Goal: Task Accomplishment & Management: Use online tool/utility

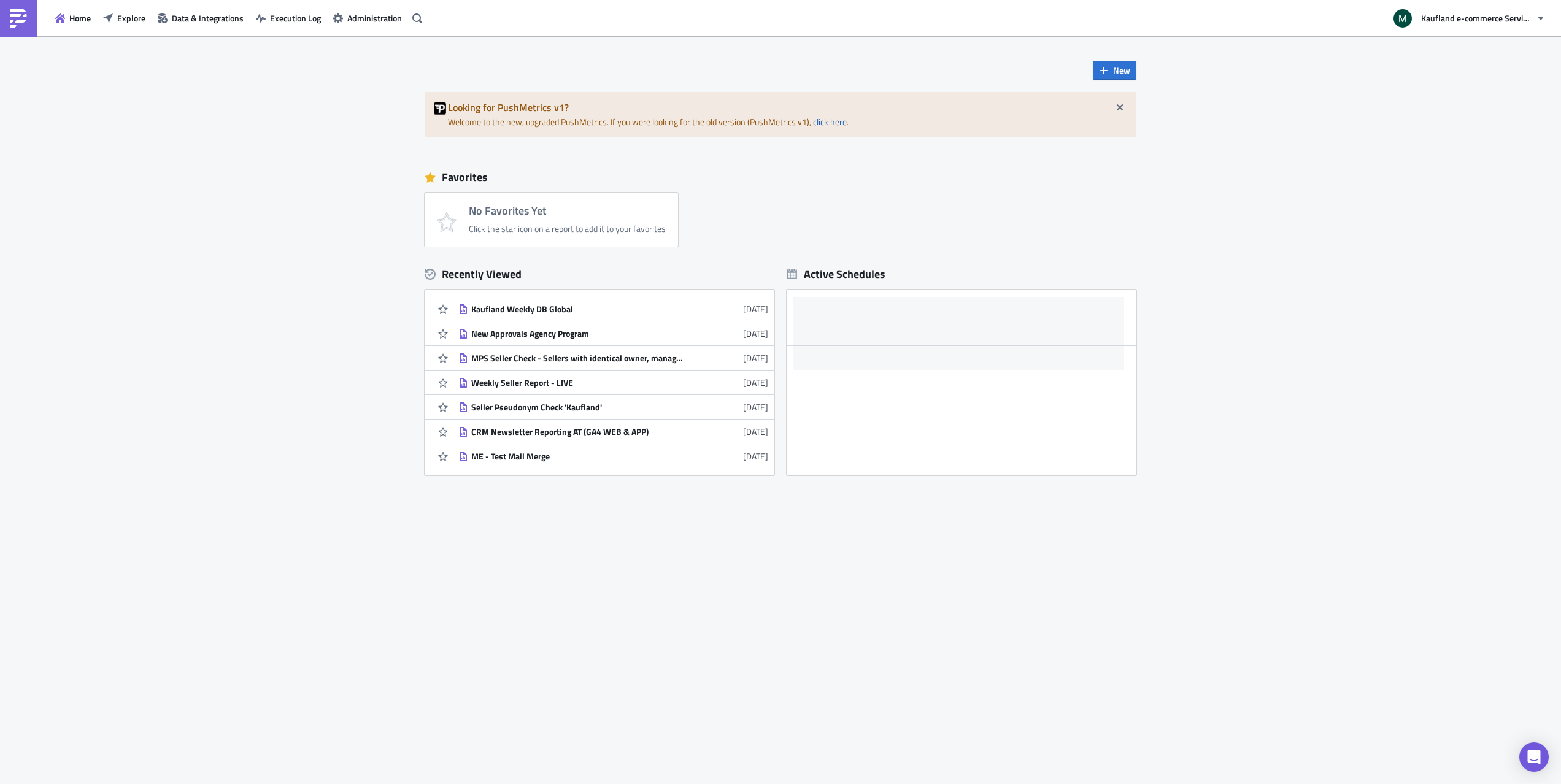
click at [226, 383] on div "New Looking for PushMetrics v1? Welcome to the new, upgraded PushMetrics. If yo…" at bounding box center [780, 410] width 1561 height 747
click at [532, 305] on div "Kaufland Weekly DB Global" at bounding box center [578, 309] width 215 height 11
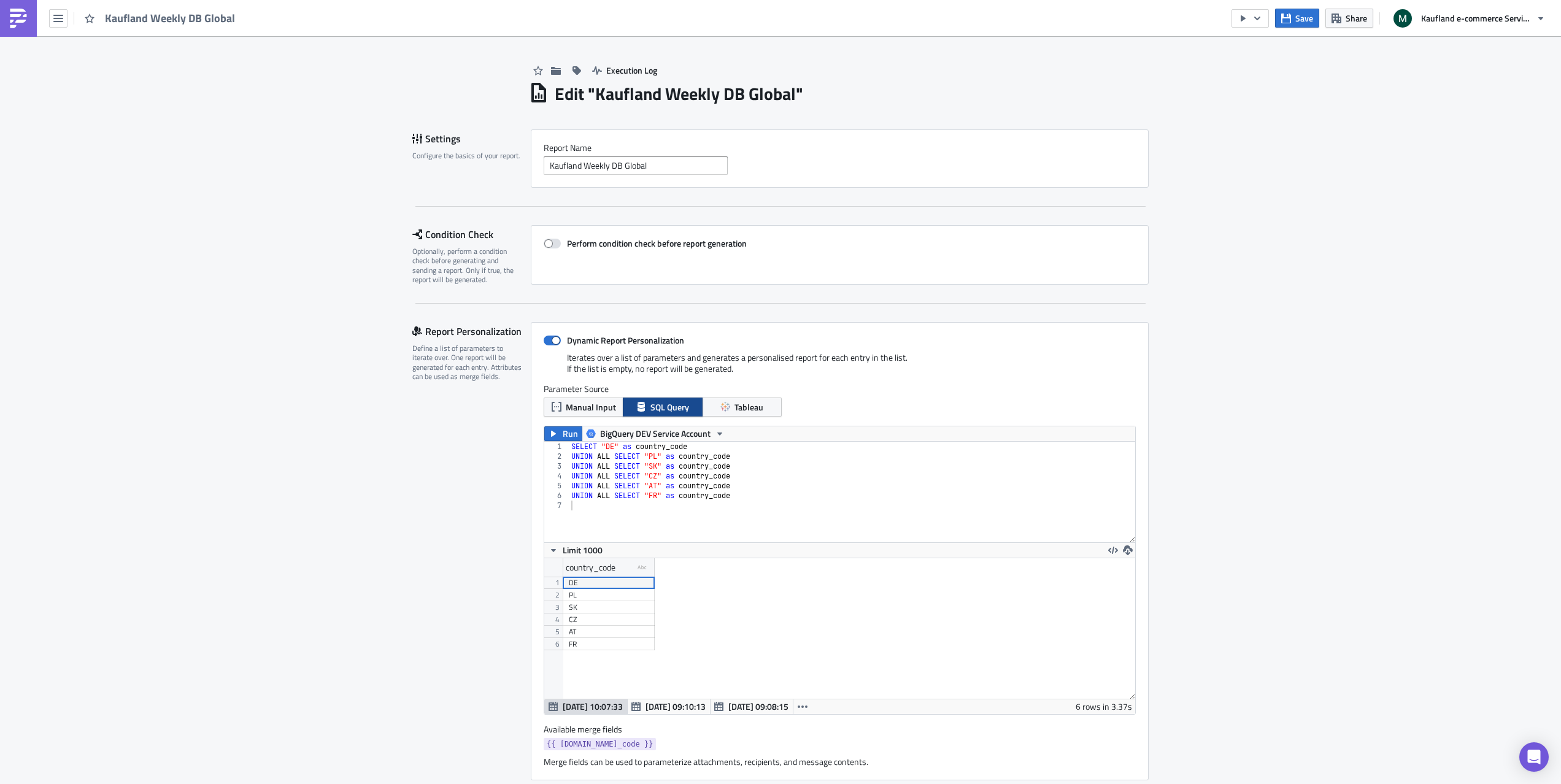
scroll to position [140, 591]
type textarea "UNION ALL SELECT "FR" as country_code"
click at [739, 498] on div "SELECT "DE" as country_code UNION ALL SELECT "PL" as country_code UNION ALL SEL…" at bounding box center [852, 501] width 566 height 120
click at [738, 499] on div "SELECT "DE" as country_code UNION ALL SELECT "PL" as country_code UNION ALL SEL…" at bounding box center [852, 501] width 566 height 120
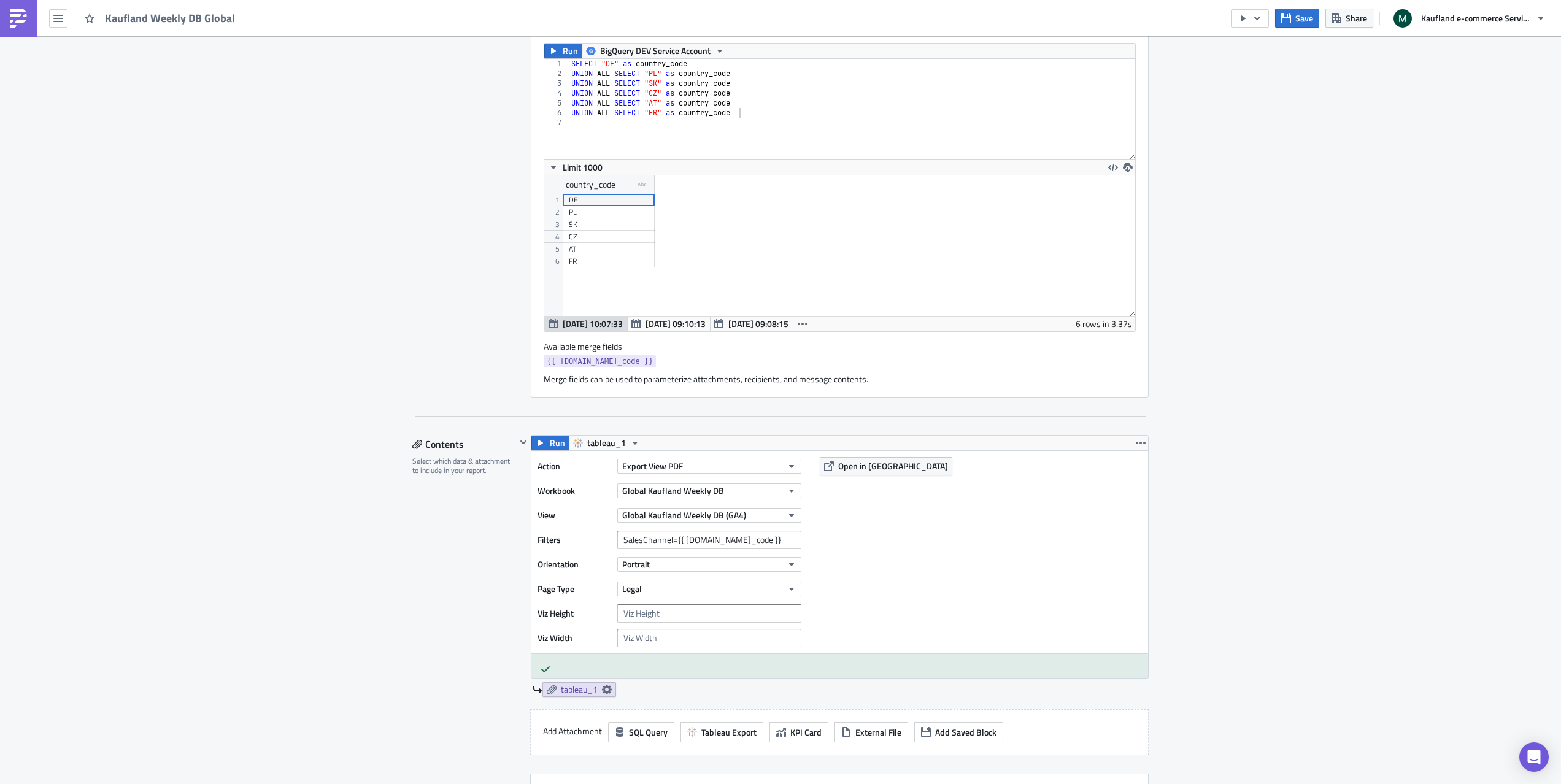
scroll to position [0, 0]
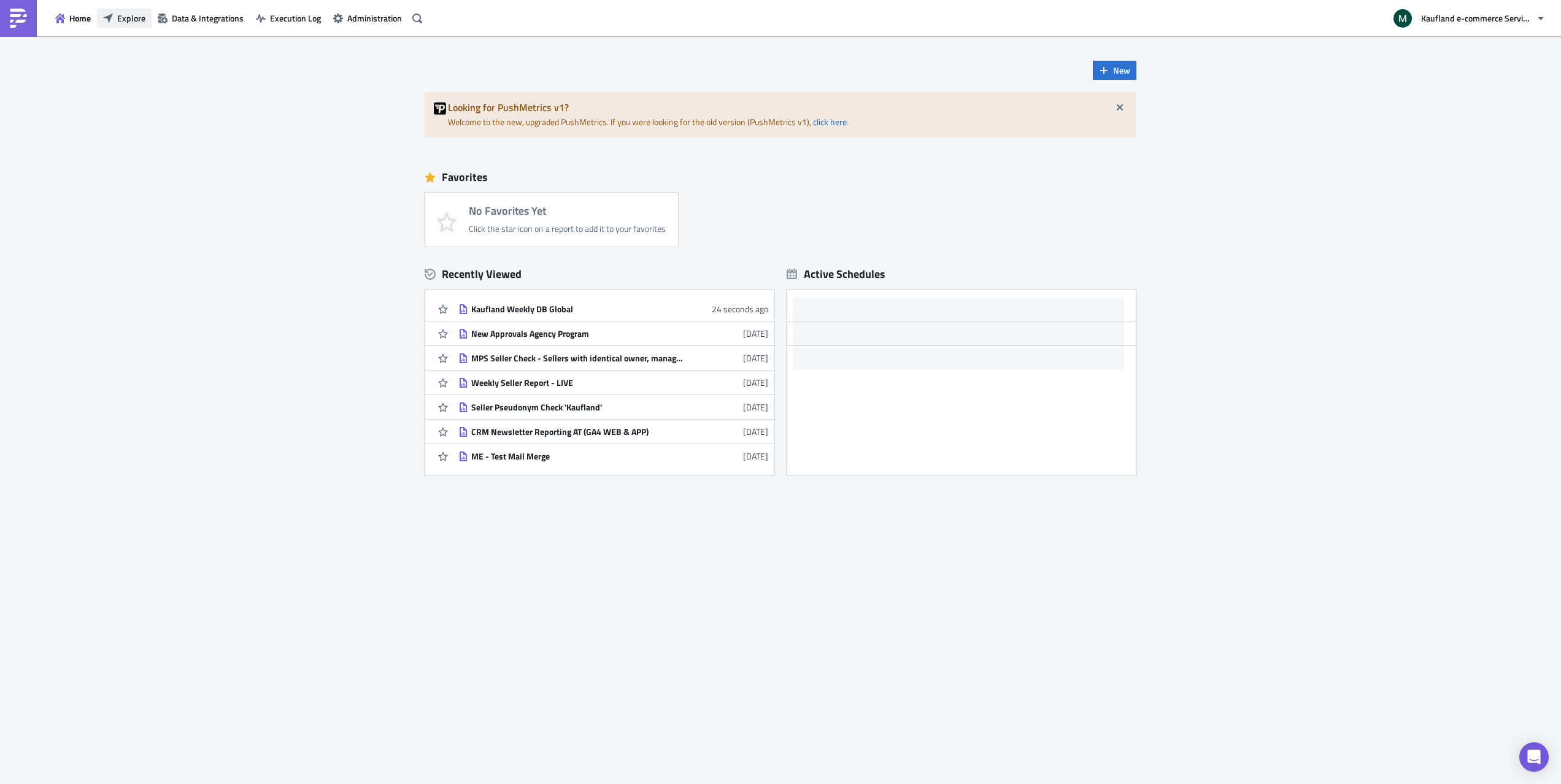
click at [120, 19] on span "Explore" at bounding box center [131, 18] width 28 height 13
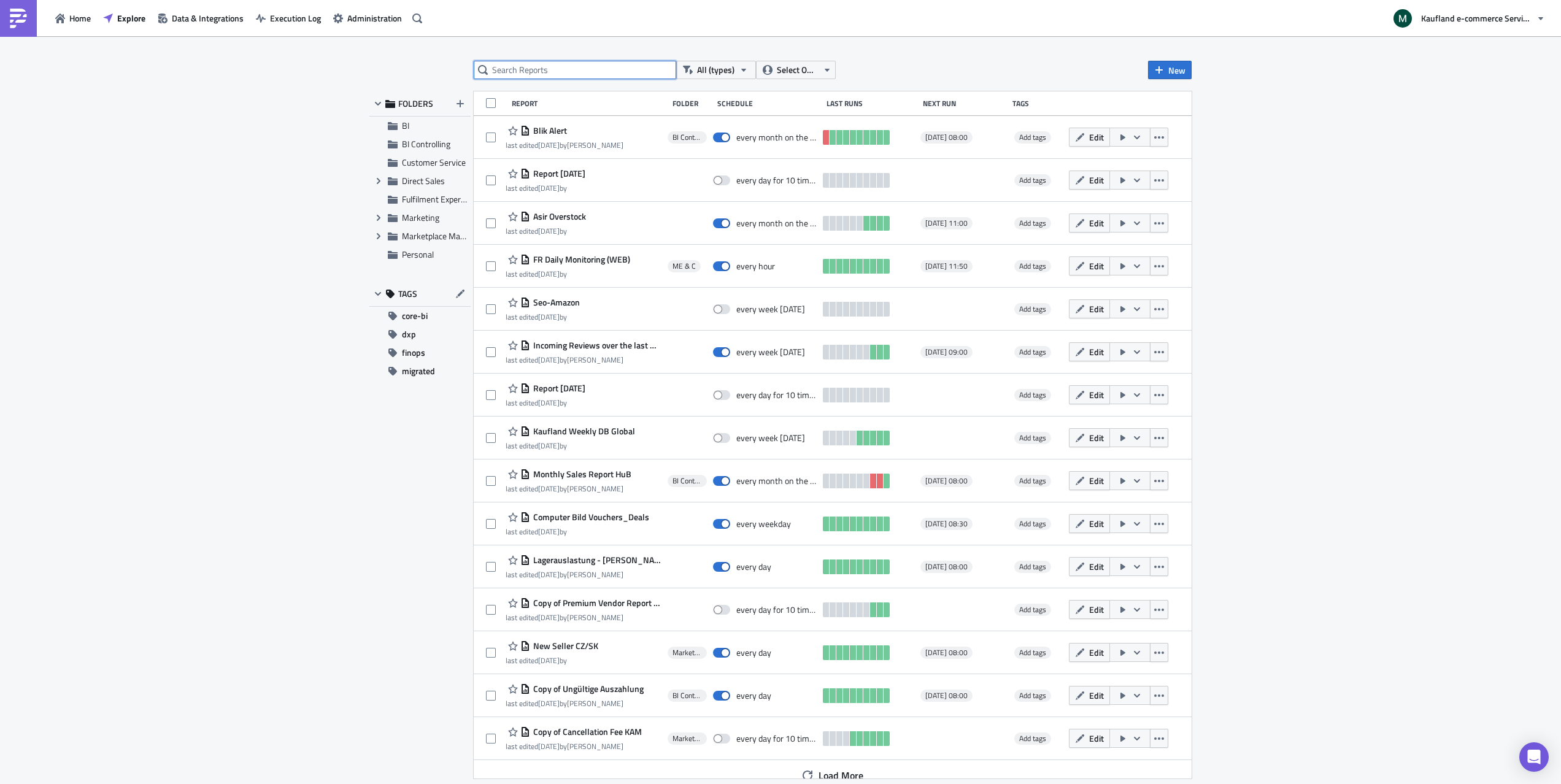
click at [558, 70] on input "text" at bounding box center [575, 70] width 202 height 19
type input "kaufland weekly"
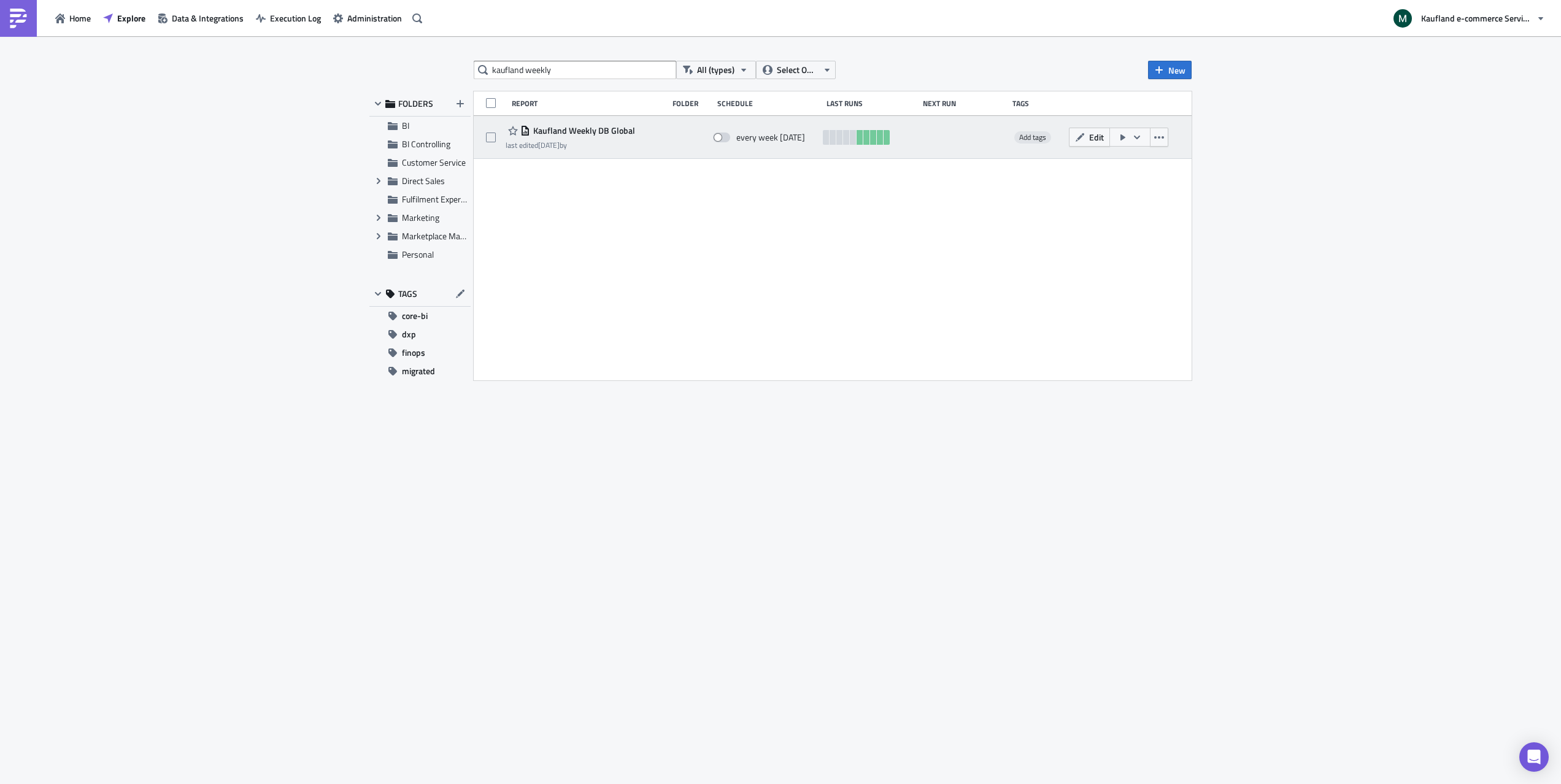
click at [1128, 141] on button "button" at bounding box center [1130, 137] width 41 height 19
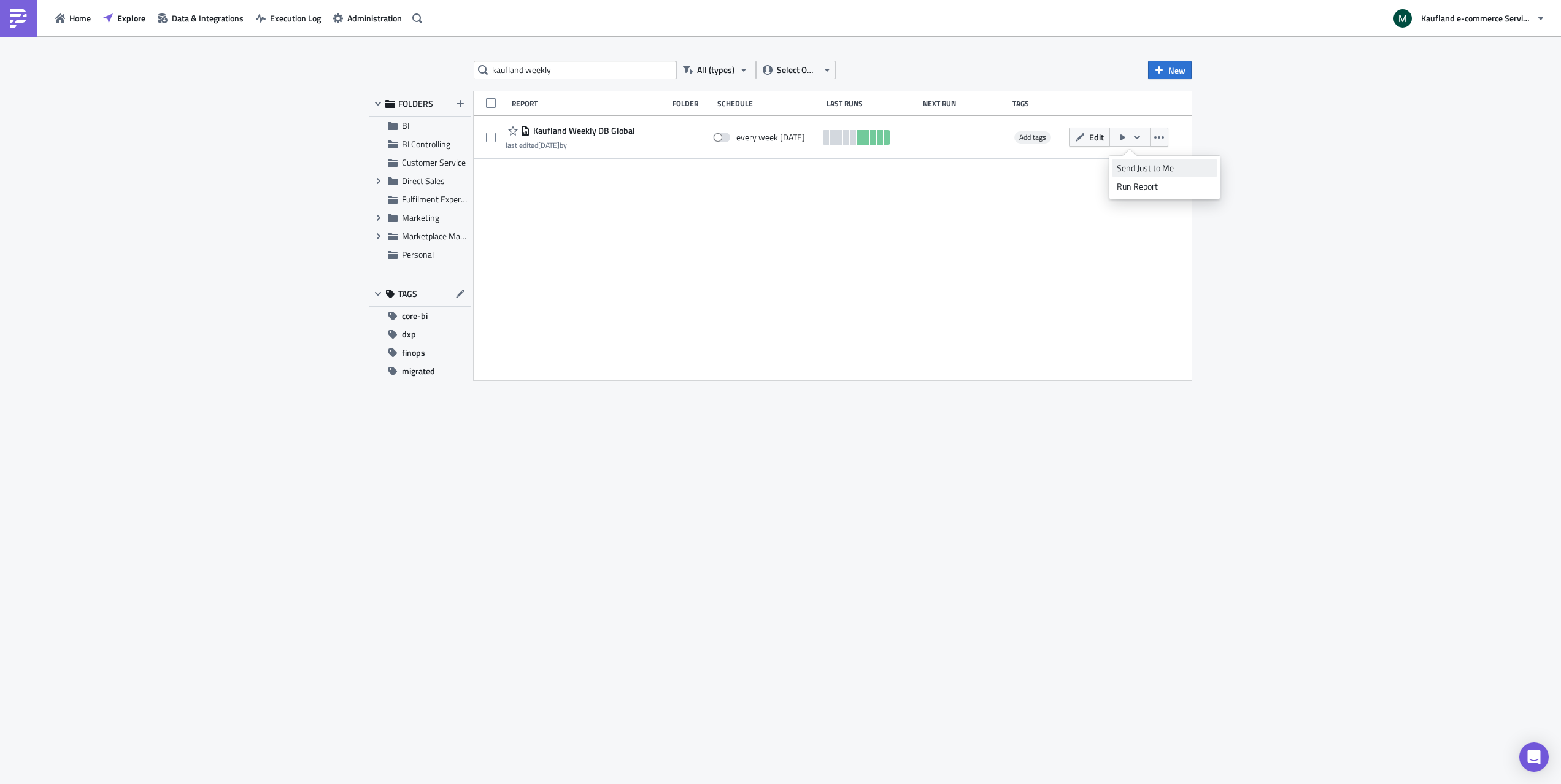
click at [1146, 170] on div "Send Just to Me" at bounding box center [1164, 168] width 96 height 12
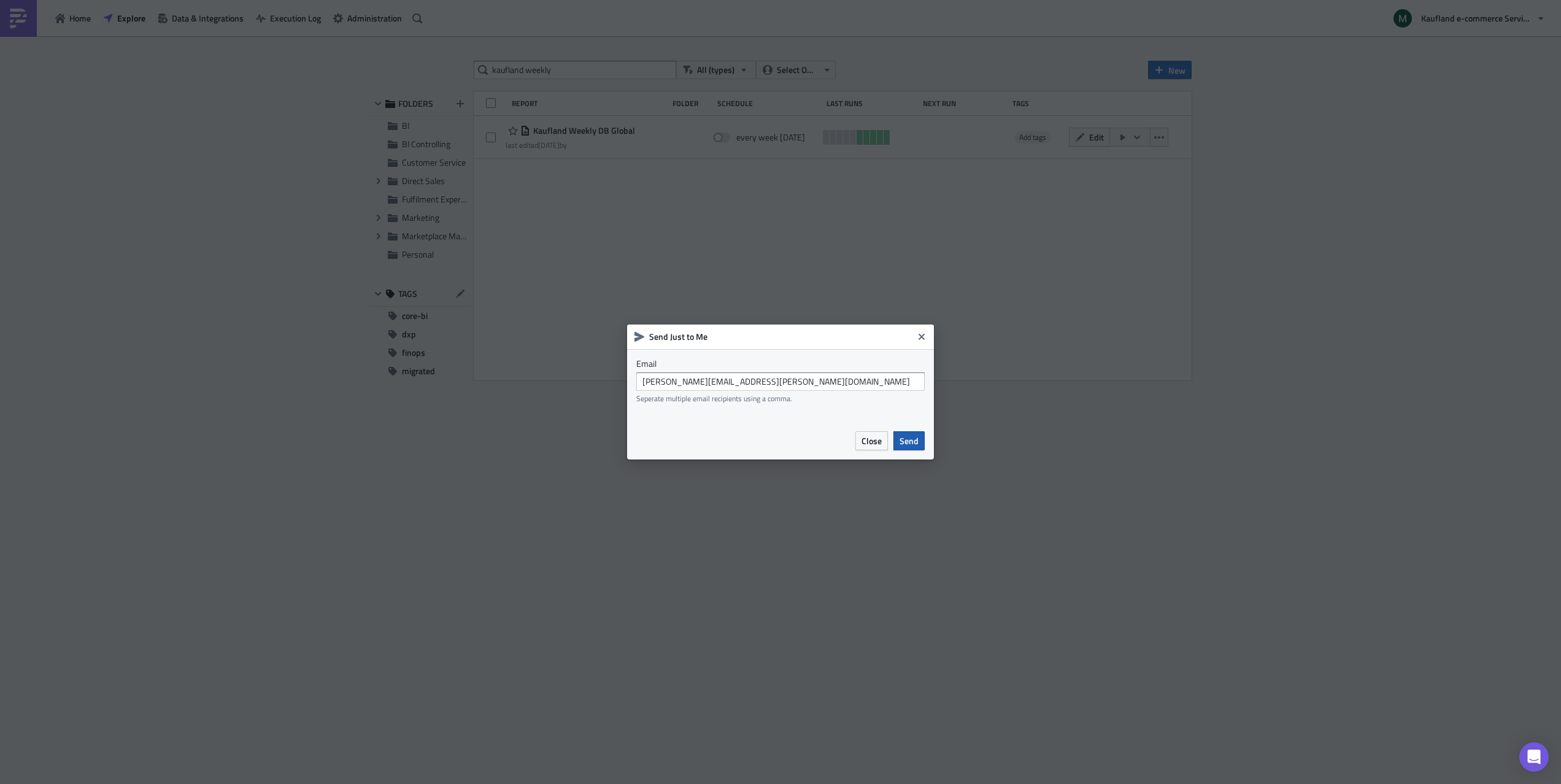
click at [911, 446] on span "Send" at bounding box center [909, 440] width 19 height 13
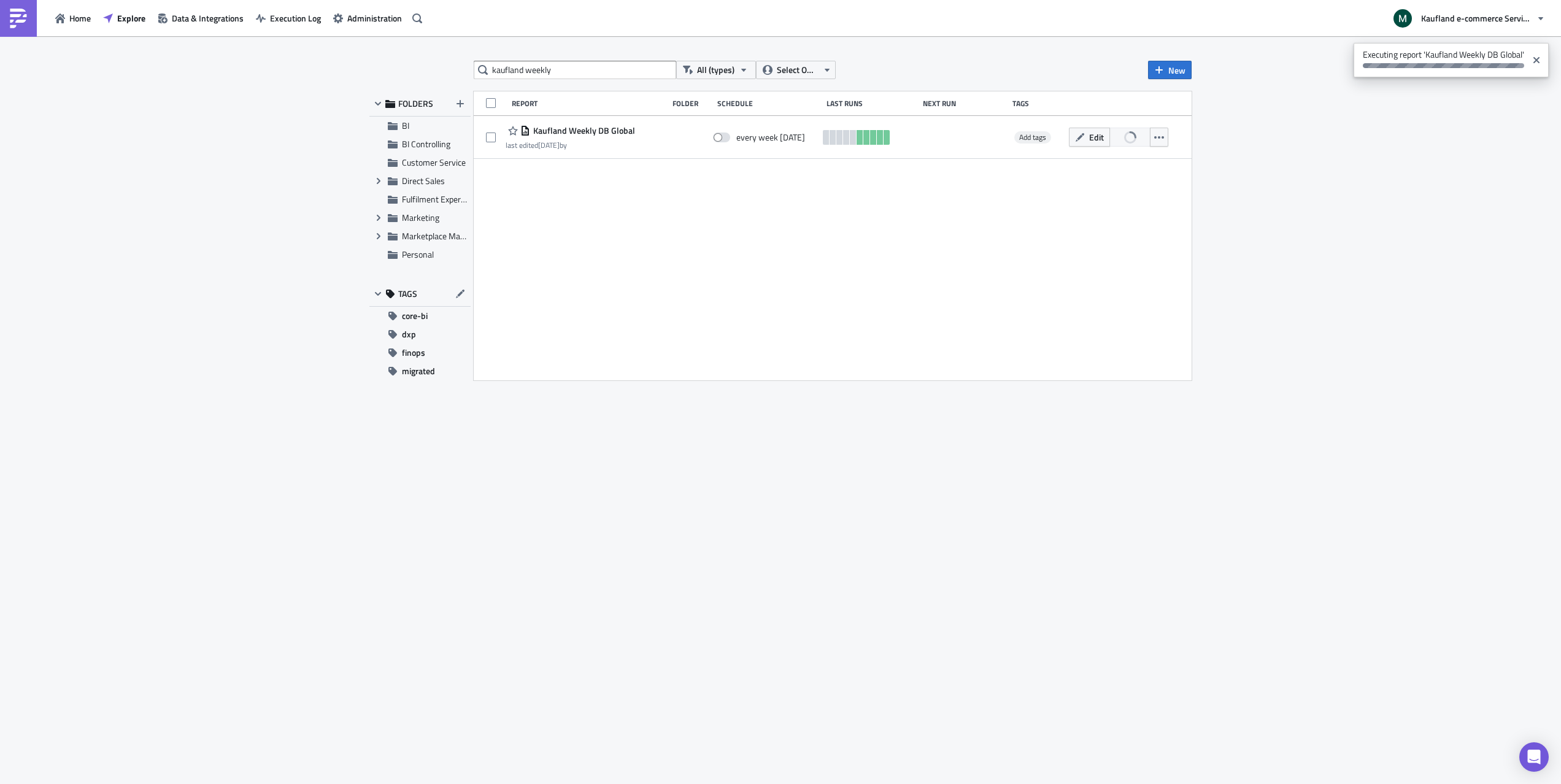
click at [878, 518] on div "kaufland weekly All (types) Select Owner New FOLDERS BI BI Controlling Customer…" at bounding box center [780, 410] width 834 height 700
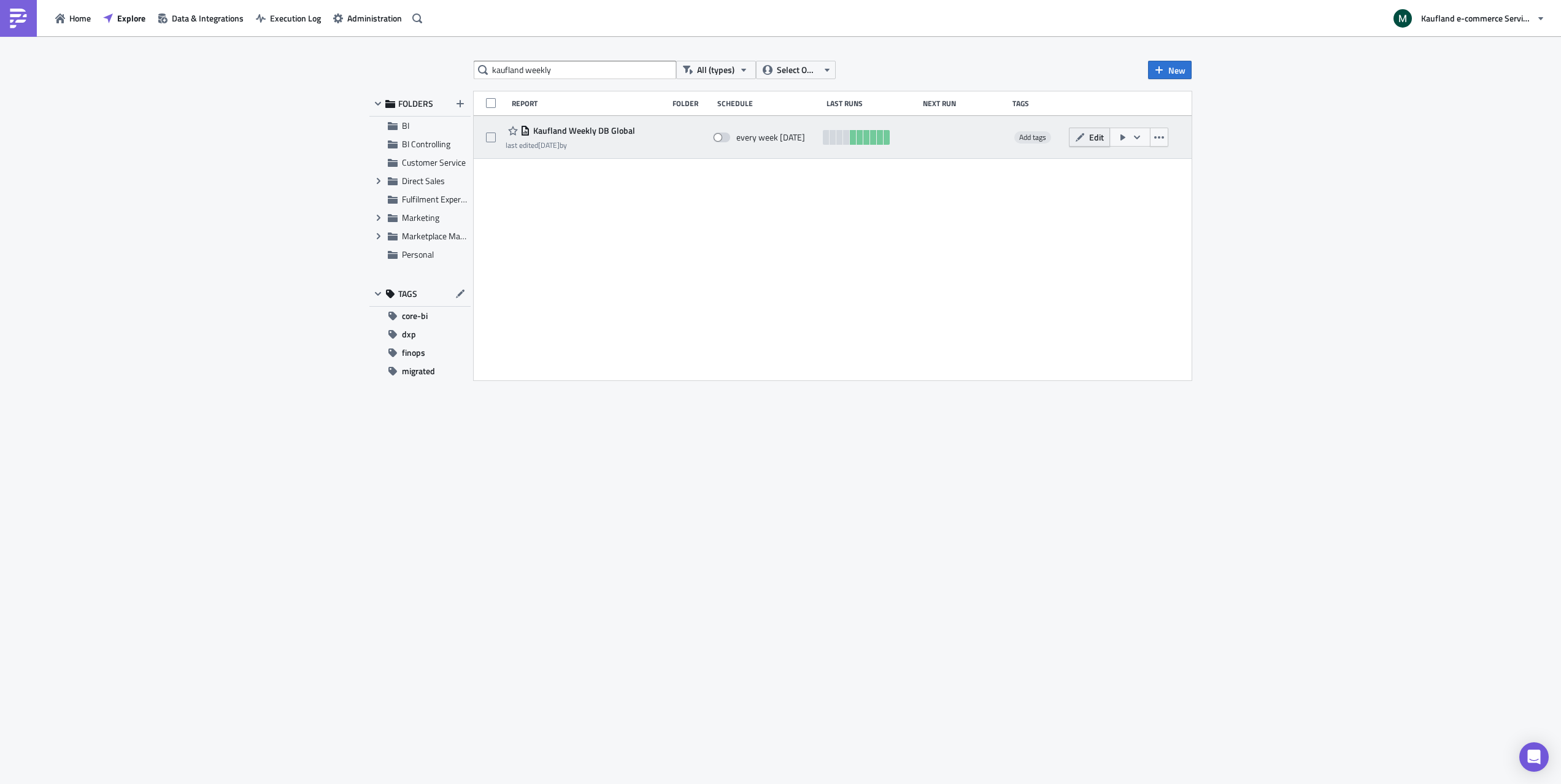
click at [1095, 138] on span "Edit" at bounding box center [1097, 136] width 15 height 13
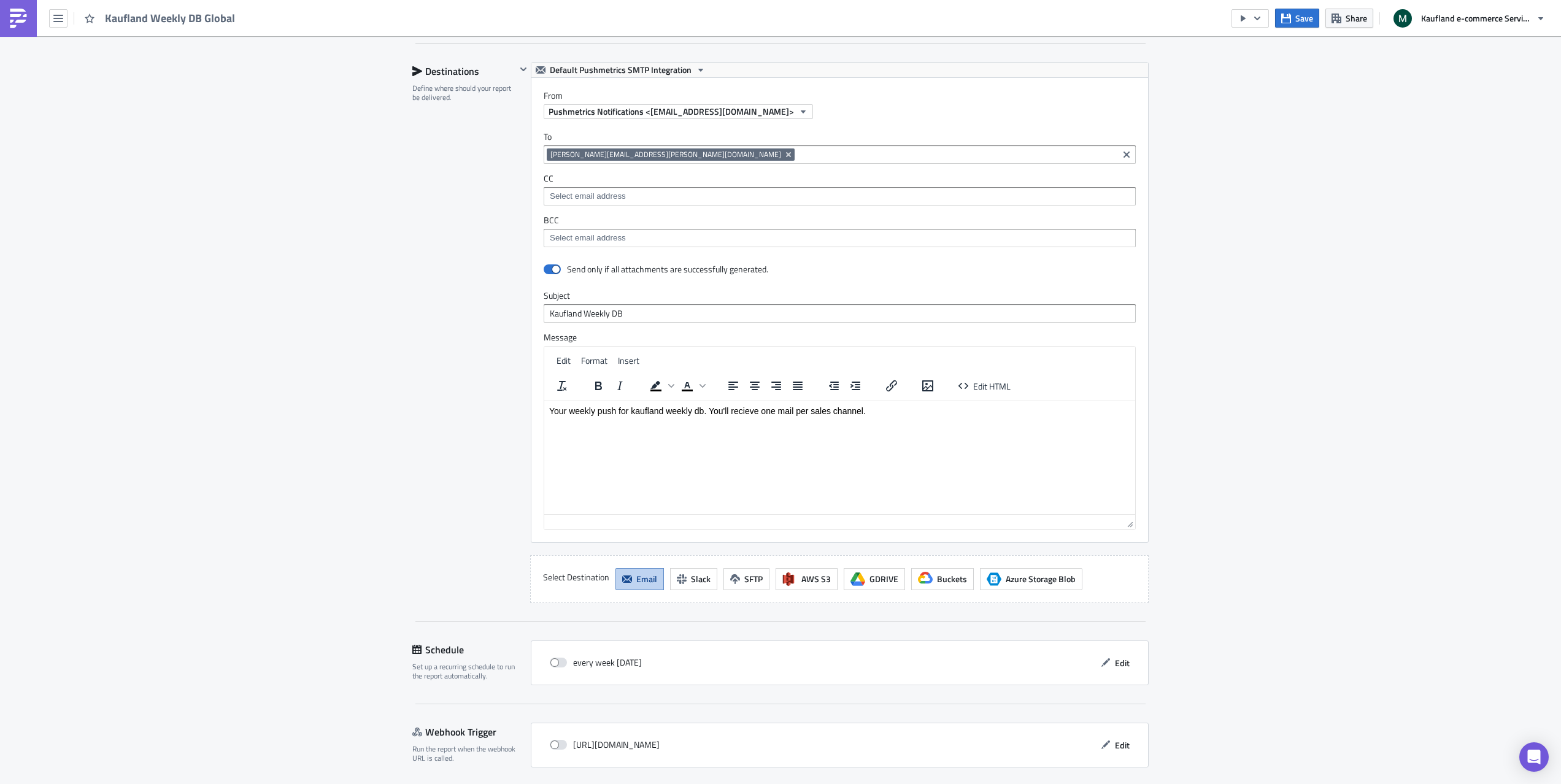
scroll to position [1294, 0]
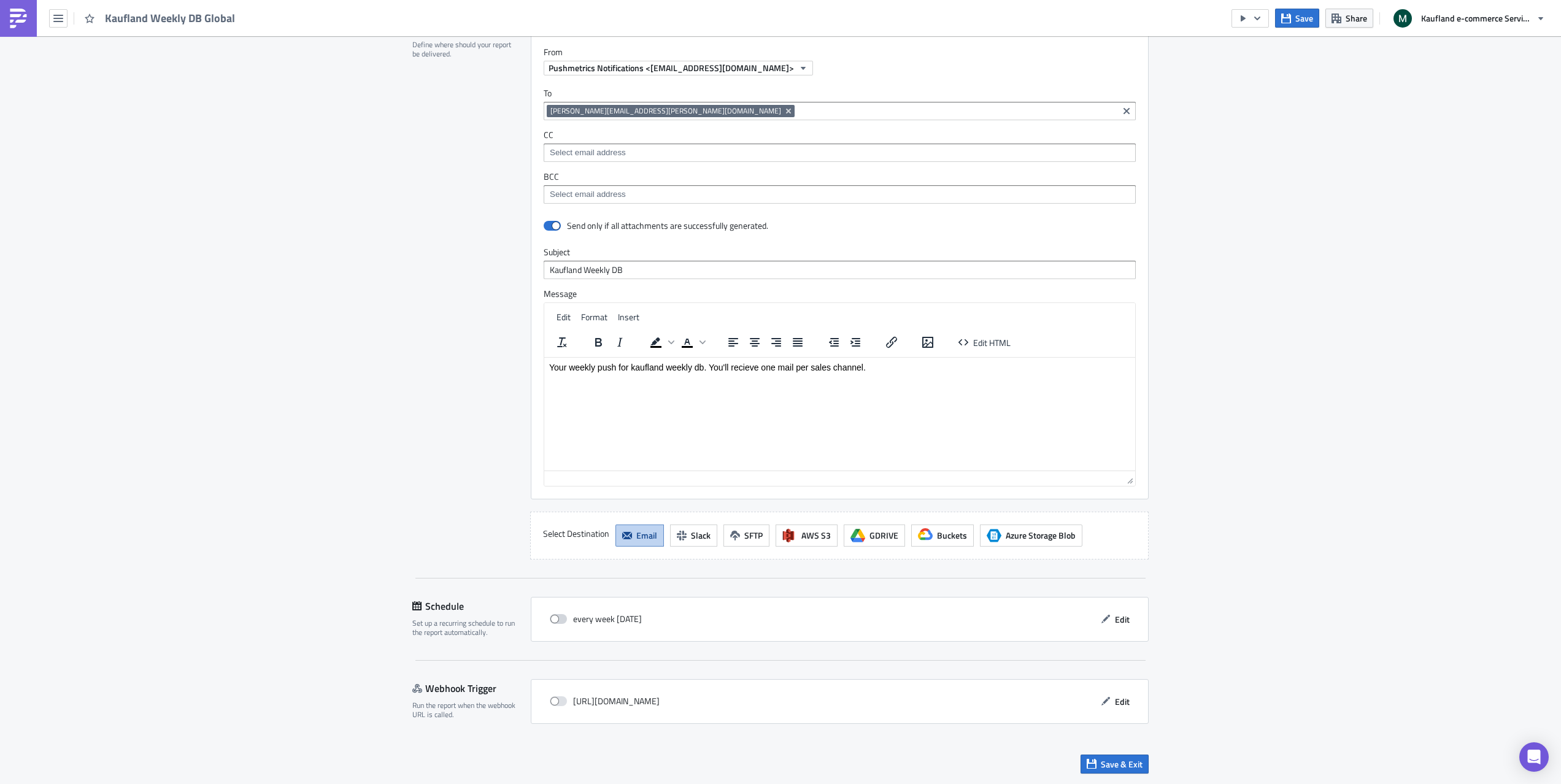
click at [556, 622] on span at bounding box center [558, 618] width 17 height 10
click at [556, 622] on input "checkbox" at bounding box center [556, 619] width 8 height 8
click at [550, 620] on span at bounding box center [558, 618] width 17 height 10
click at [552, 620] on input "checkbox" at bounding box center [556, 619] width 8 height 8
checkbox input "false"
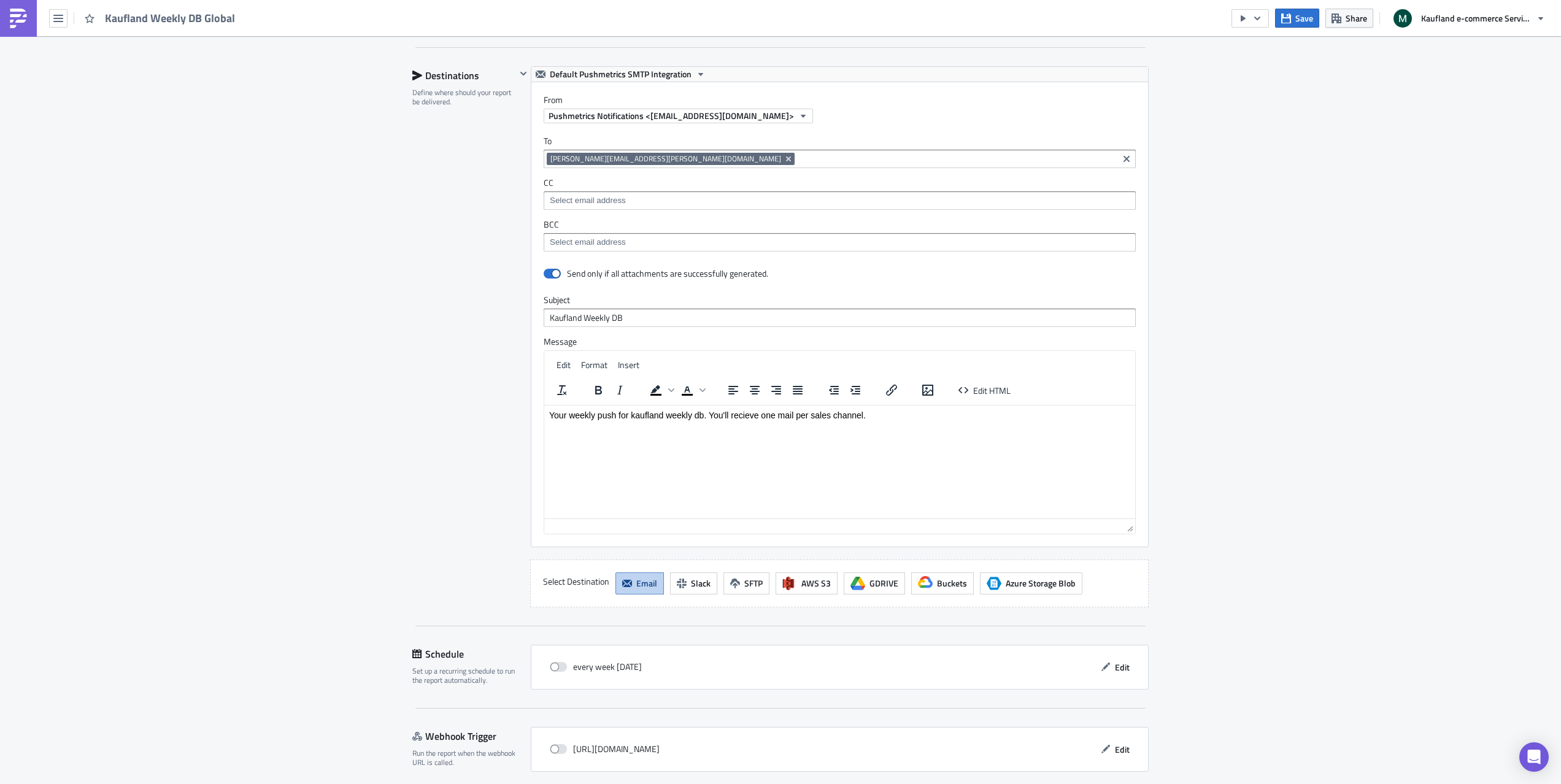
scroll to position [1245, 0]
click at [1128, 663] on button "Edit" at bounding box center [1115, 668] width 41 height 19
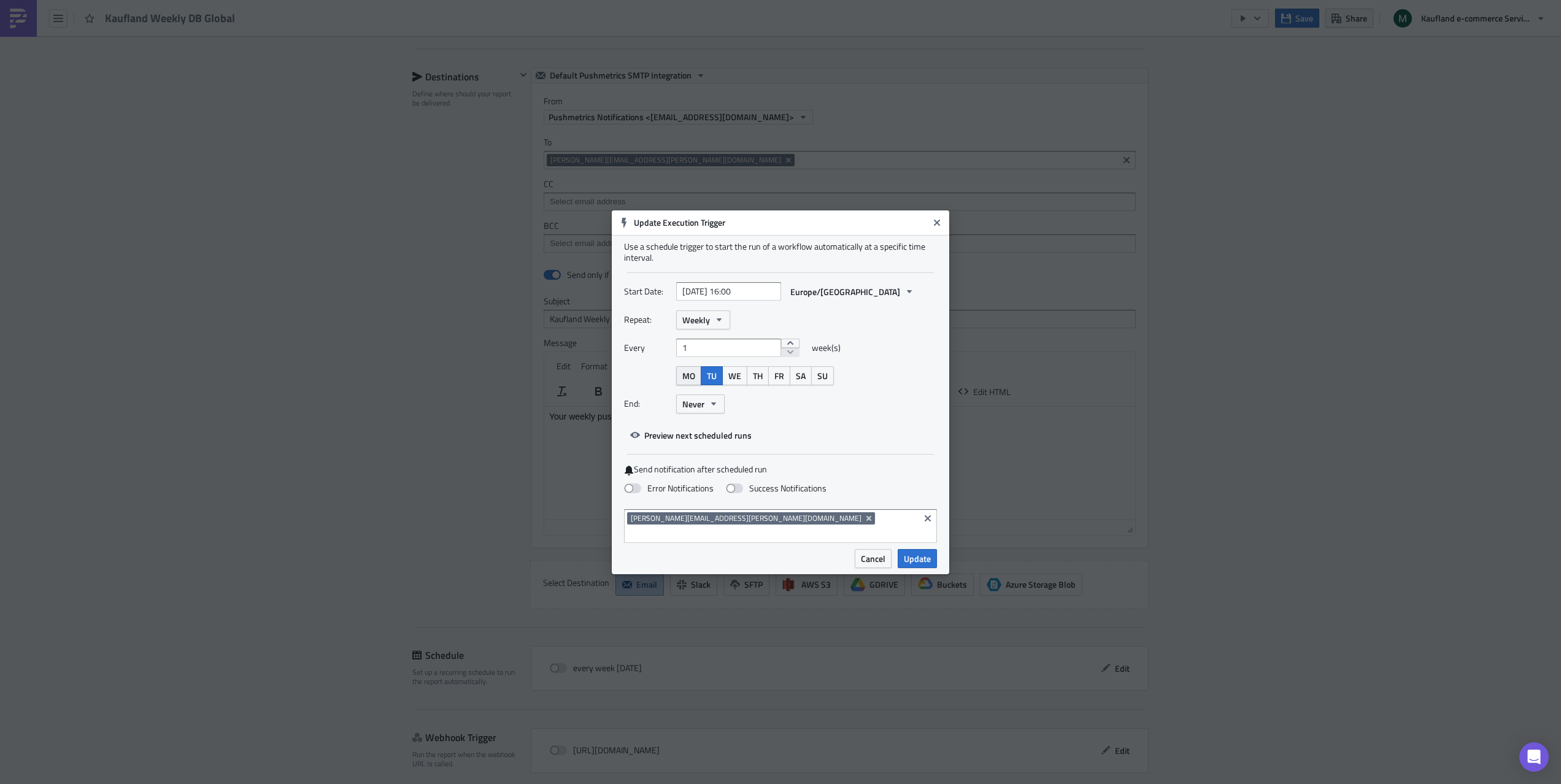
click at [682, 382] on span "MO" at bounding box center [688, 375] width 13 height 13
click at [711, 382] on span "TU" at bounding box center [711, 375] width 10 height 13
select select "7"
select select "2025"
click at [740, 297] on input "[DATE] 16:00" at bounding box center [729, 291] width 105 height 19
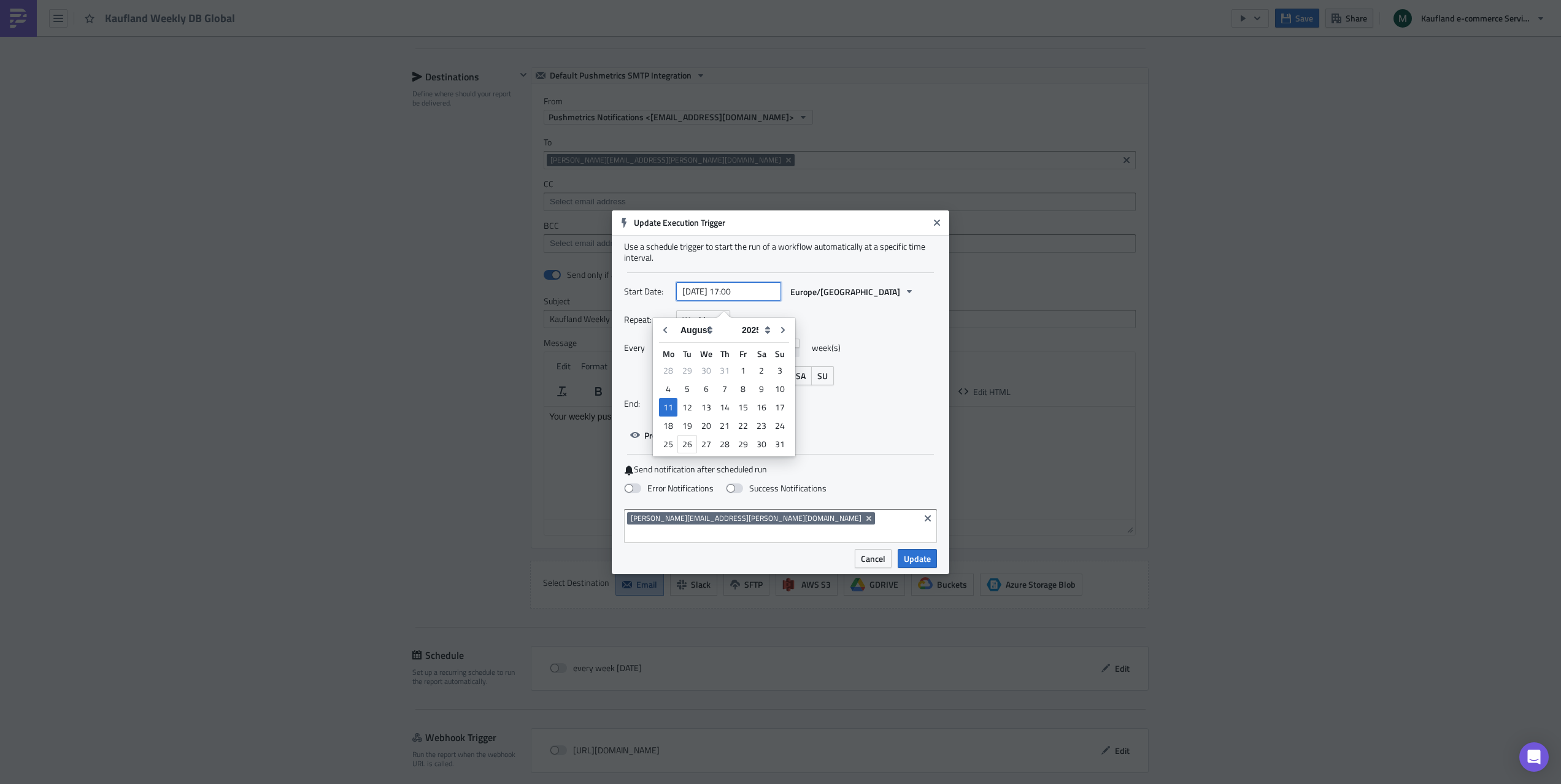
type input "[DATE] 17:00"
click at [864, 343] on div "Repeat: Weekly Every 1 week(s) MO TU WE TH FR SA SU End: Never" at bounding box center [780, 366] width 313 height 112
click at [924, 552] on span "Update" at bounding box center [917, 558] width 27 height 13
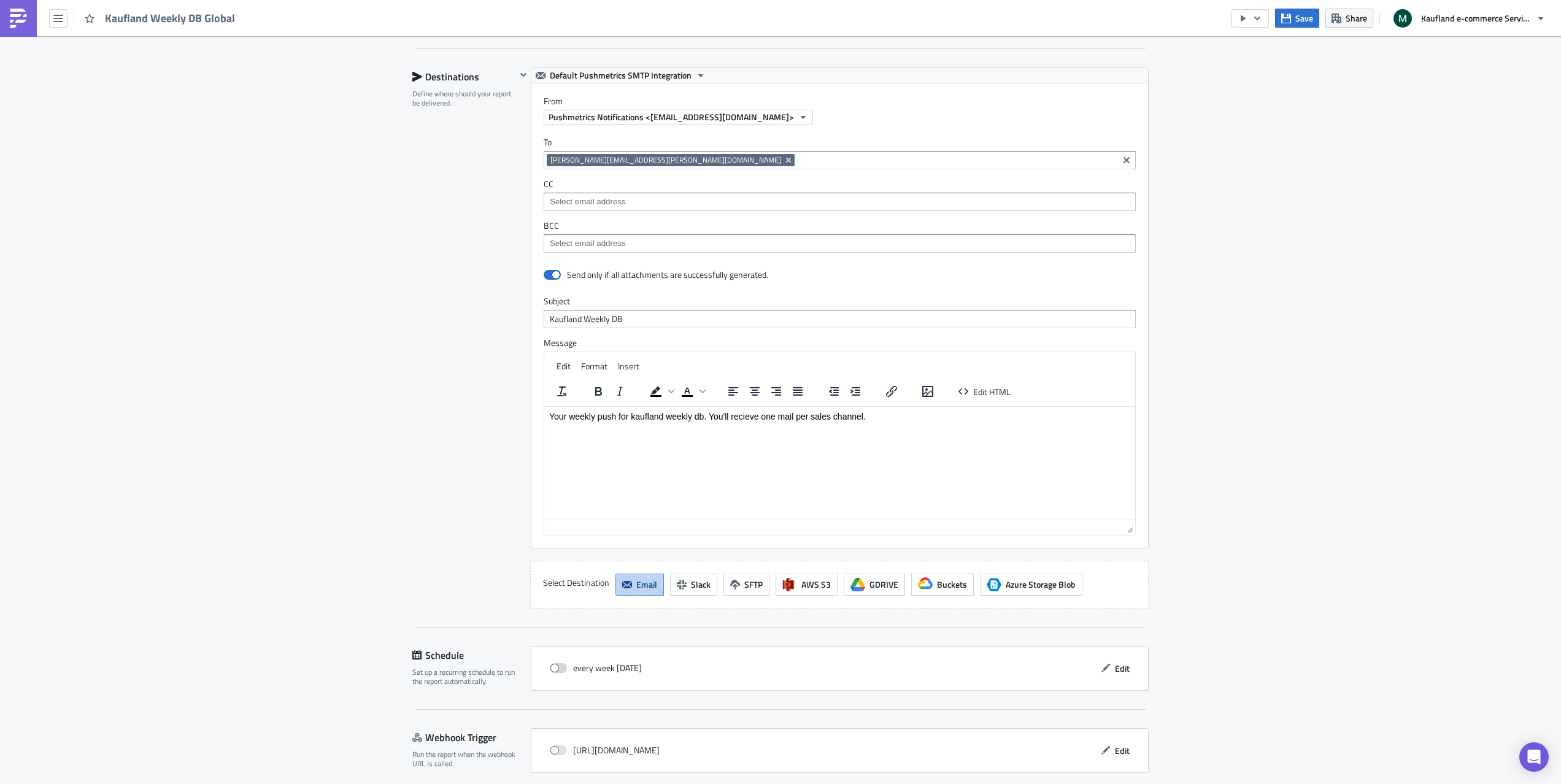
click at [556, 668] on span at bounding box center [558, 668] width 17 height 10
click at [556, 668] on input "checkbox" at bounding box center [556, 668] width 8 height 8
checkbox input "true"
click at [798, 156] on input at bounding box center [956, 160] width 317 height 12
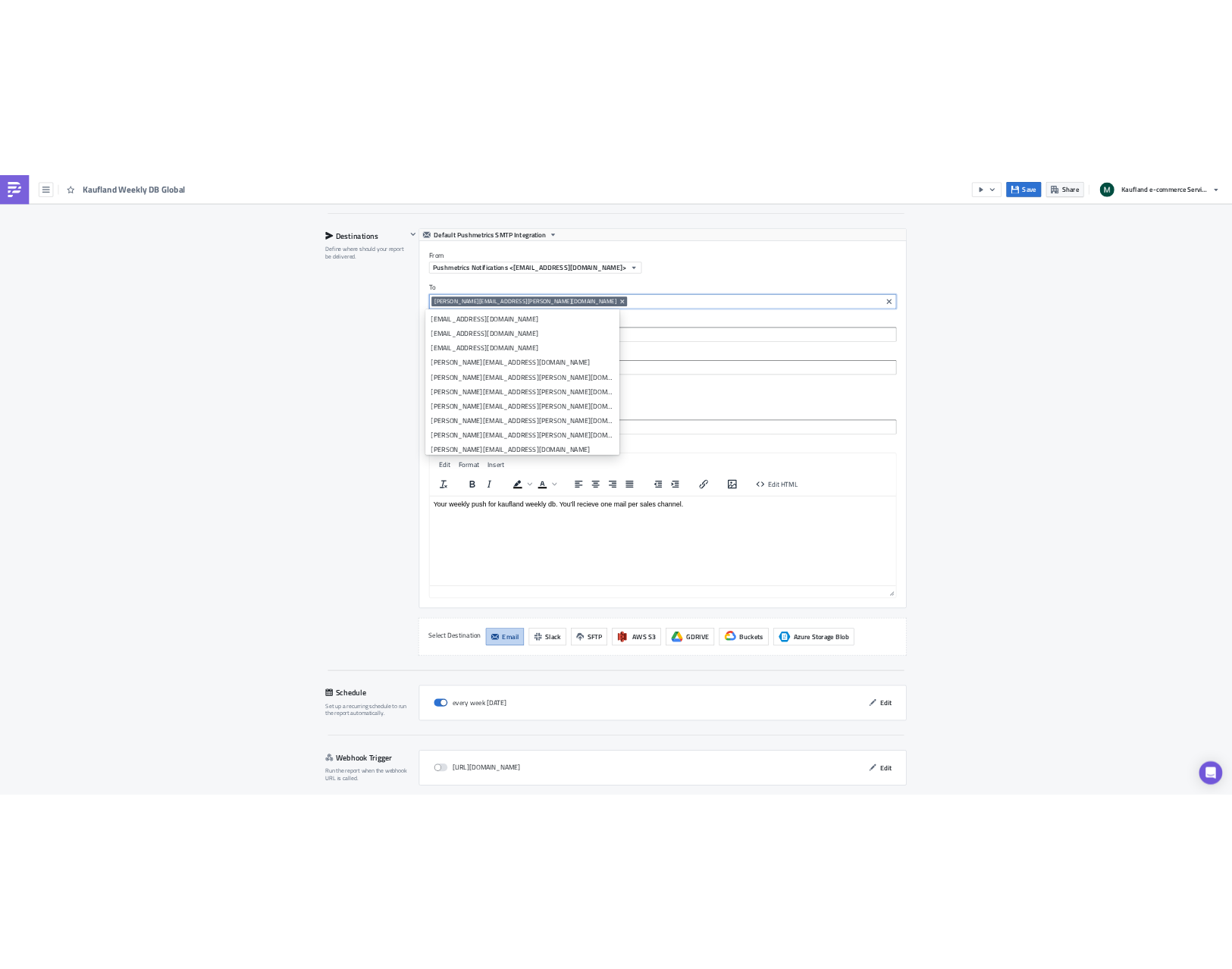
scroll to position [173, 730]
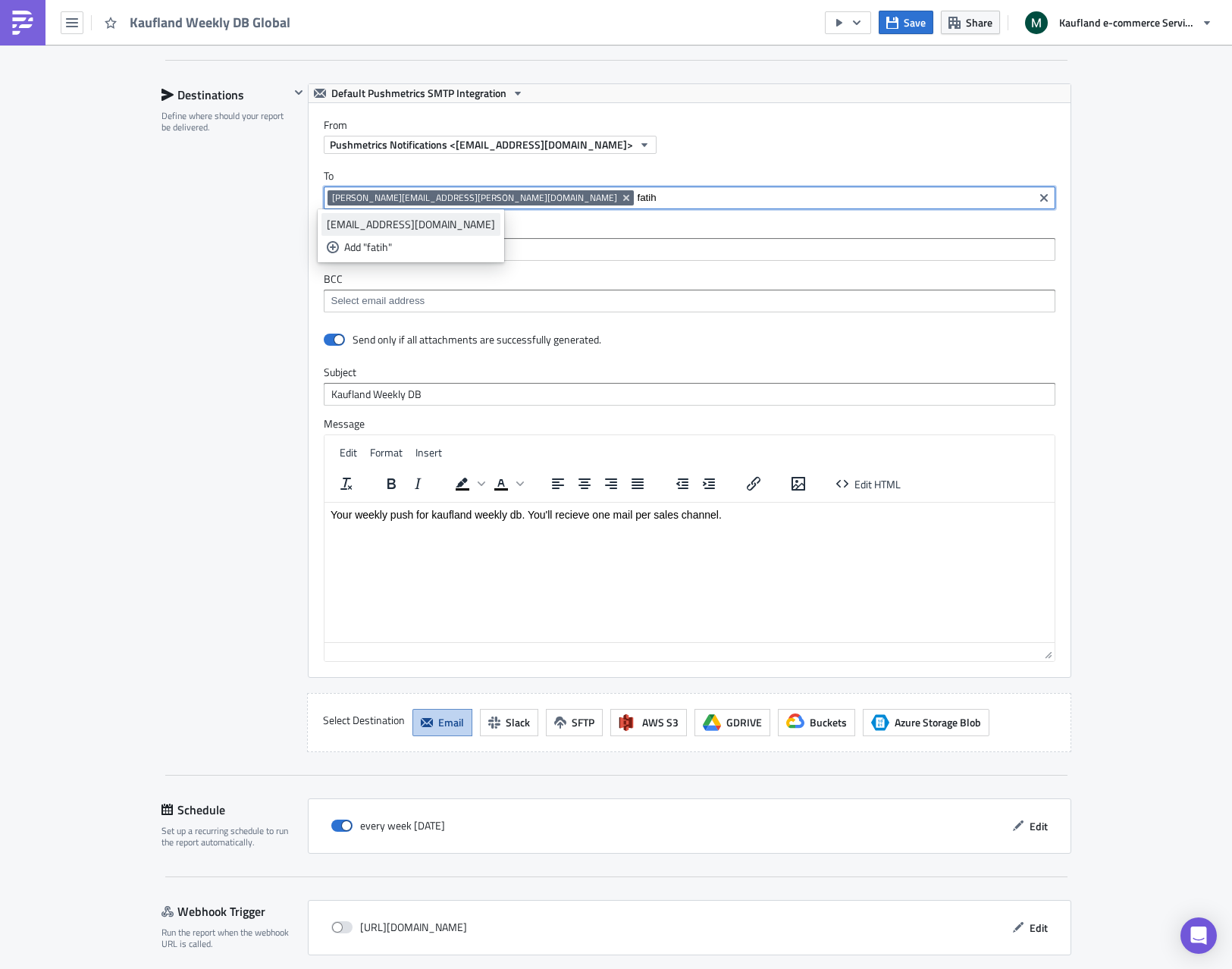
type input "fatih"
click at [413, 226] on div "[EMAIL_ADDRESS][DOMAIN_NAME]" at bounding box center [410, 224] width 168 height 15
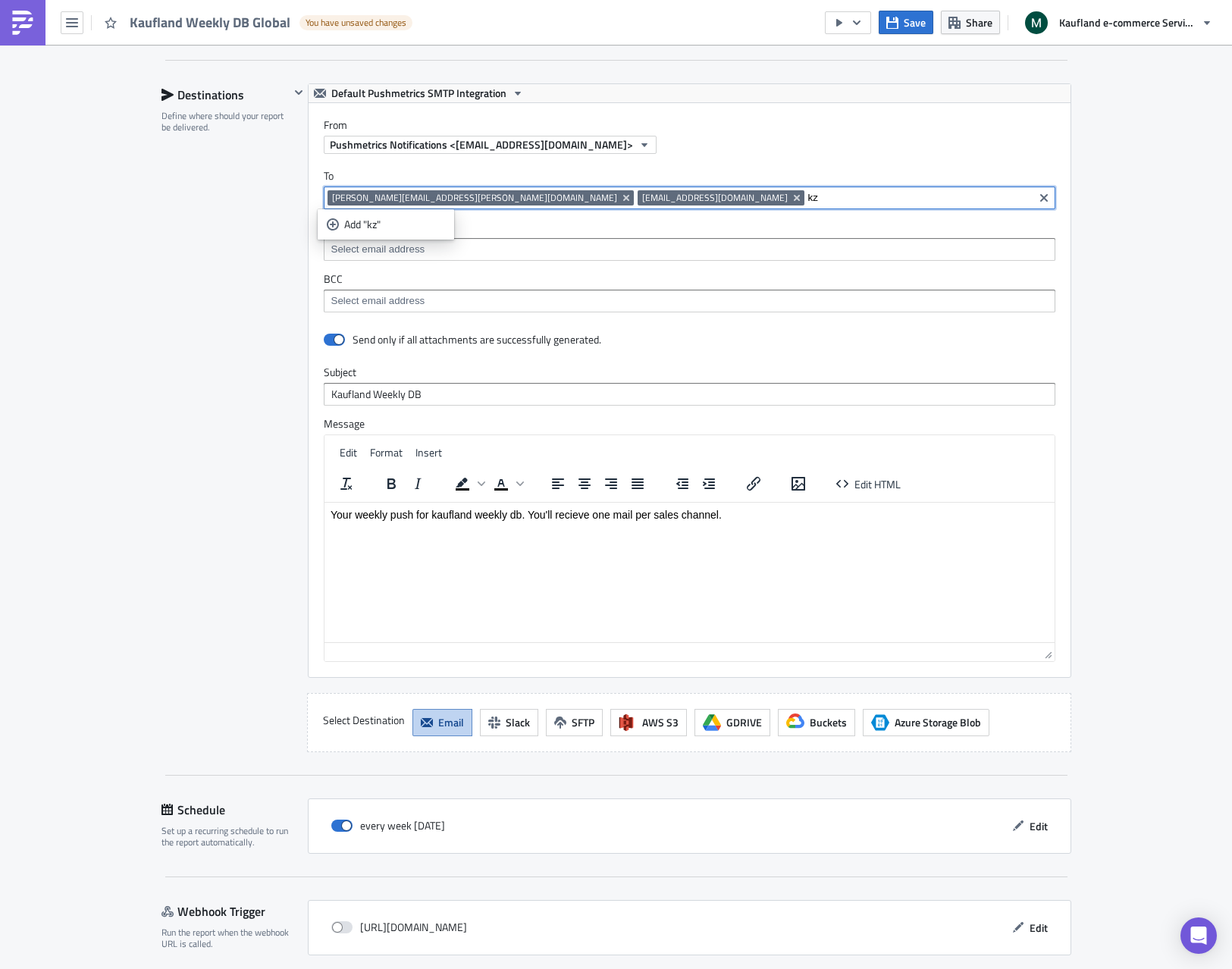
type input "k"
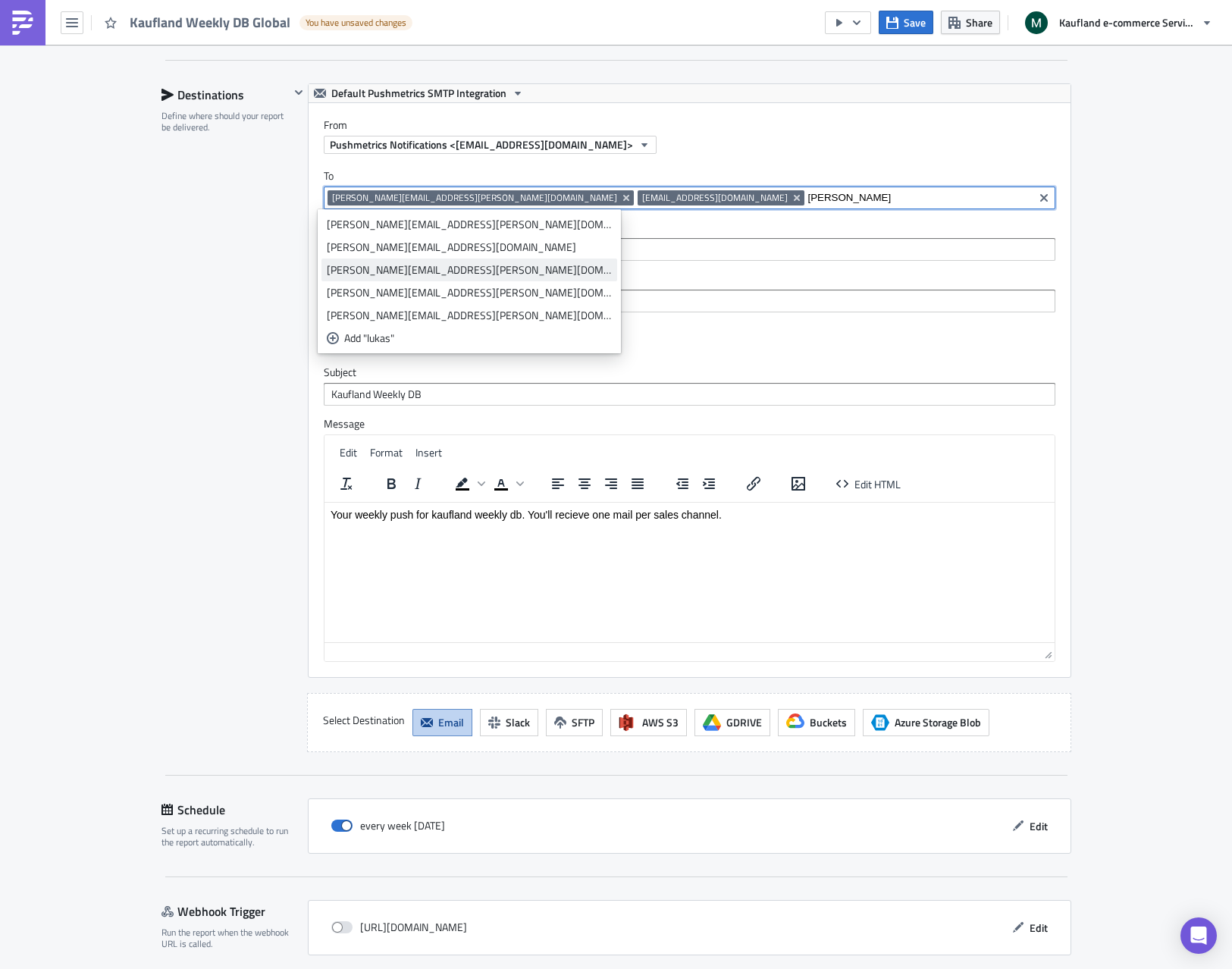
type input "[PERSON_NAME]"
click at [425, 278] on link "[PERSON_NAME][EMAIL_ADDRESS][PERSON_NAME][DOMAIN_NAME]" at bounding box center [469, 270] width 296 height 23
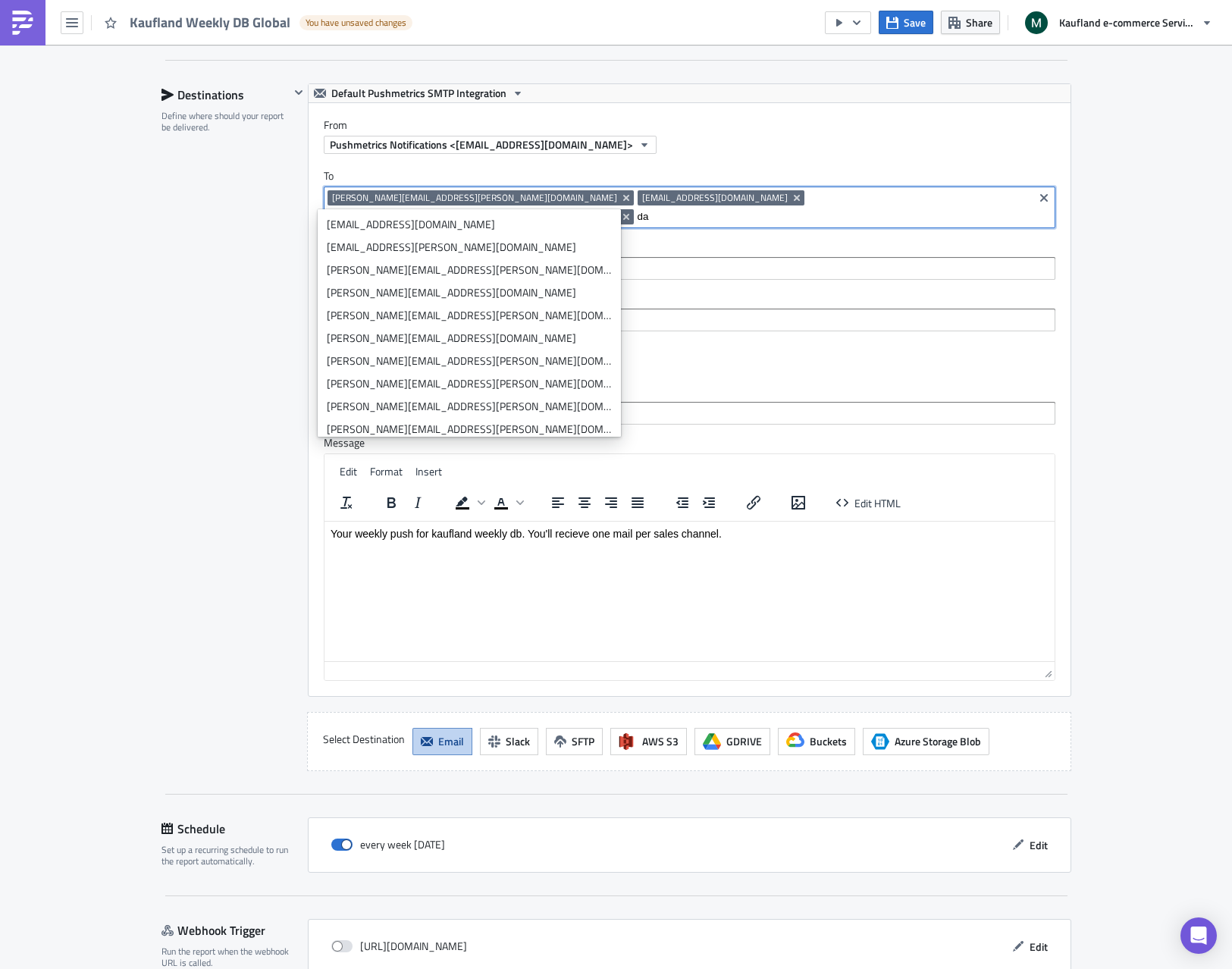
type input "d"
type input "r"
type input "f"
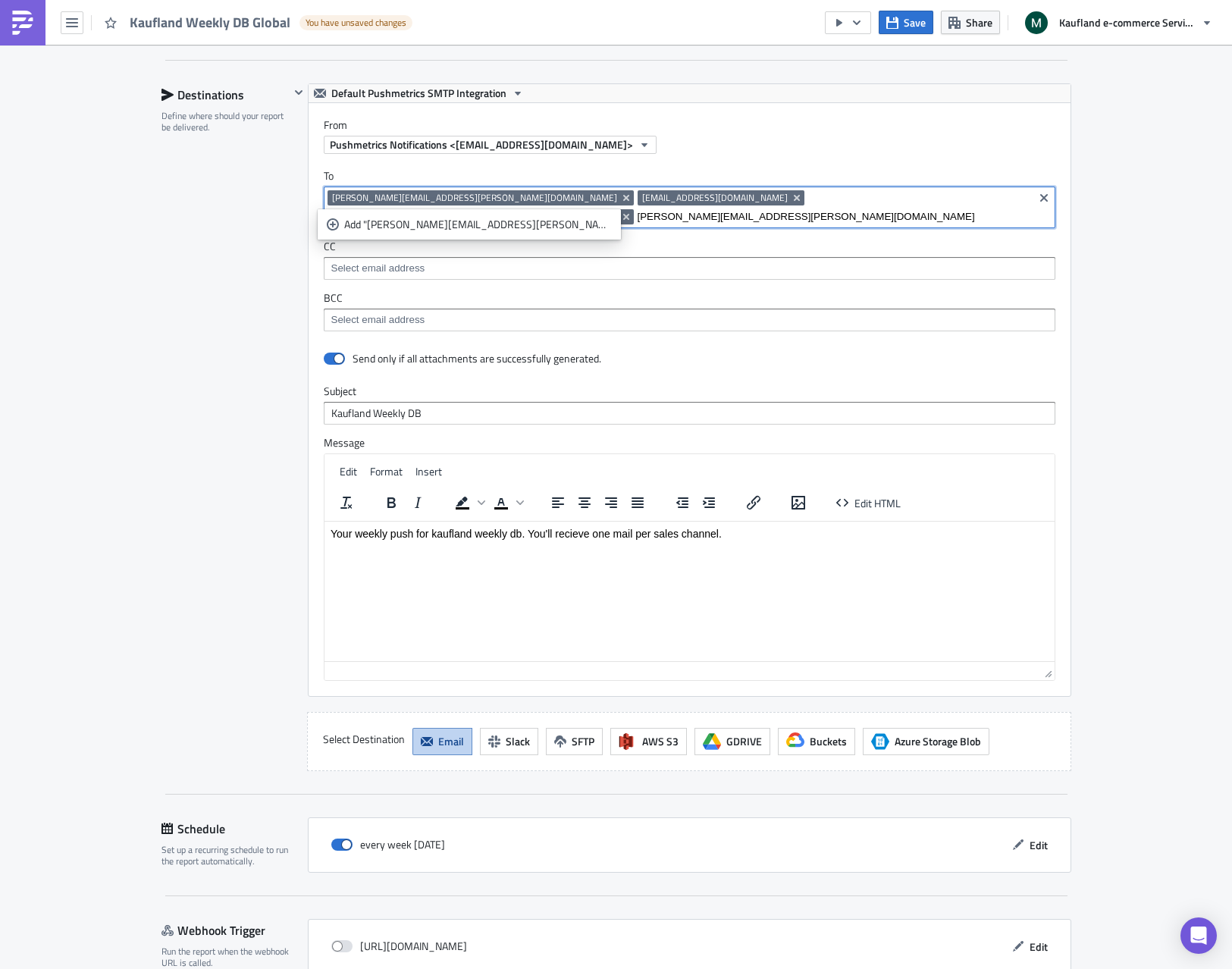
drag, startPoint x: 913, startPoint y: 199, endPoint x: 899, endPoint y: 199, distance: 14.0
click at [899, 210] on input "[PERSON_NAME][EMAIL_ADDRESS][PERSON_NAME][DOMAIN_NAME]" at bounding box center [833, 217] width 392 height 15
drag, startPoint x: 881, startPoint y: 197, endPoint x: 739, endPoint y: 196, distance: 142.0
click at [739, 210] on input "[PERSON_NAME][EMAIL_ADDRESS][PERSON_NAME][DOMAIN_NAME]" at bounding box center [833, 217] width 392 height 15
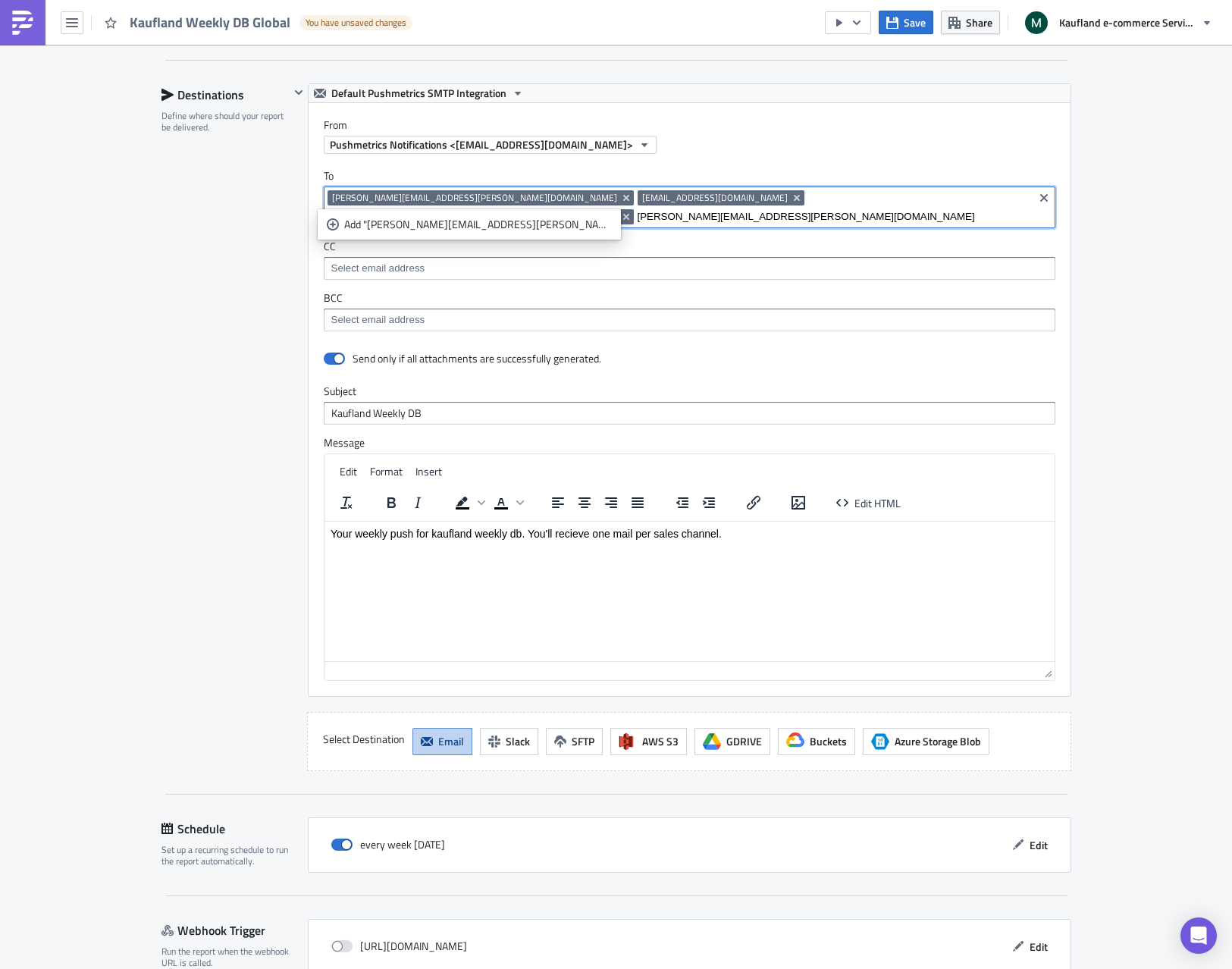
paste input
type input "[PERSON_NAME][EMAIL_ADDRESS][PERSON_NAME][DOMAIN_NAME]"
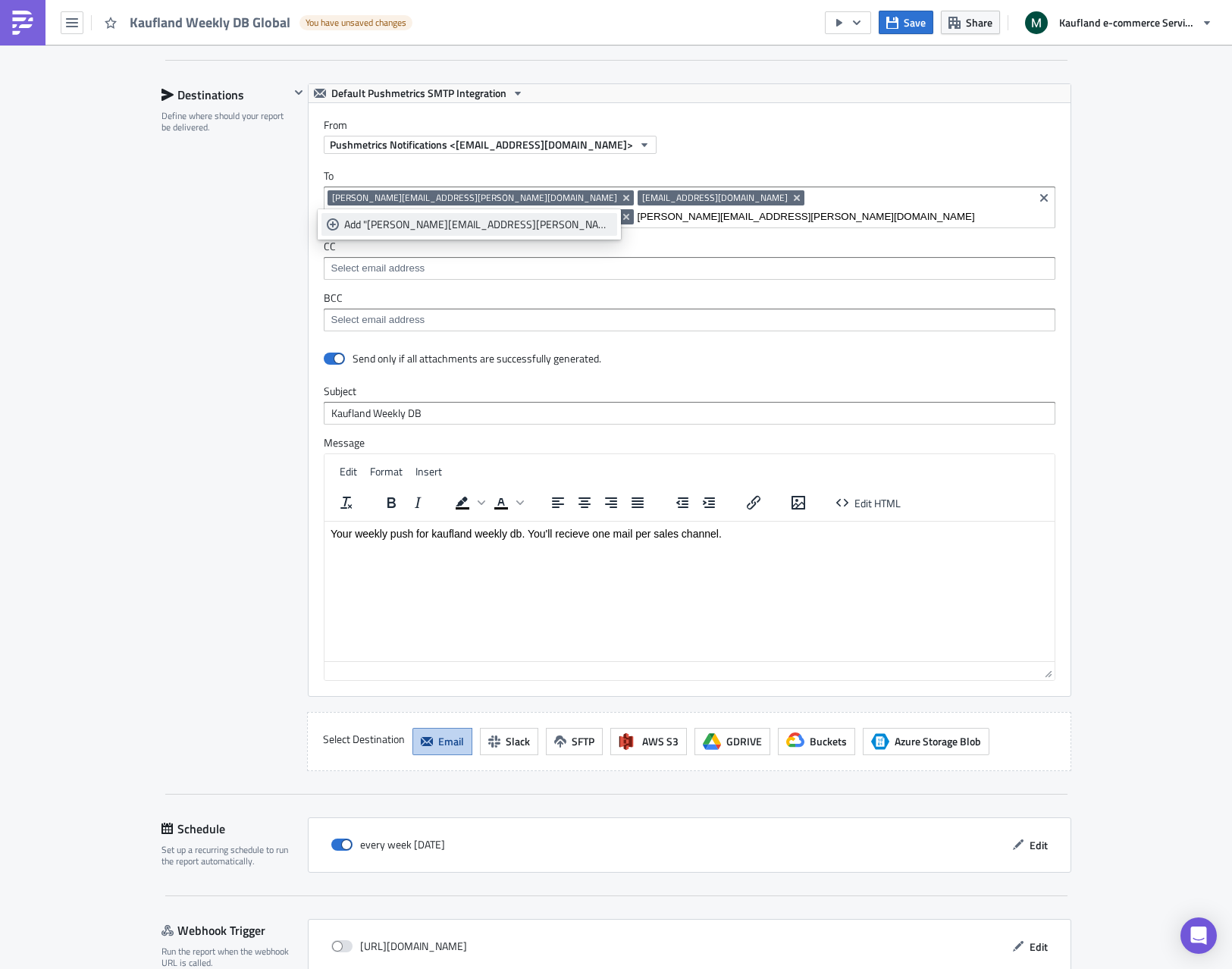
click at [418, 224] on div "Add "[PERSON_NAME][EMAIL_ADDRESS][PERSON_NAME][DOMAIN_NAME]"" at bounding box center [478, 224] width 268 height 15
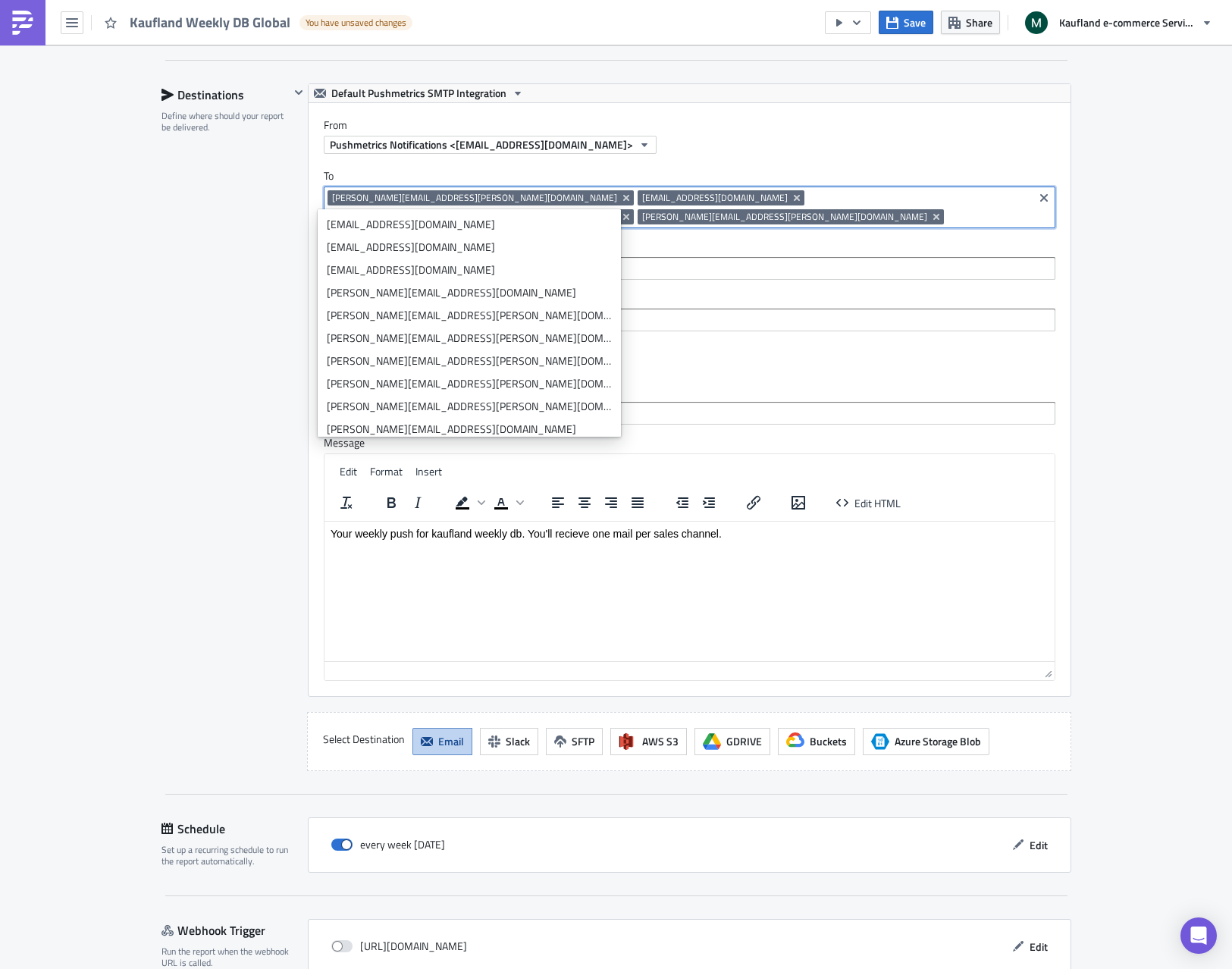
click at [948, 210] on input at bounding box center [989, 217] width 82 height 15
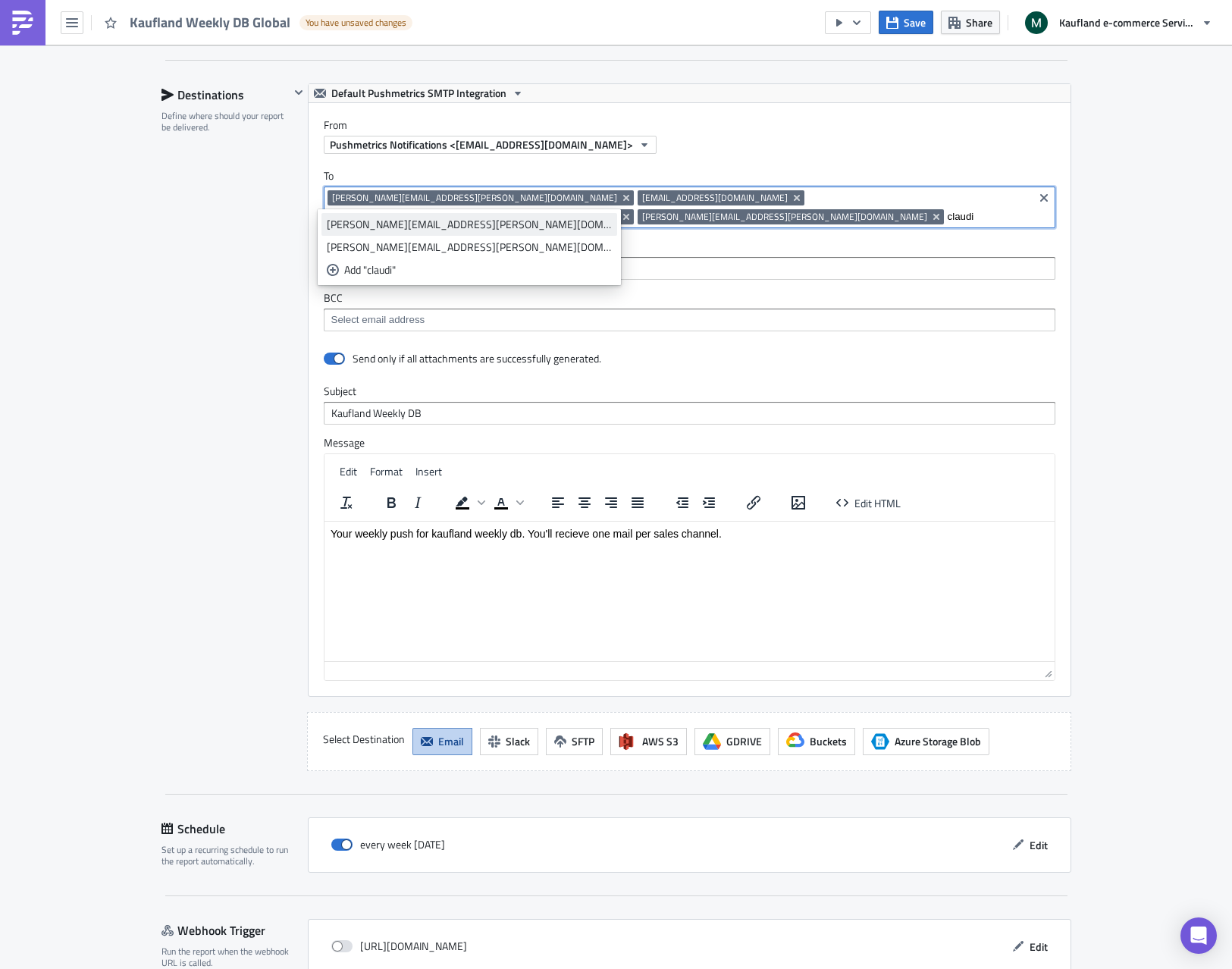
type input "claudi"
click at [440, 225] on div "[PERSON_NAME][EMAIL_ADDRESS][PERSON_NAME][DOMAIN_NAME]" at bounding box center [468, 224] width 285 height 15
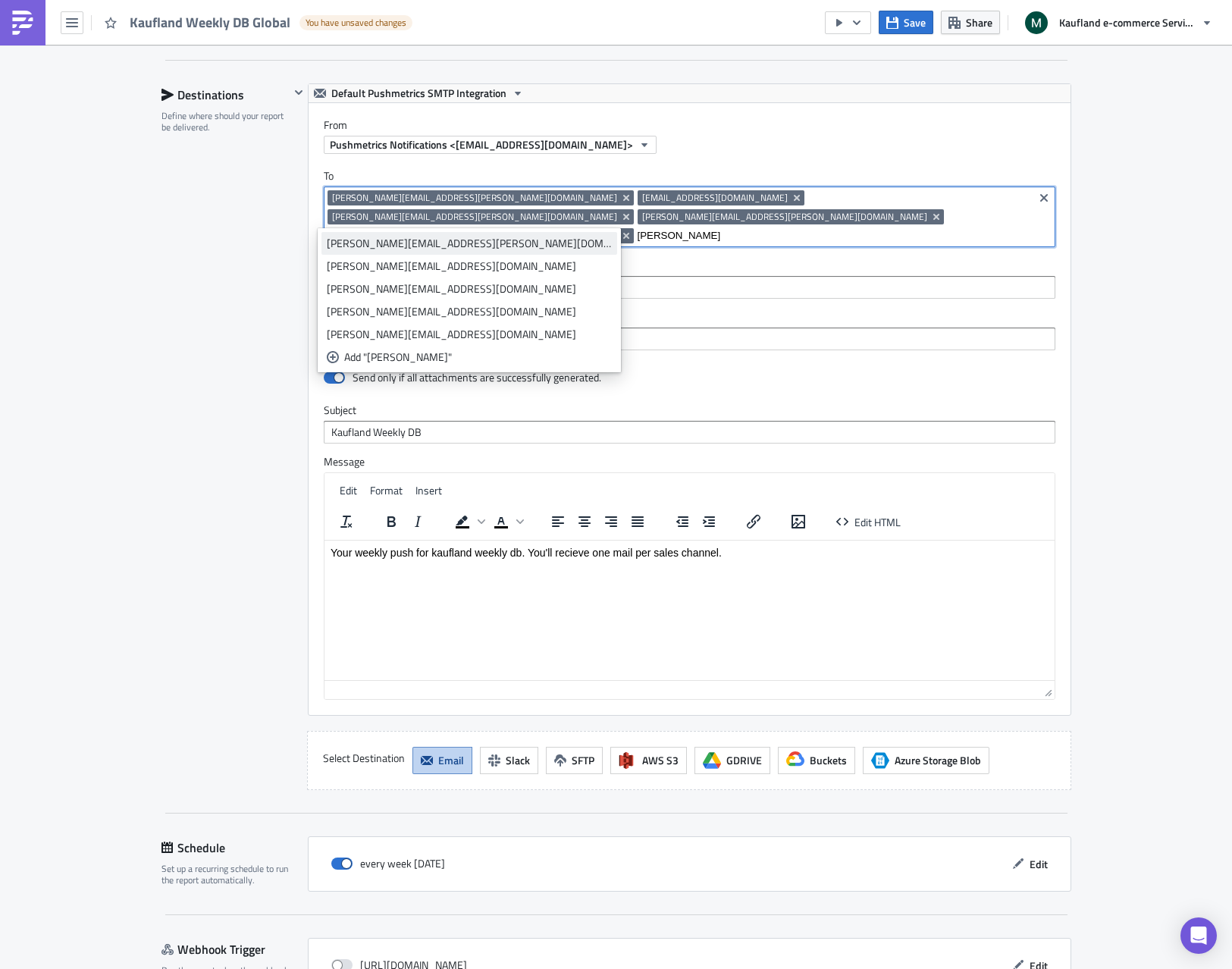
type input "[PERSON_NAME]"
click at [432, 249] on div "[PERSON_NAME][EMAIL_ADDRESS][PERSON_NAME][DOMAIN_NAME]" at bounding box center [468, 243] width 285 height 15
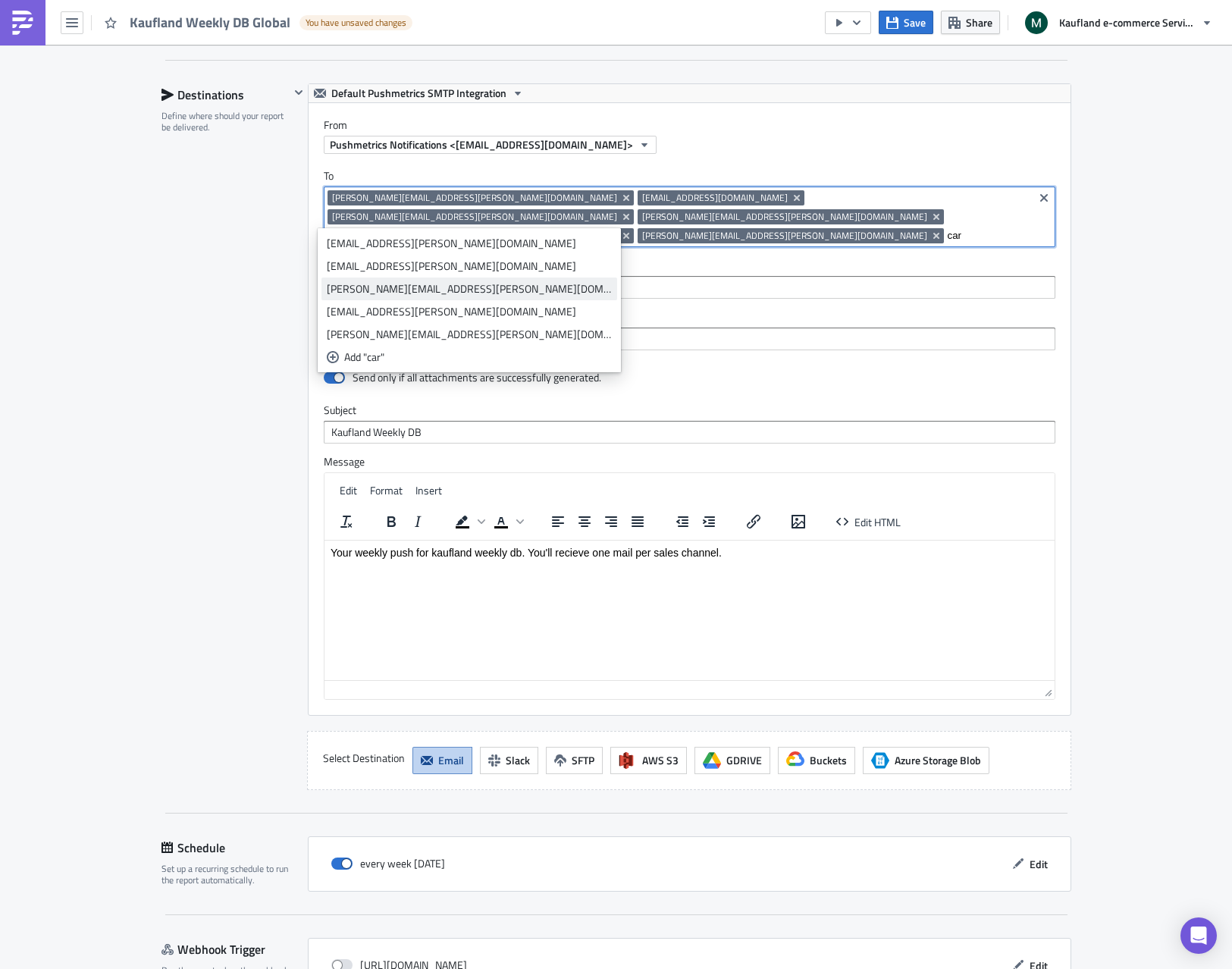
type input "car"
click at [376, 291] on div "[PERSON_NAME][EMAIL_ADDRESS][PERSON_NAME][DOMAIN_NAME]" at bounding box center [468, 288] width 285 height 15
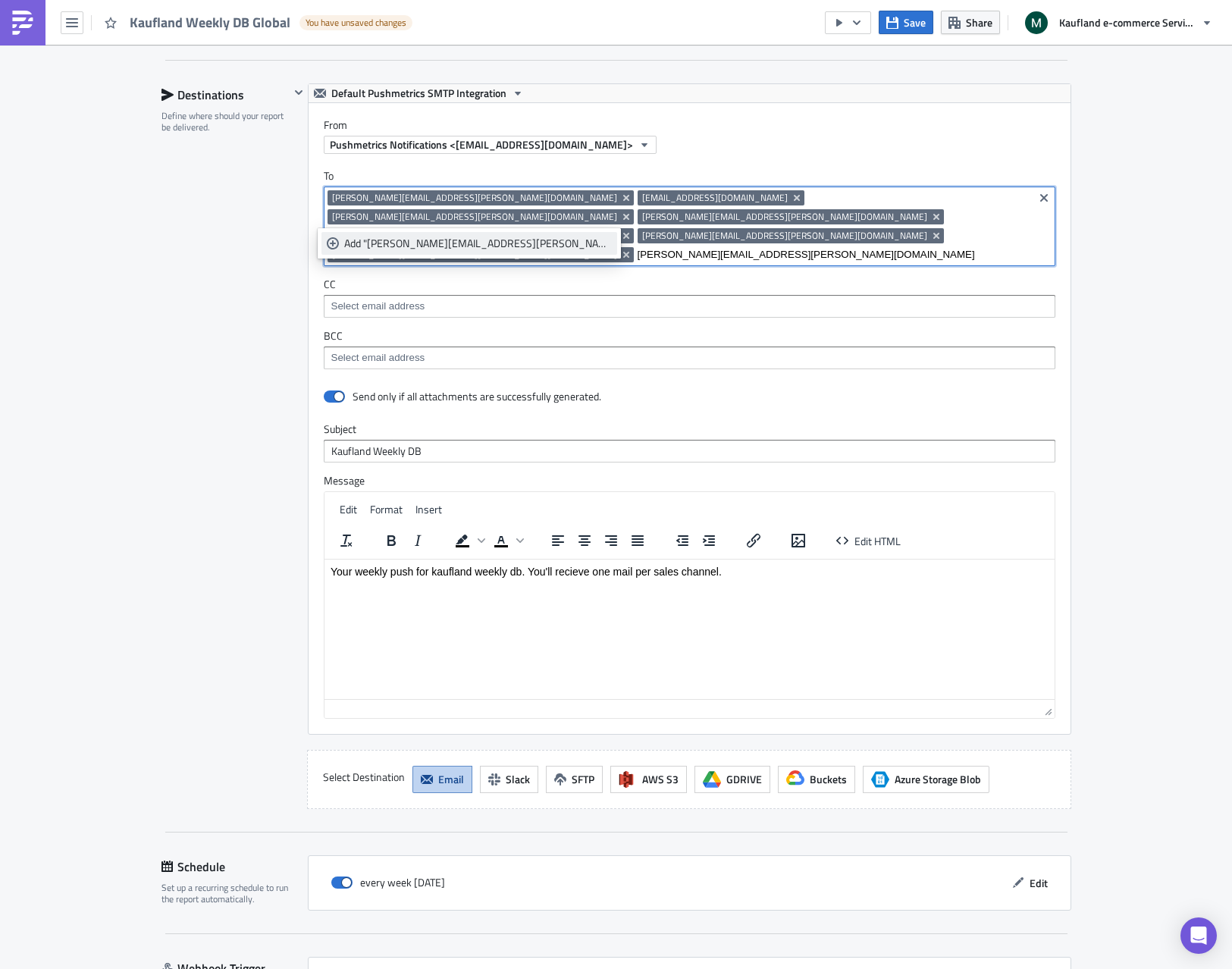
type input "[PERSON_NAME][EMAIL_ADDRESS][PERSON_NAME][DOMAIN_NAME]"
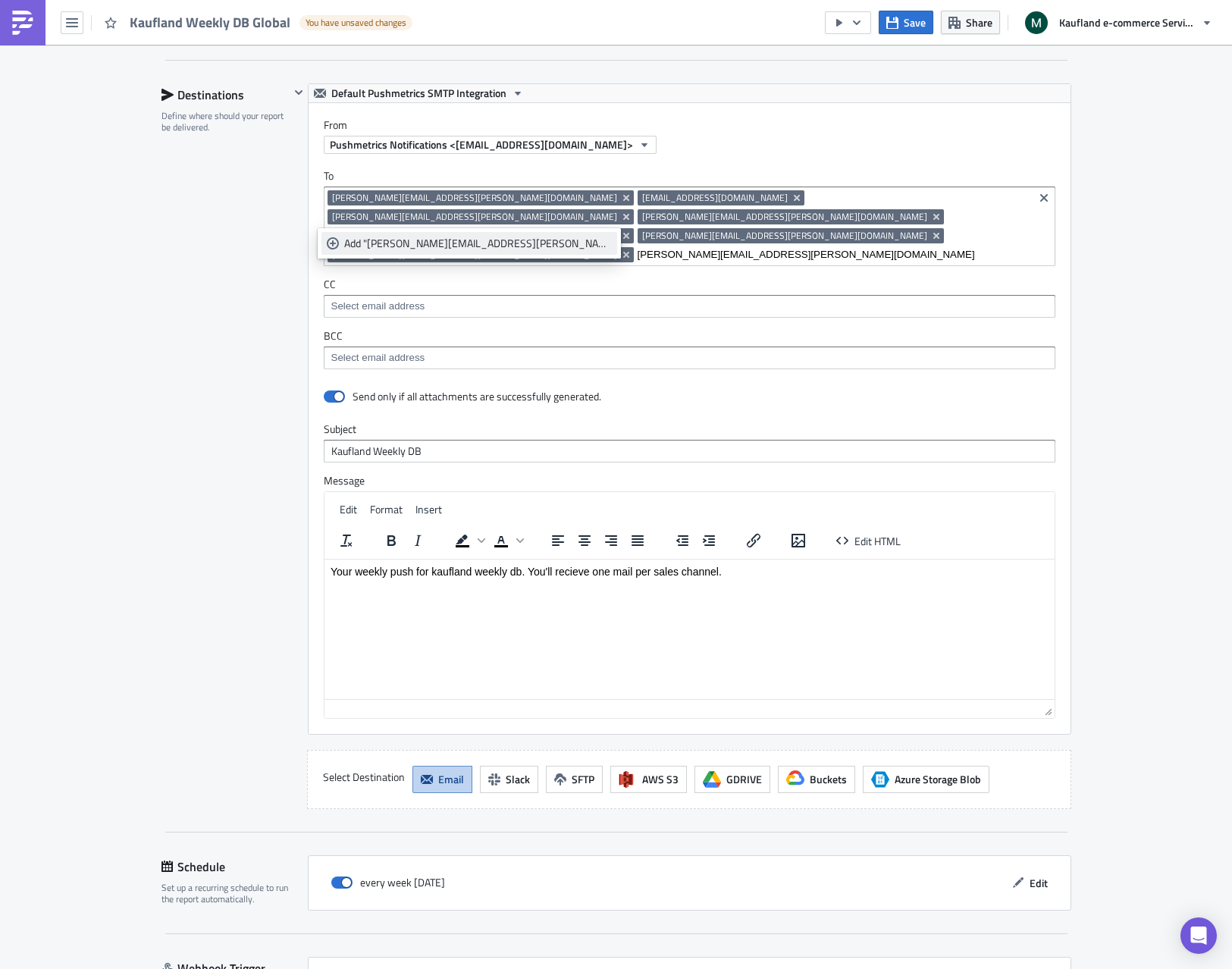
click at [388, 242] on div "Add "[PERSON_NAME][EMAIL_ADDRESS][PERSON_NAME][DOMAIN_NAME]"" at bounding box center [478, 243] width 268 height 15
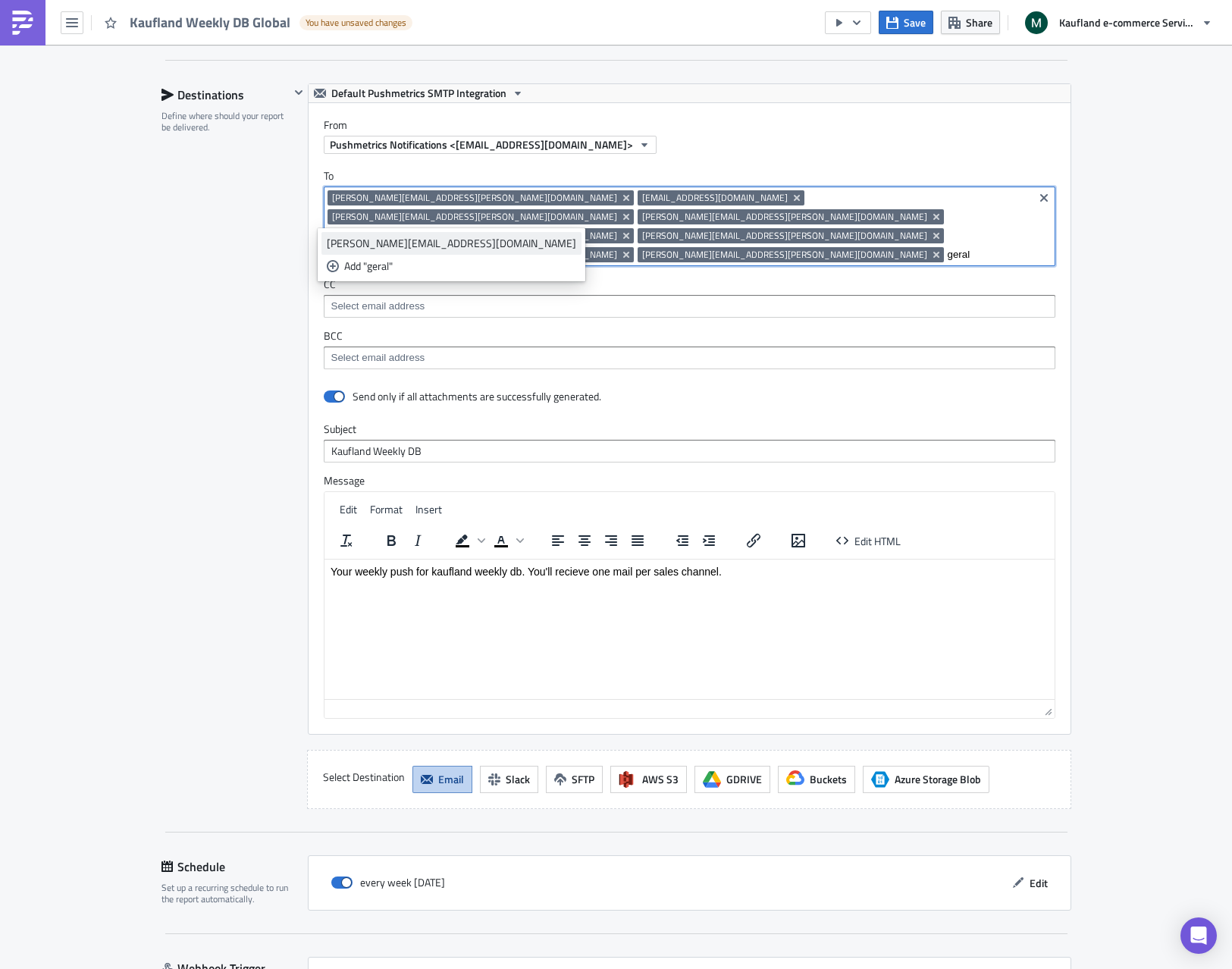
type input "geral"
click at [473, 247] on div "[PERSON_NAME][EMAIL_ADDRESS][DOMAIN_NAME]" at bounding box center [450, 243] width 249 height 15
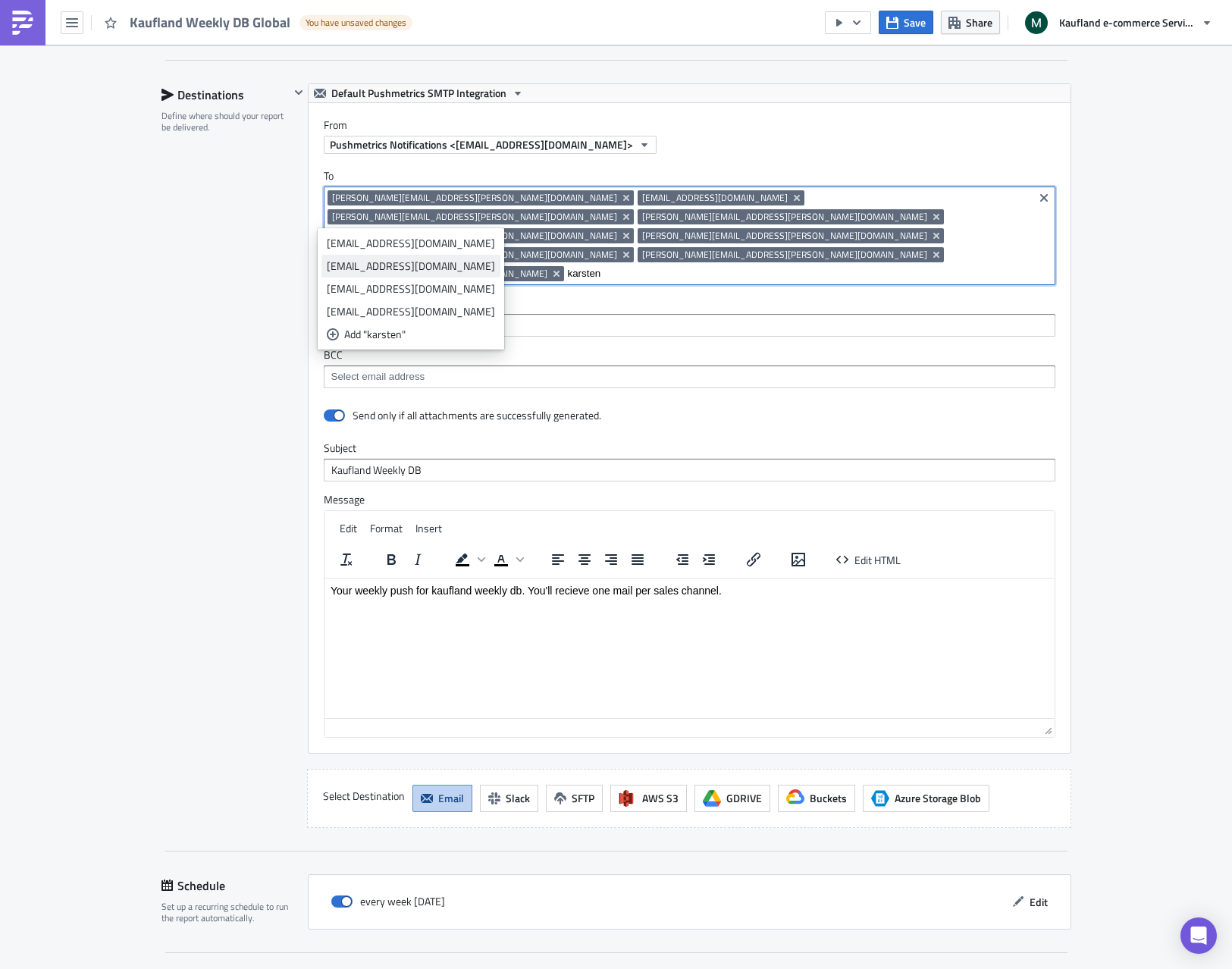
type input "karsten"
click at [466, 268] on div "[EMAIL_ADDRESS][DOMAIN_NAME]" at bounding box center [410, 265] width 168 height 15
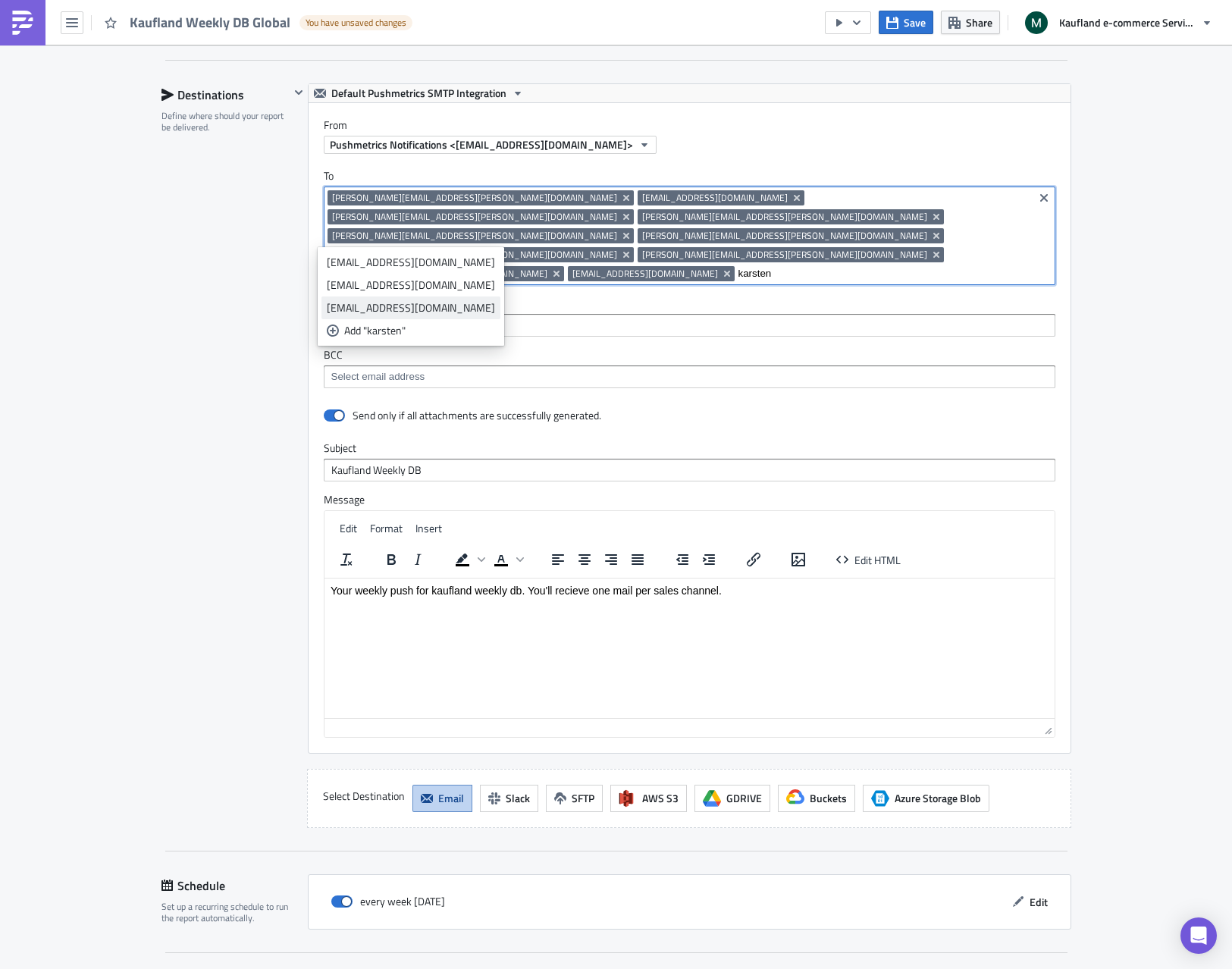
type input "karsten"
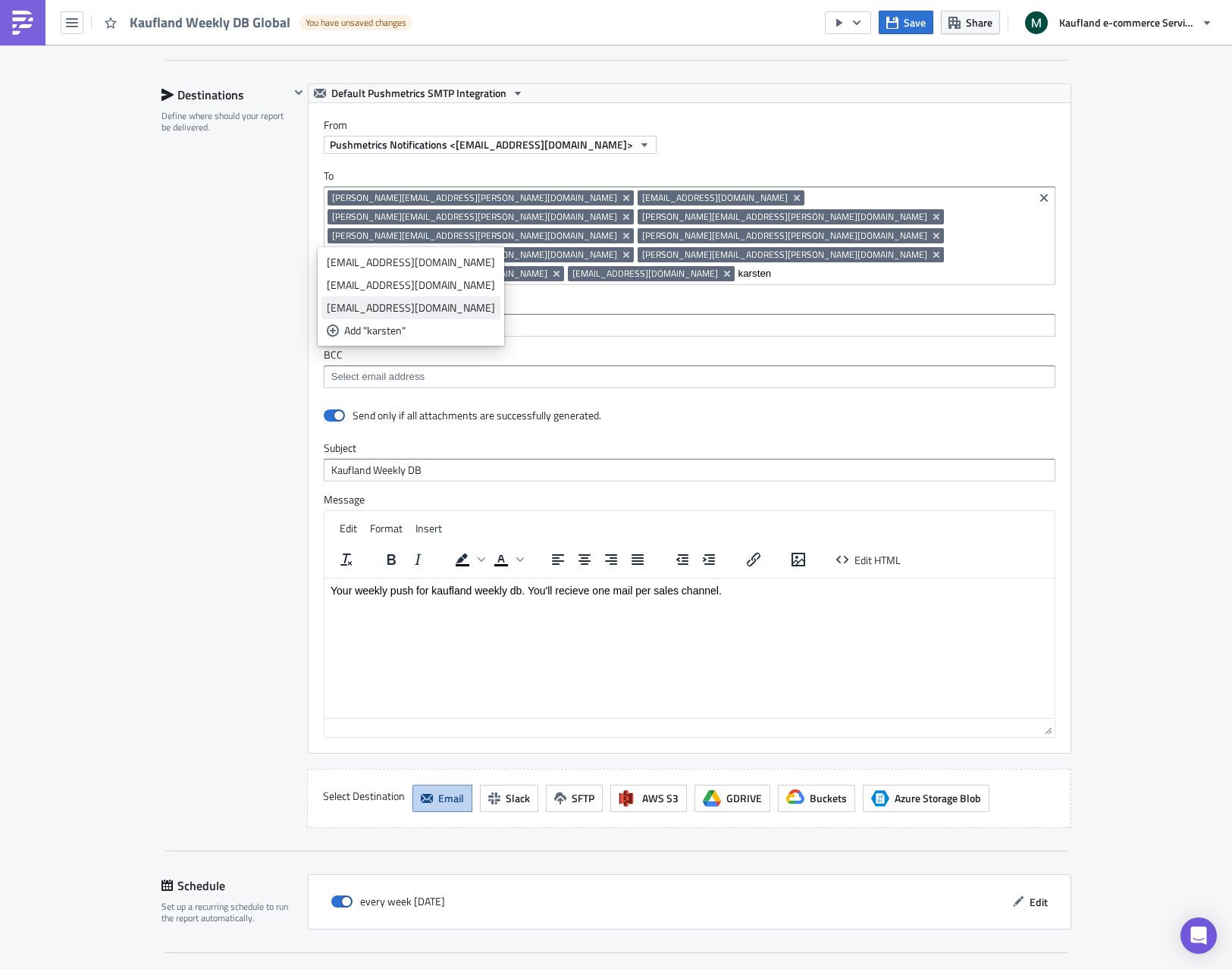
click at [445, 308] on div "[EMAIL_ADDRESS][DOMAIN_NAME]" at bounding box center [410, 307] width 168 height 15
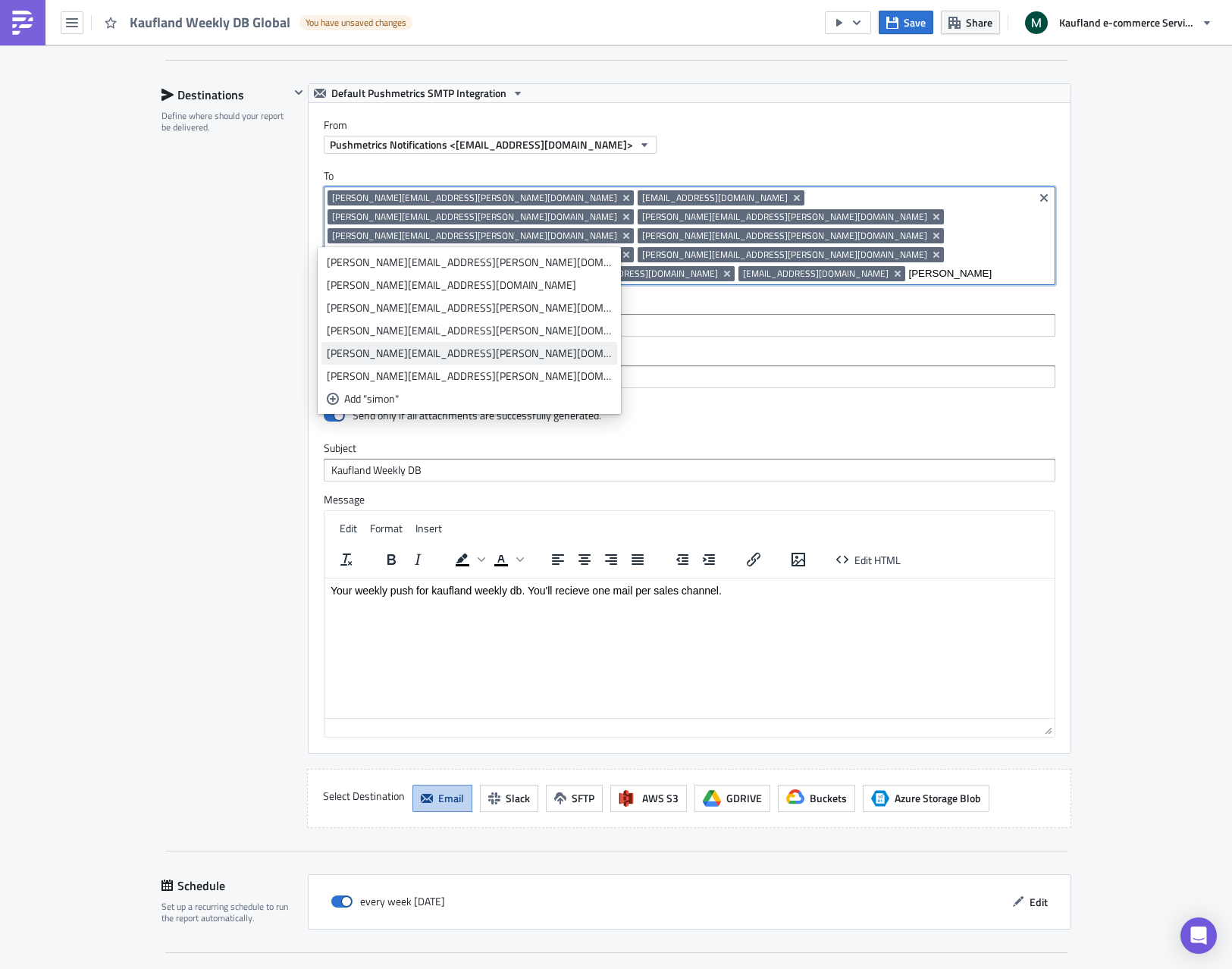
type input "[PERSON_NAME]"
click at [468, 353] on div "[PERSON_NAME][EMAIL_ADDRESS][PERSON_NAME][DOMAIN_NAME]" at bounding box center [468, 353] width 285 height 15
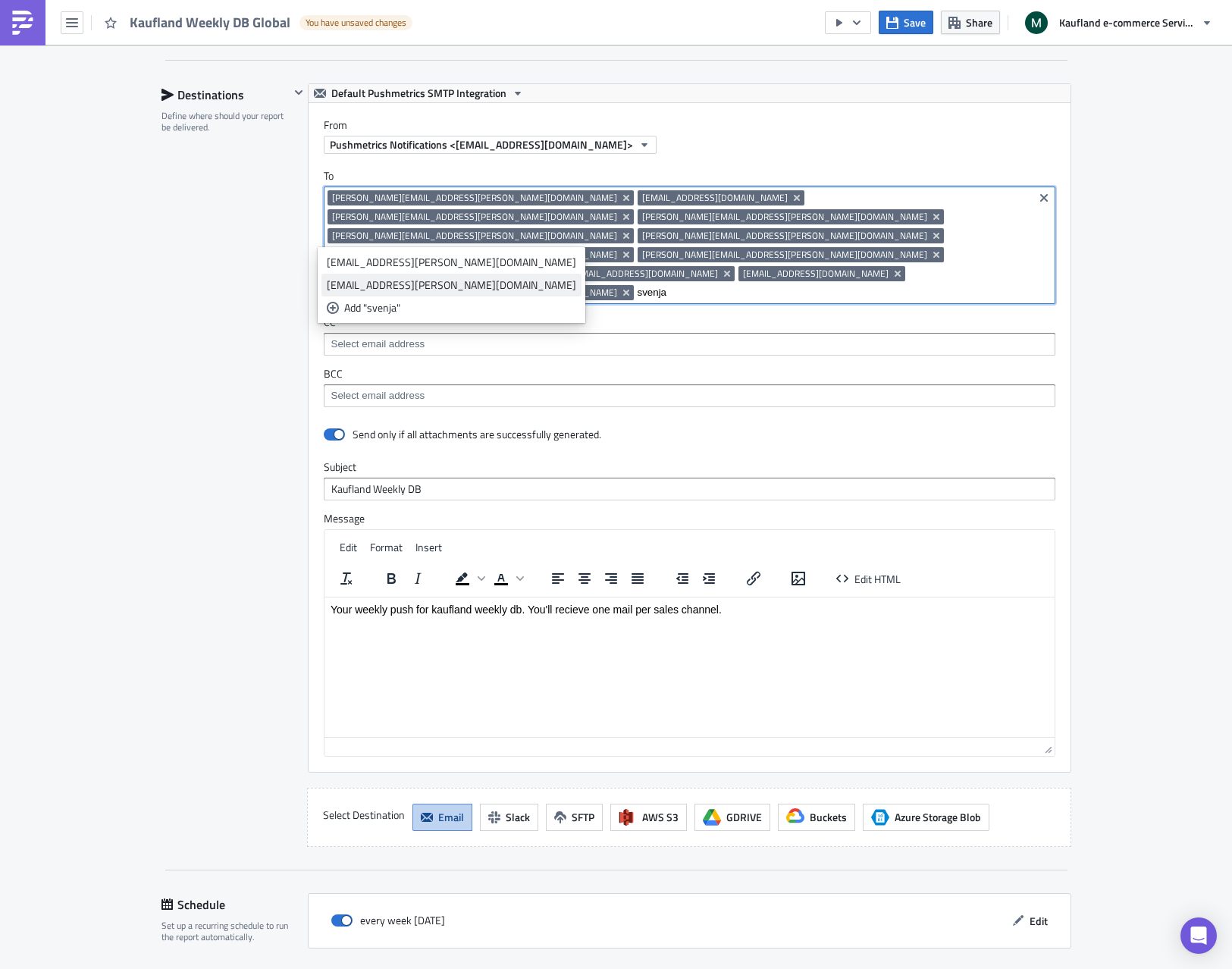
type input "svenja"
click at [423, 284] on div "[EMAIL_ADDRESS][PERSON_NAME][DOMAIN_NAME]" at bounding box center [450, 285] width 249 height 15
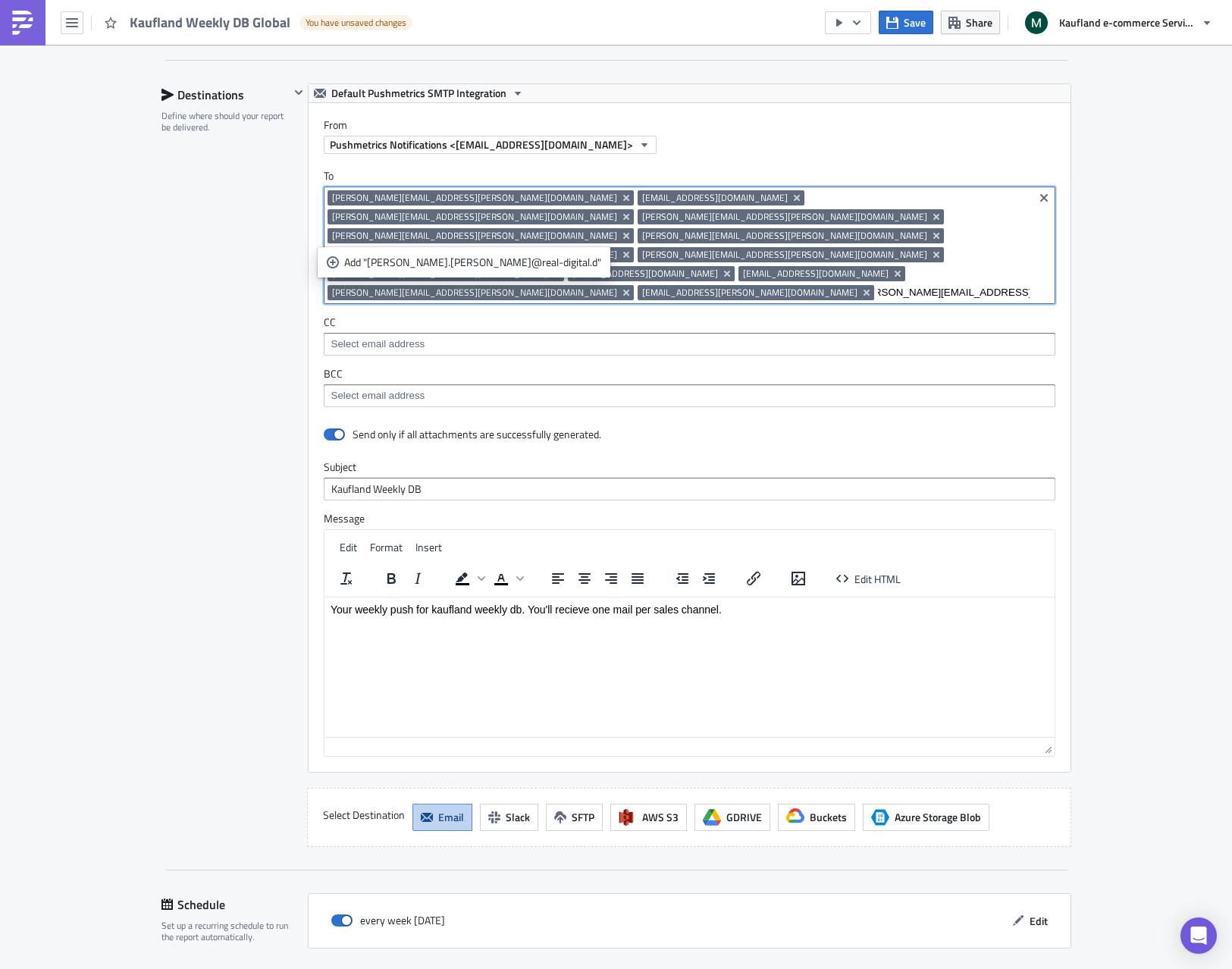
scroll to position [0, 25]
type input "[PERSON_NAME][EMAIL_ADDRESS][PERSON_NAME][DOMAIN_NAME]"
click at [379, 268] on div "Add "[PERSON_NAME][EMAIL_ADDRESS][PERSON_NAME][DOMAIN_NAME]"" at bounding box center [478, 262] width 268 height 15
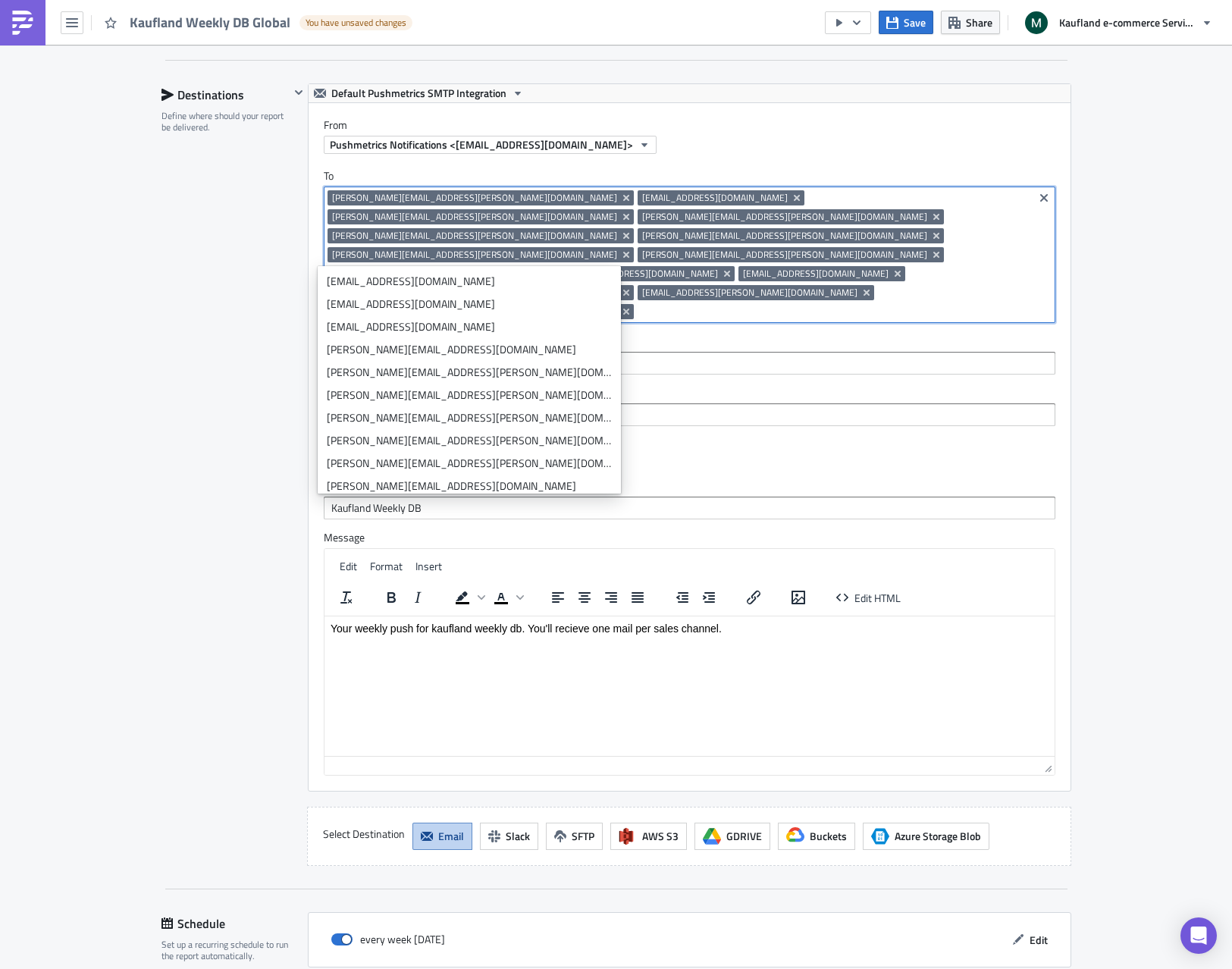
scroll to position [0, 0]
click at [638, 304] on input at bounding box center [833, 311] width 392 height 15
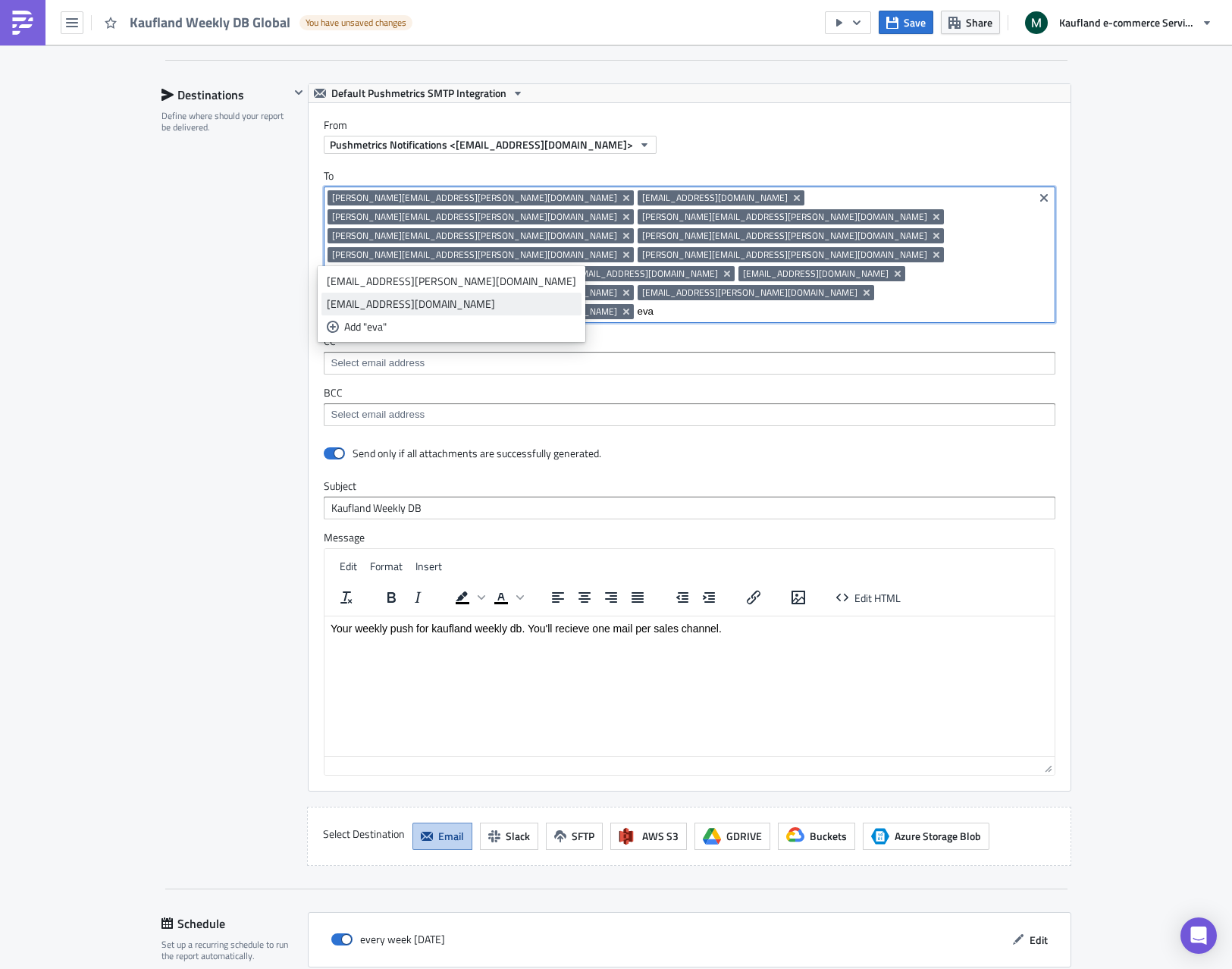
type input "eva"
click at [413, 303] on div "[EMAIL_ADDRESS][DOMAIN_NAME]" at bounding box center [450, 304] width 249 height 15
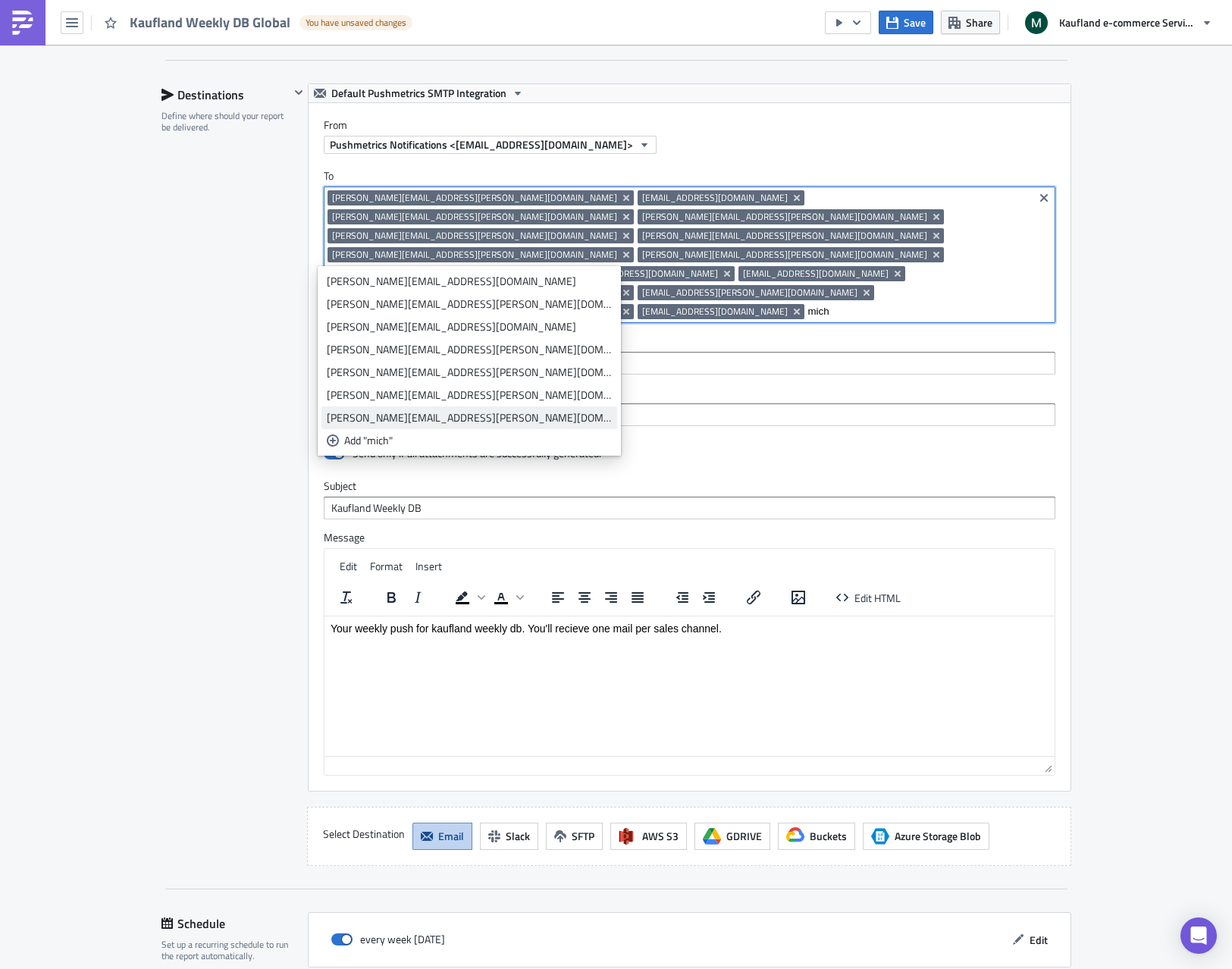
type input "mich"
click at [373, 420] on div "[PERSON_NAME][EMAIL_ADDRESS][PERSON_NAME][DOMAIN_NAME]" at bounding box center [468, 418] width 285 height 15
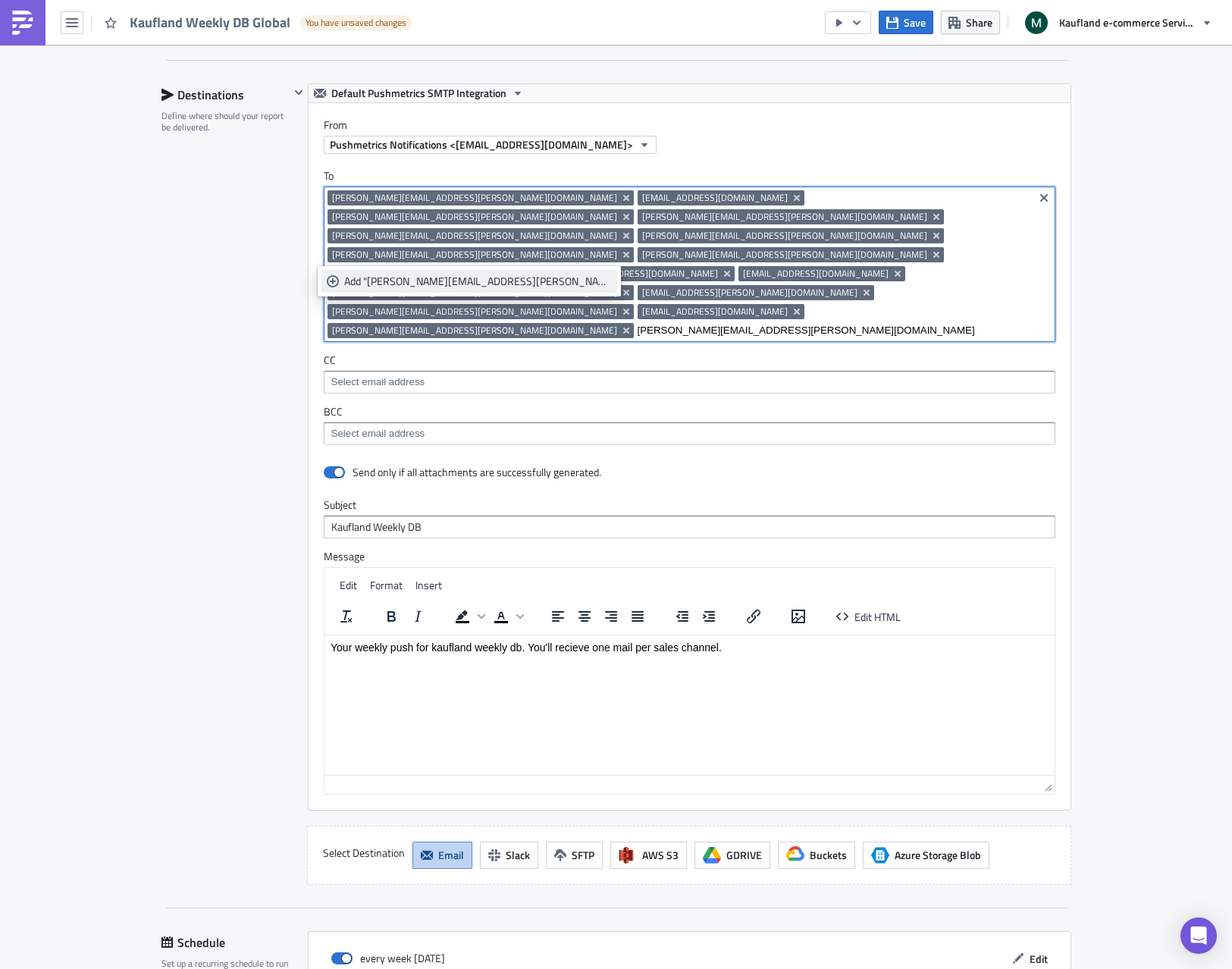
type input "[PERSON_NAME][EMAIL_ADDRESS][PERSON_NAME][DOMAIN_NAME]"
click at [448, 287] on div "Add "[PERSON_NAME][EMAIL_ADDRESS][PERSON_NAME][DOMAIN_NAME]"" at bounding box center [478, 281] width 268 height 15
type input "[PERSON_NAME][EMAIL_ADDRESS][PERSON_NAME][DOMAIN_NAME]"
click at [436, 289] on link "Add "[PERSON_NAME][EMAIL_ADDRESS][PERSON_NAME][DOMAIN_NAME]"" at bounding box center [469, 281] width 296 height 23
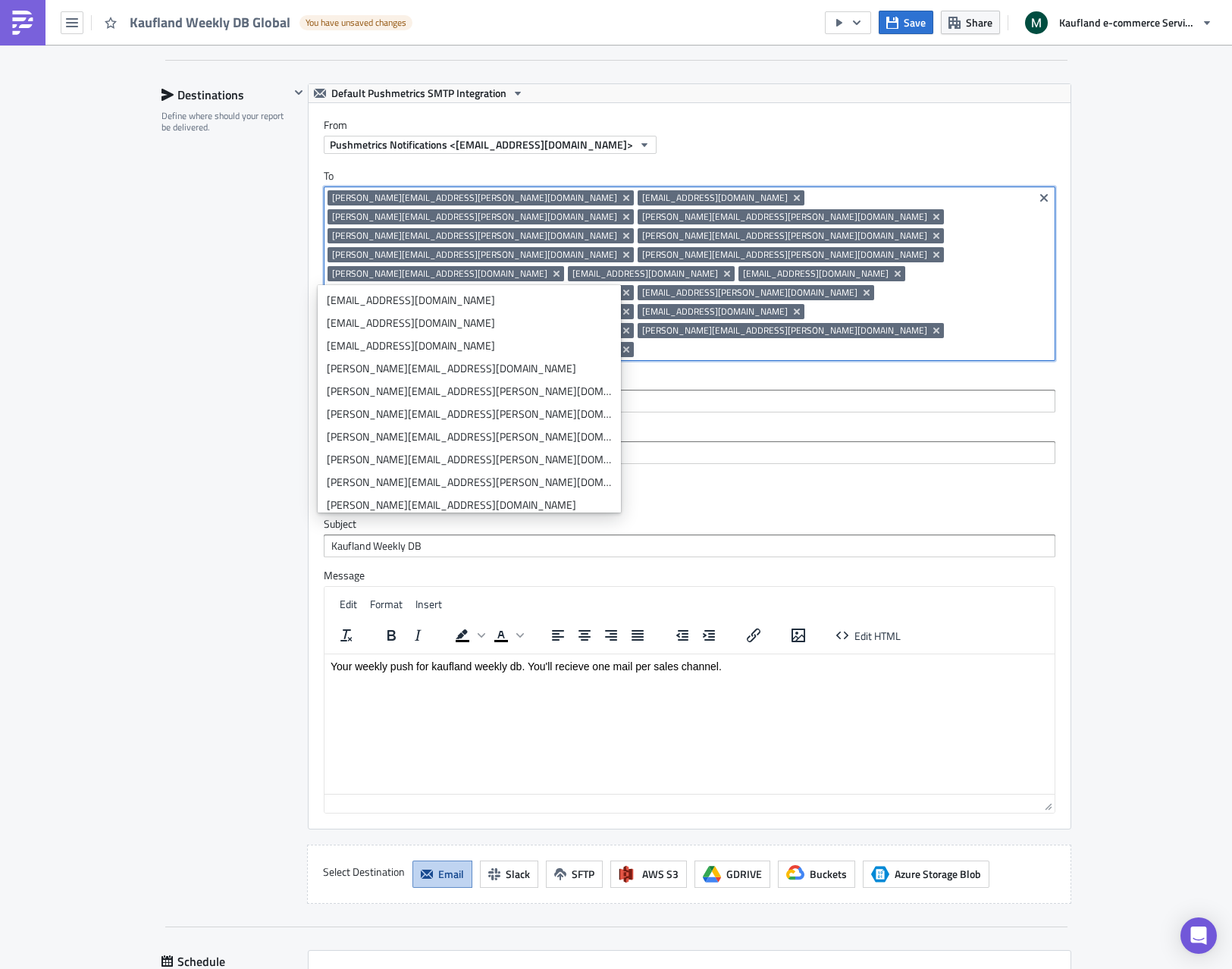
scroll to position [0, 0]
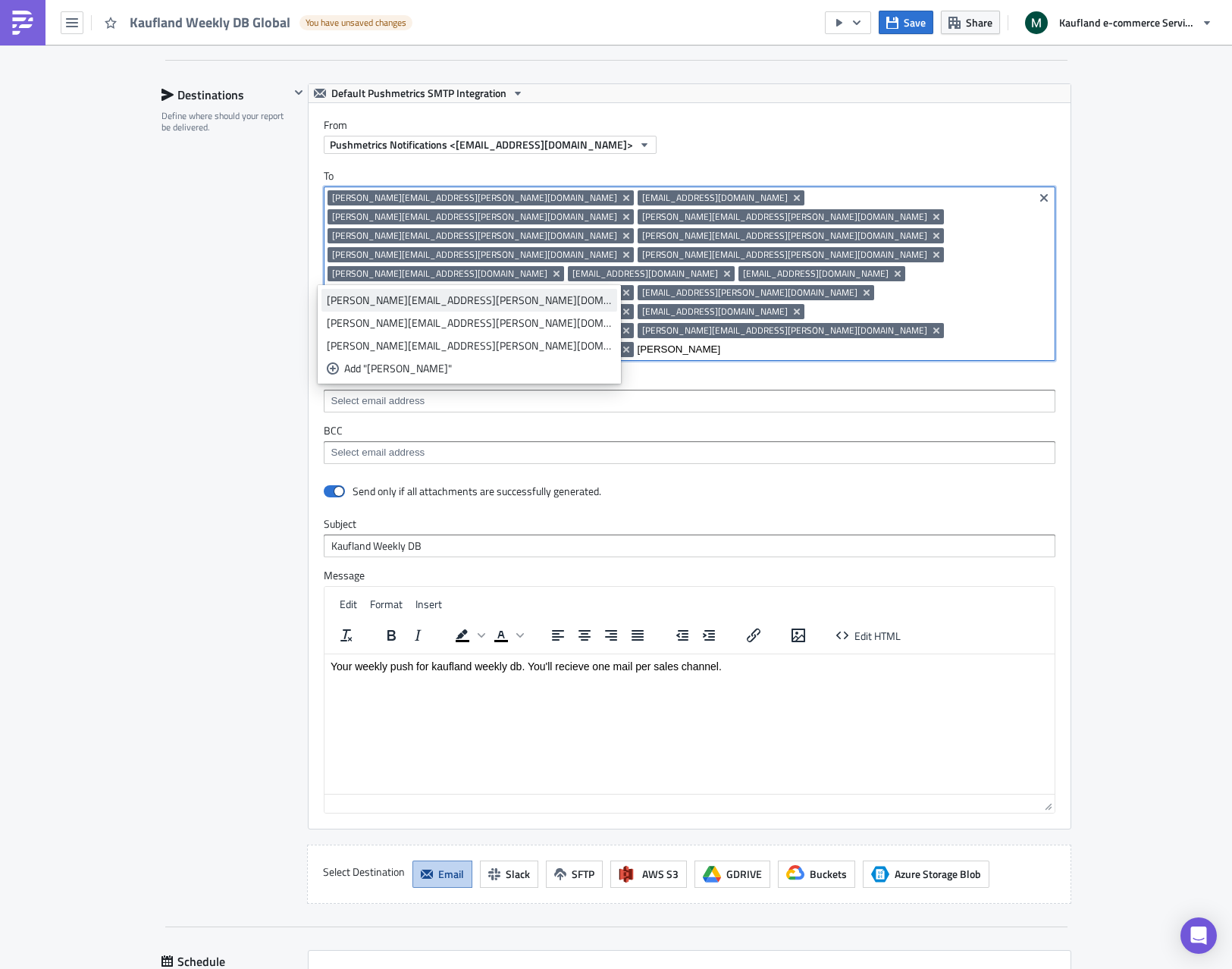
type input "[PERSON_NAME]"
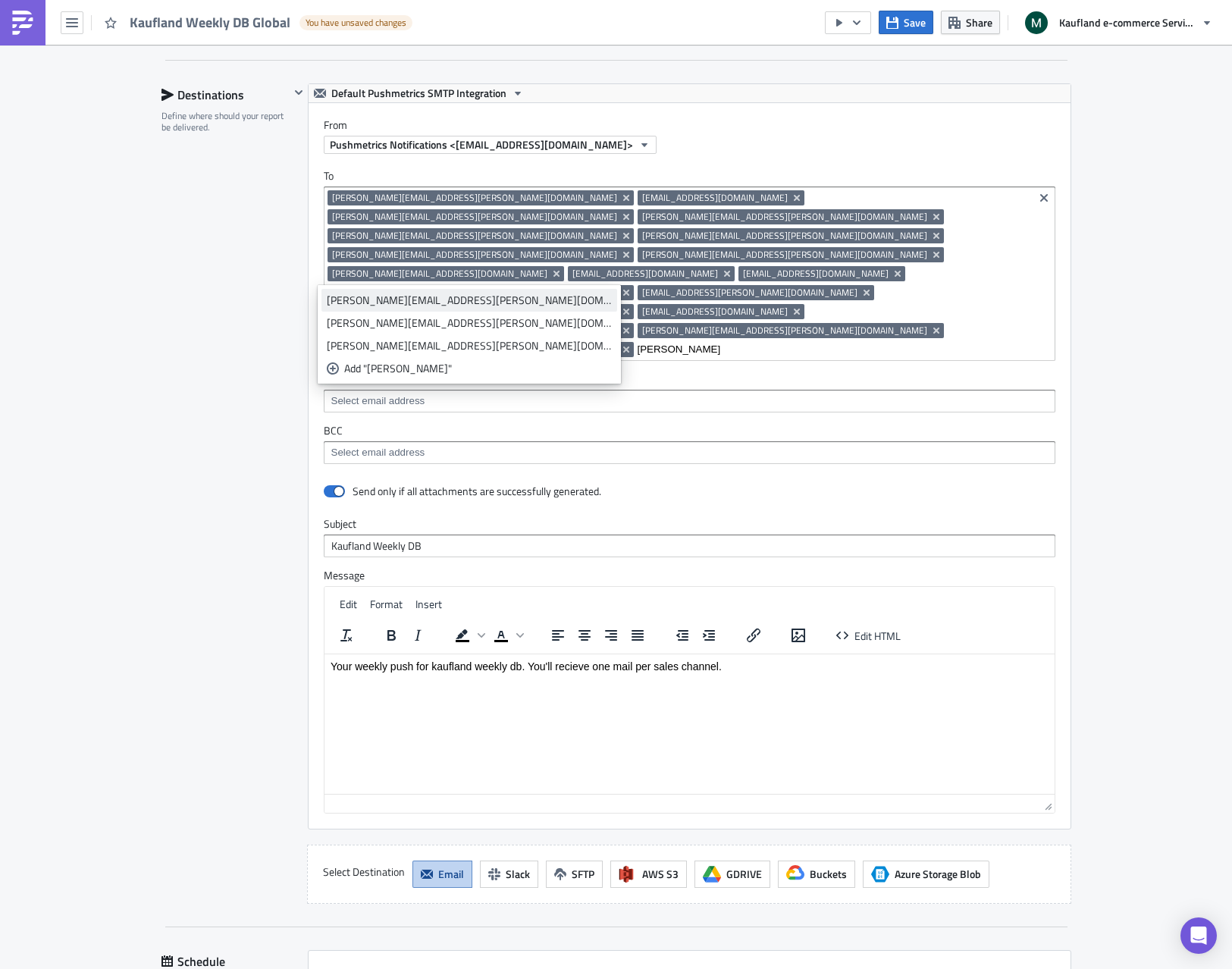
click at [431, 306] on div "[PERSON_NAME][EMAIL_ADDRESS][PERSON_NAME][DOMAIN_NAME]" at bounding box center [468, 300] width 285 height 15
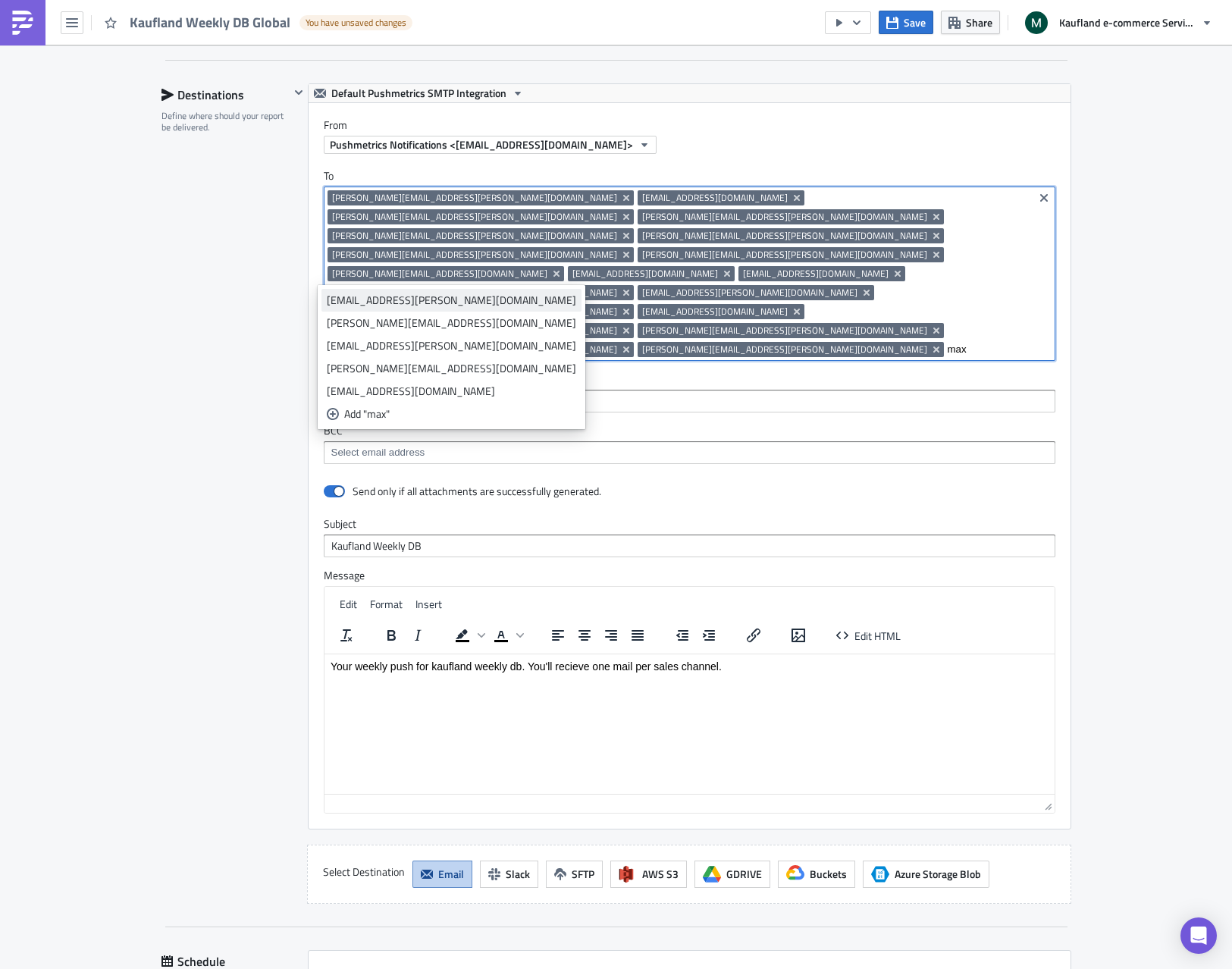
type input "max"
click at [346, 301] on div "[EMAIL_ADDRESS][PERSON_NAME][DOMAIN_NAME]" at bounding box center [450, 300] width 249 height 15
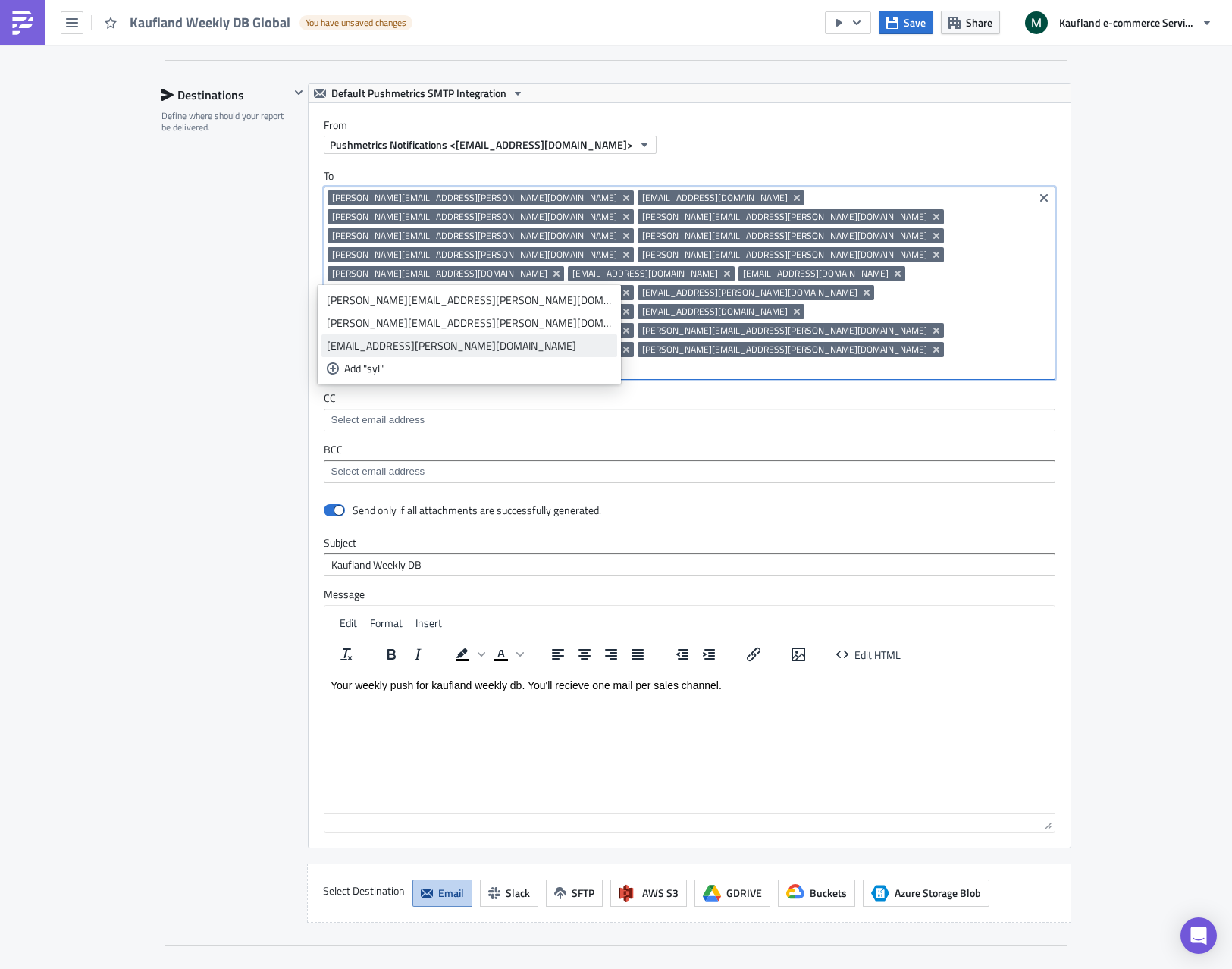
type input "syl"
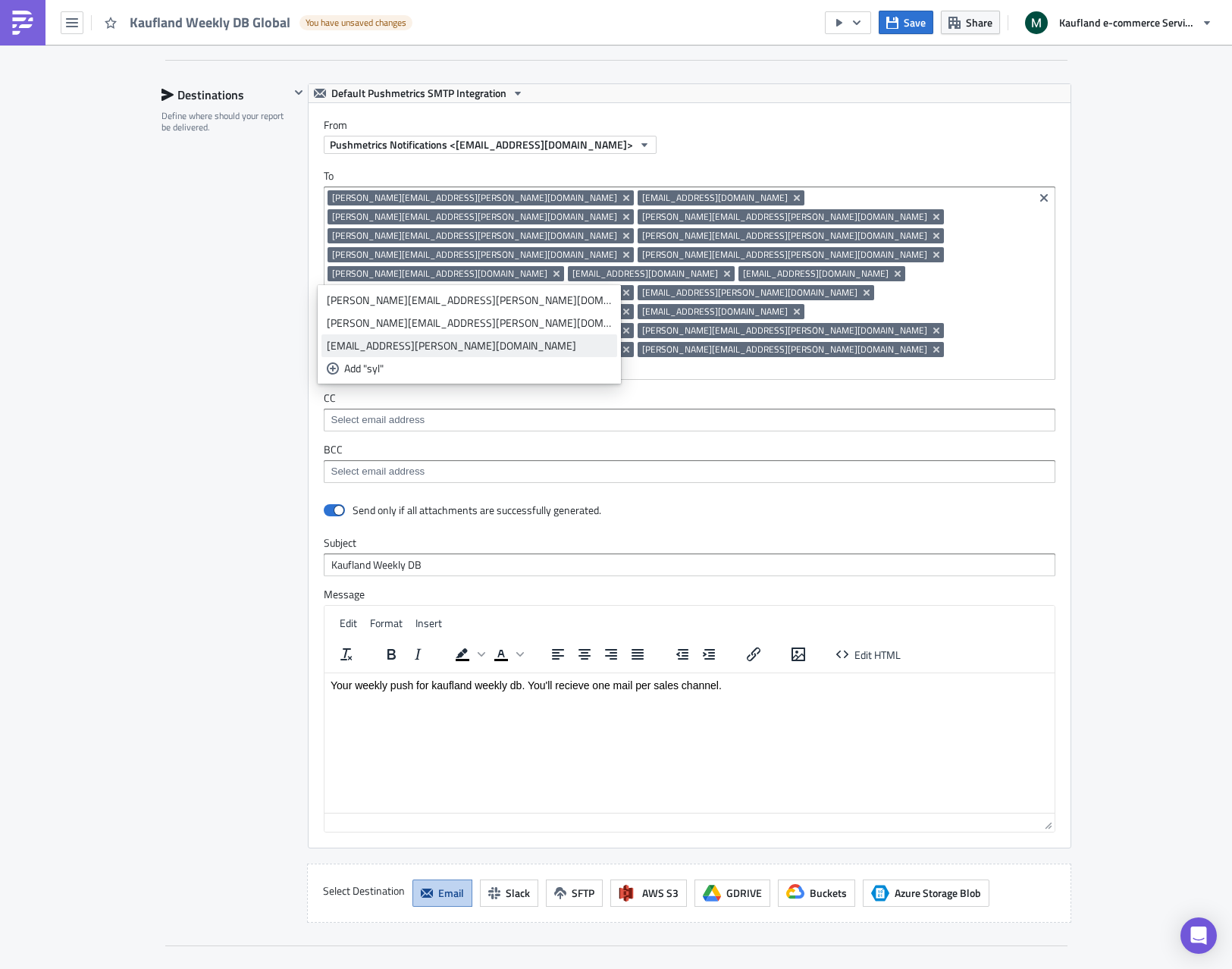
click at [447, 348] on div "[EMAIL_ADDRESS][PERSON_NAME][DOMAIN_NAME]" at bounding box center [468, 345] width 285 height 15
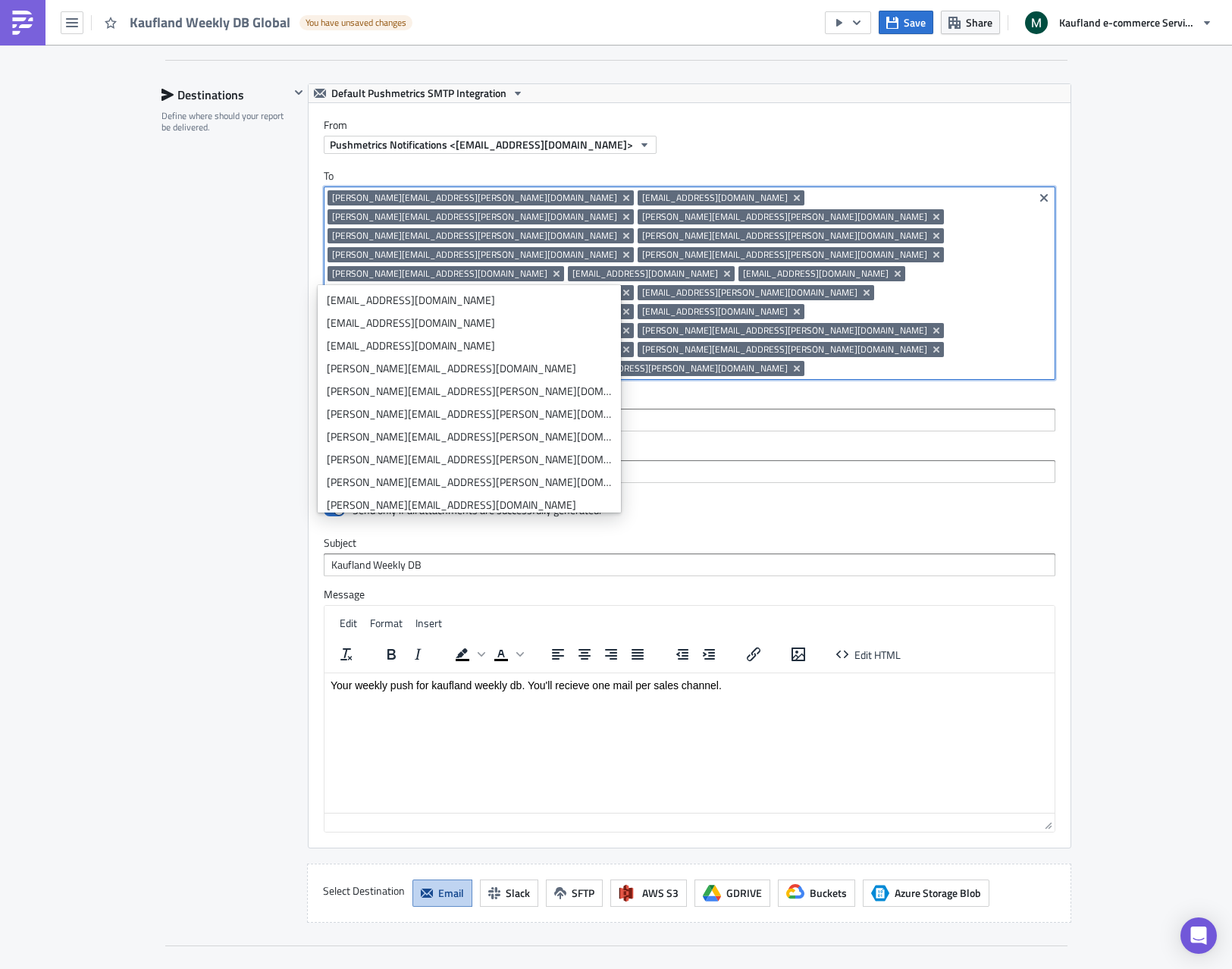
click at [787, 362] on span "[EMAIL_ADDRESS][PERSON_NAME][DOMAIN_NAME]" at bounding box center [680, 368] width 215 height 12
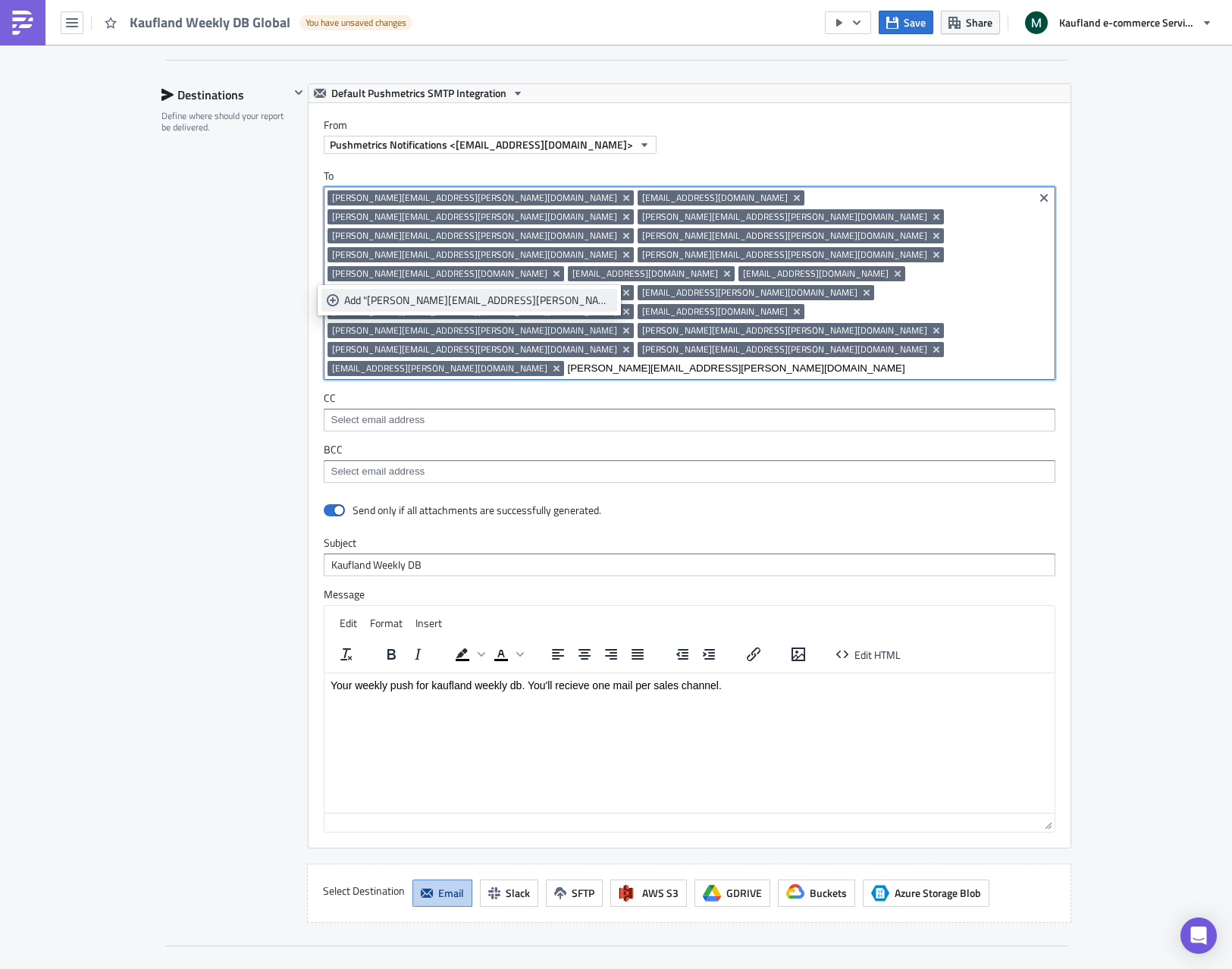
type input "[PERSON_NAME][EMAIL_ADDRESS][PERSON_NAME][DOMAIN_NAME]"
click at [471, 307] on div "Add "[PERSON_NAME][EMAIL_ADDRESS][PERSON_NAME][DOMAIN_NAME]"" at bounding box center [478, 300] width 268 height 15
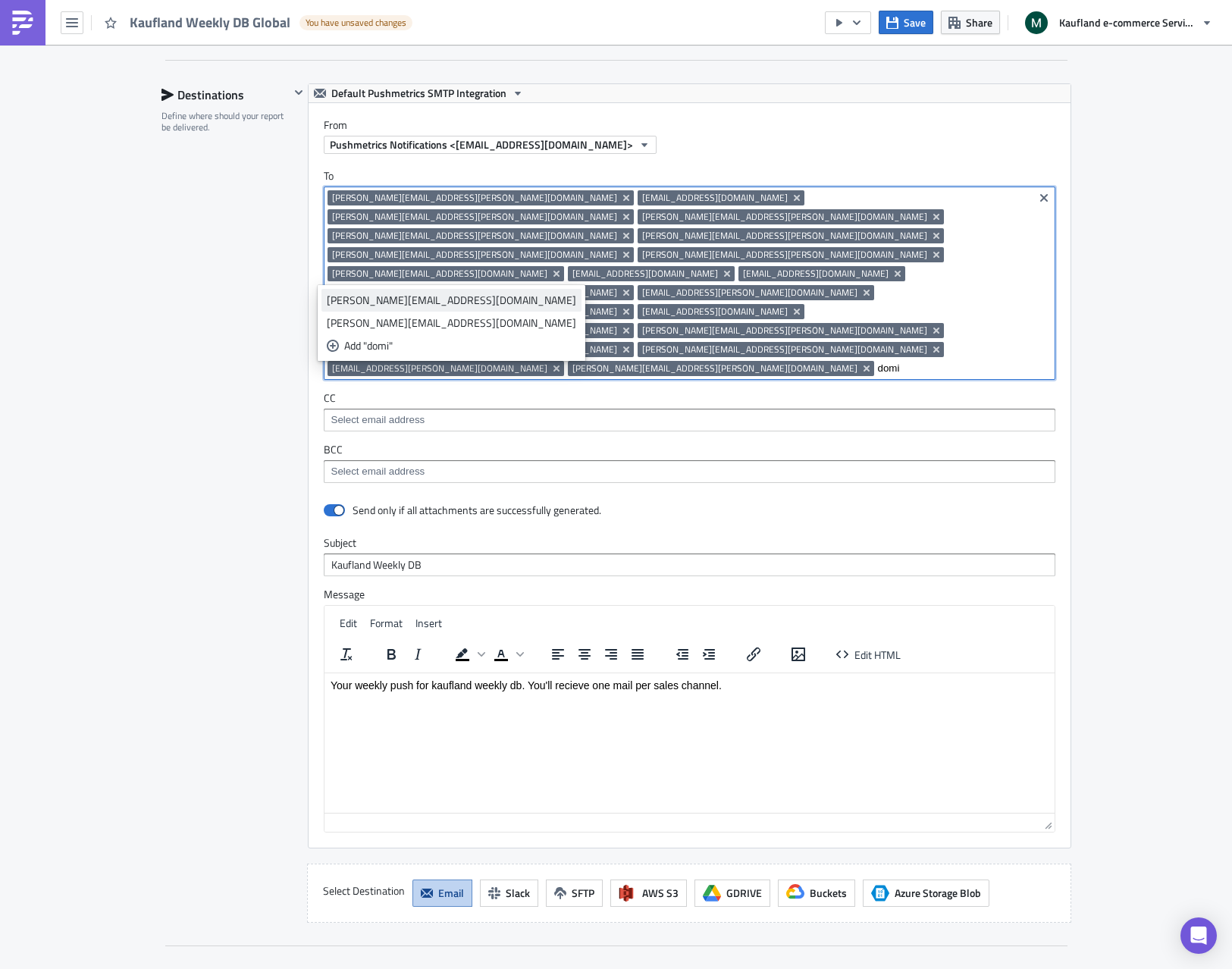
type input "domi"
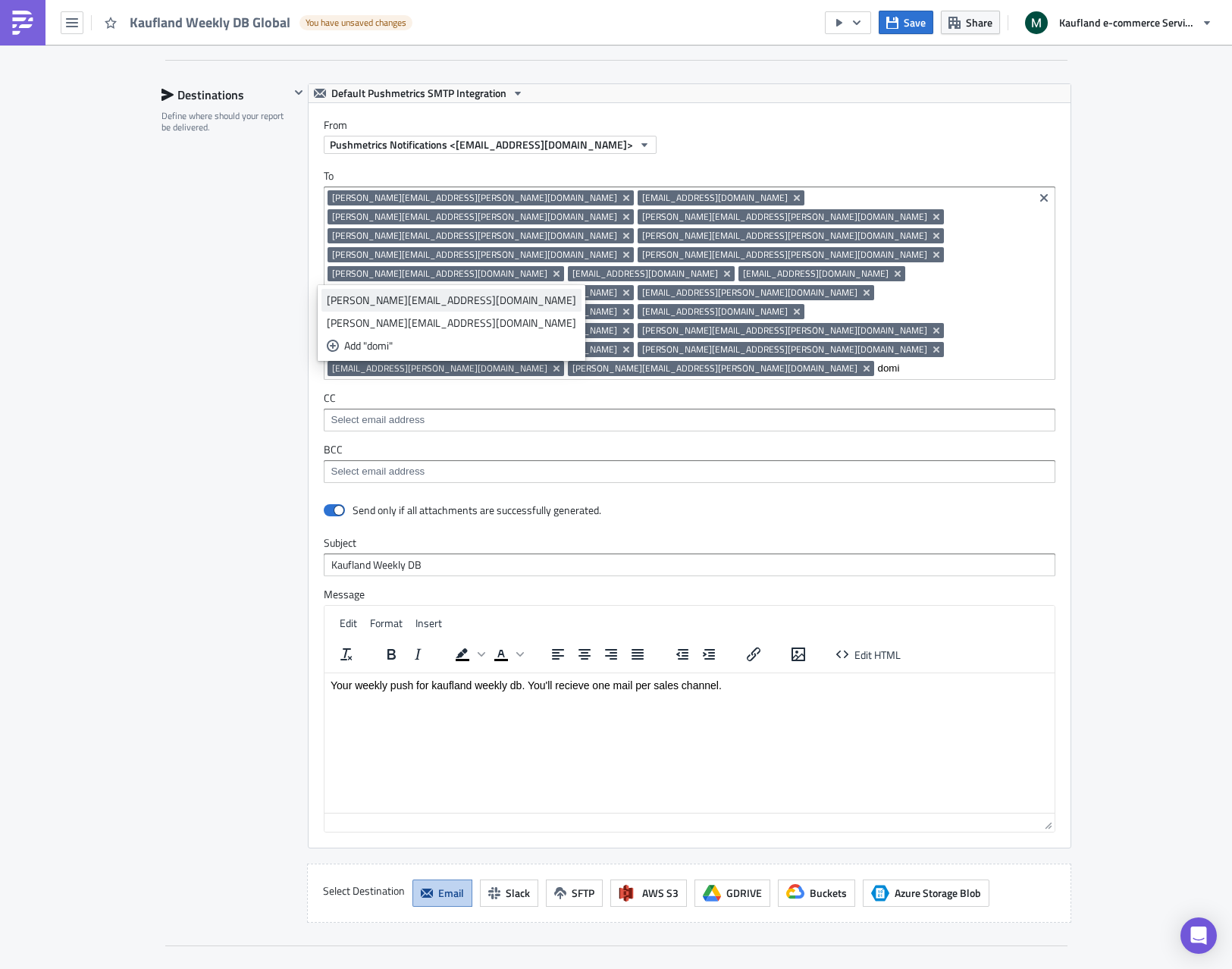
click at [506, 305] on div "[PERSON_NAME][EMAIL_ADDRESS][DOMAIN_NAME]" at bounding box center [450, 300] width 249 height 15
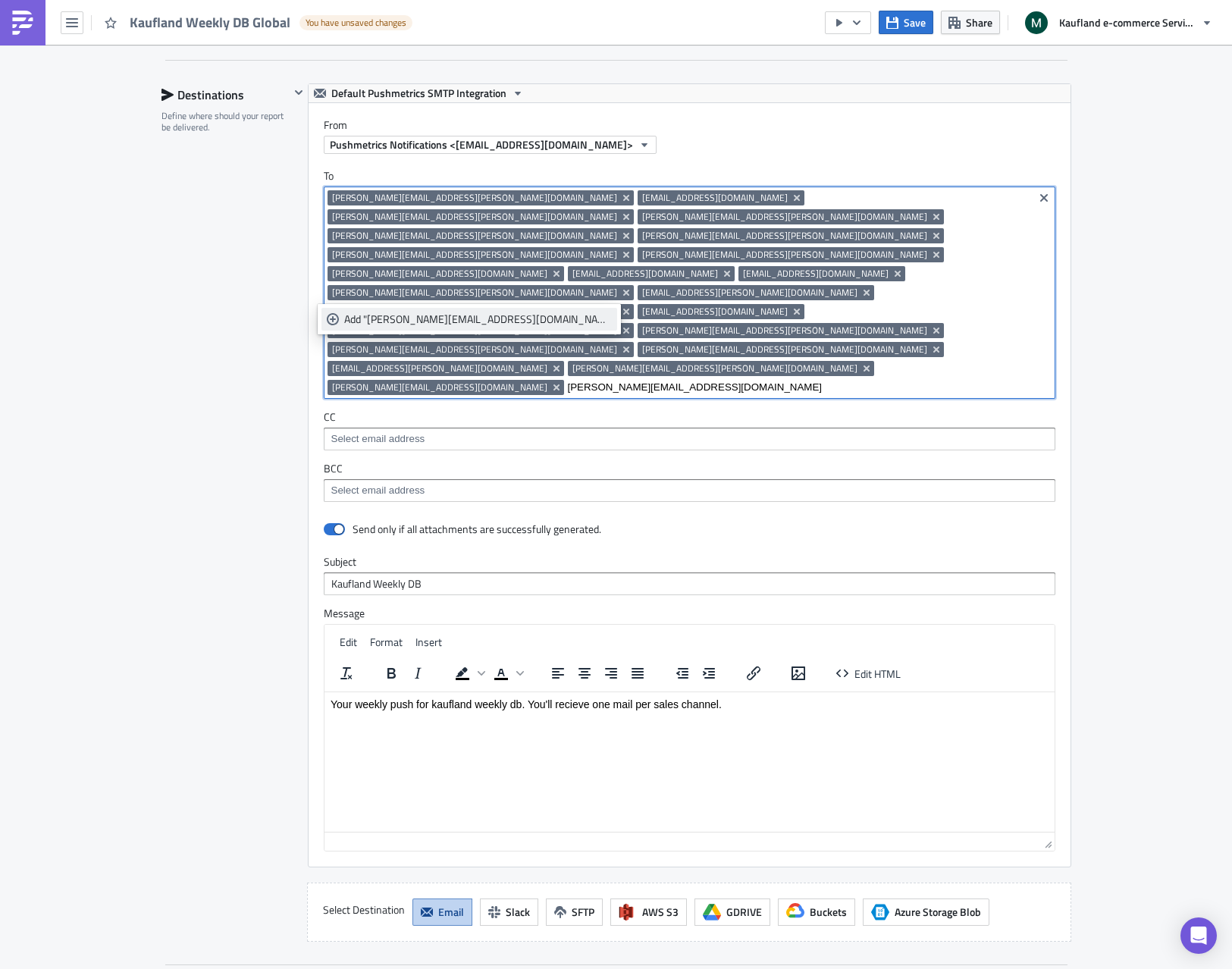
type input "[PERSON_NAME][EMAIL_ADDRESS][DOMAIN_NAME]"
click at [390, 313] on div "Add "[PERSON_NAME][EMAIL_ADDRESS][DOMAIN_NAME]"" at bounding box center [478, 319] width 268 height 15
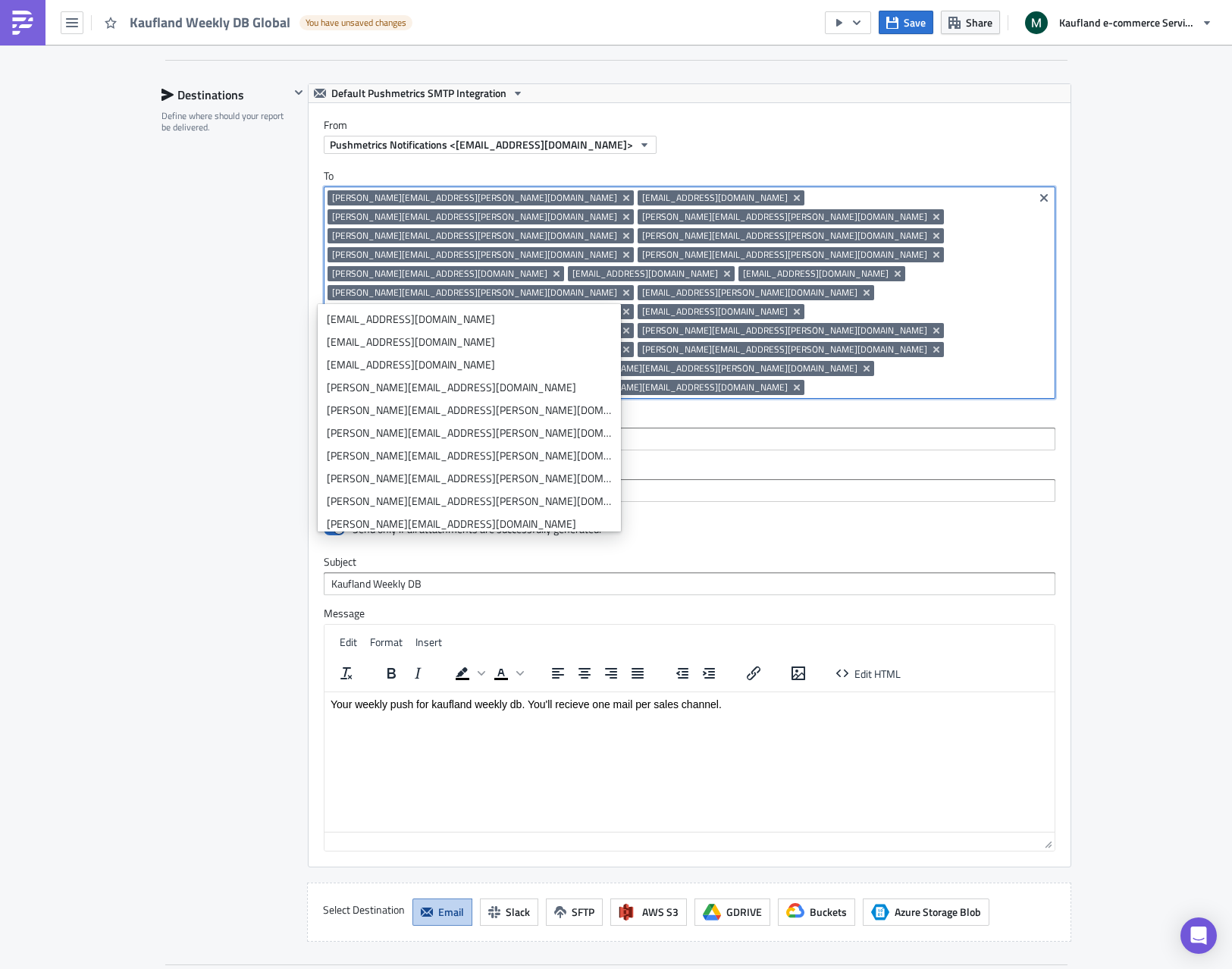
click at [674, 431] on input at bounding box center [688, 439] width 722 height 15
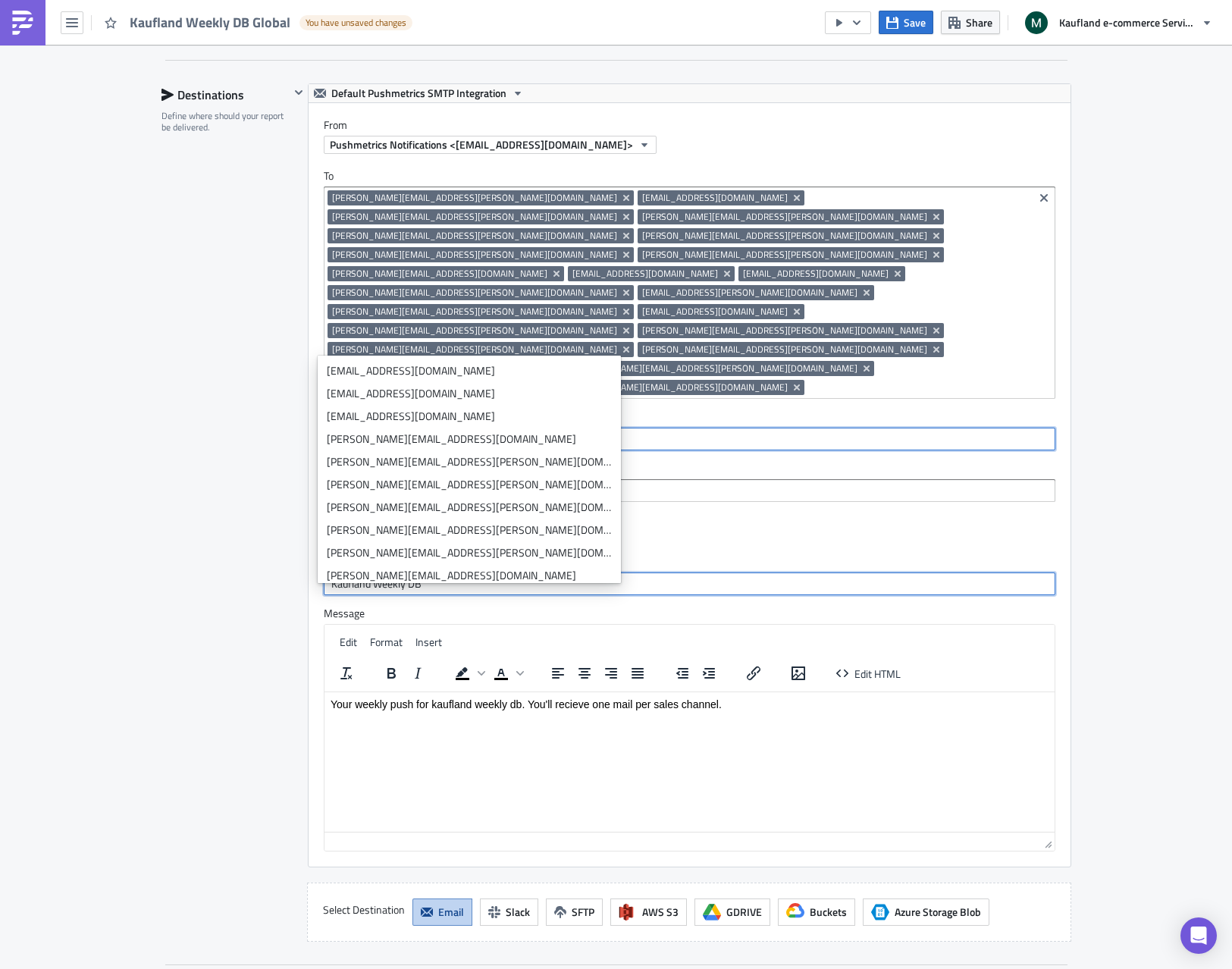
click at [745, 572] on input "Kaufland Weekly DB" at bounding box center [690, 584] width 731 height 23
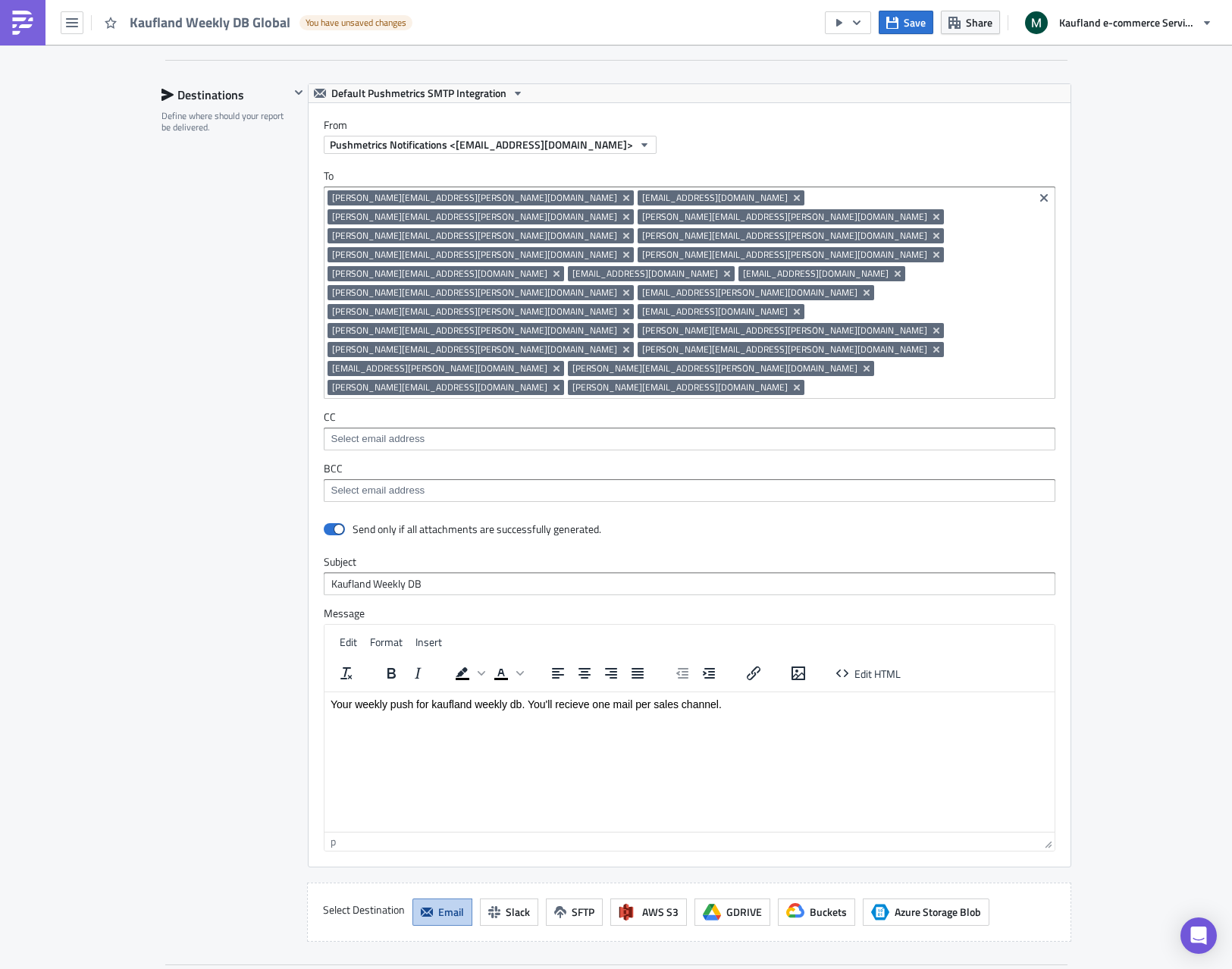
click at [766, 716] on html "Your weekly push for kaufland weekly db. You'll recieve one mail per sales chan…" at bounding box center [689, 704] width 730 height 25
click at [647, 716] on html "Your weekly push for kaufland weekly db. You'll recieve one mail per sales chan…" at bounding box center [689, 704] width 730 height 25
click at [325, 572] on input "Kaufland Weekly DB" at bounding box center [690, 584] width 731 height 23
type input "Global Kaufland Weekly DB"
click at [651, 716] on html "Your weekly push for kaufland weekly db. You'll recieve one mail per sales chan…" at bounding box center [689, 704] width 730 height 25
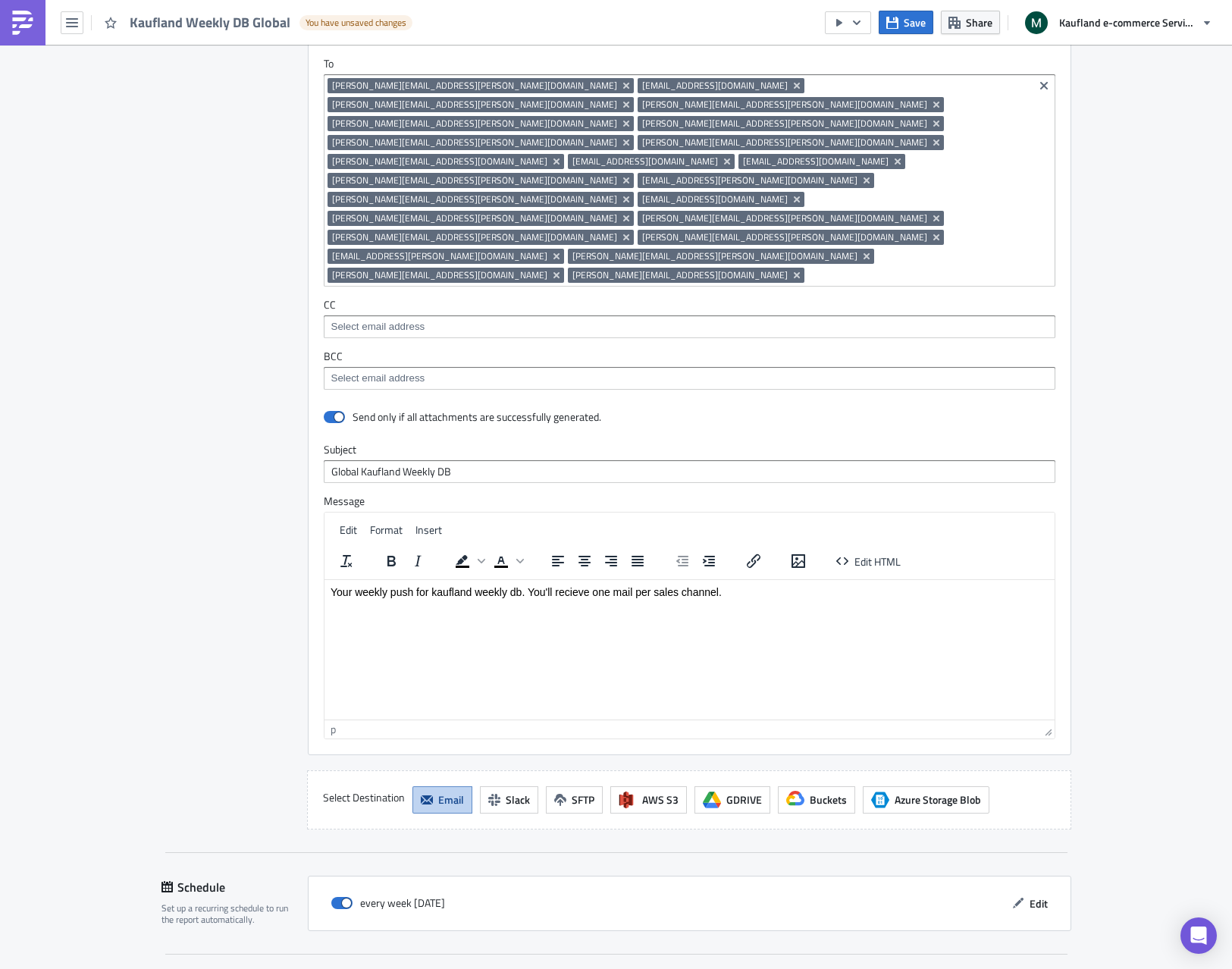
scroll to position [1694, 0]
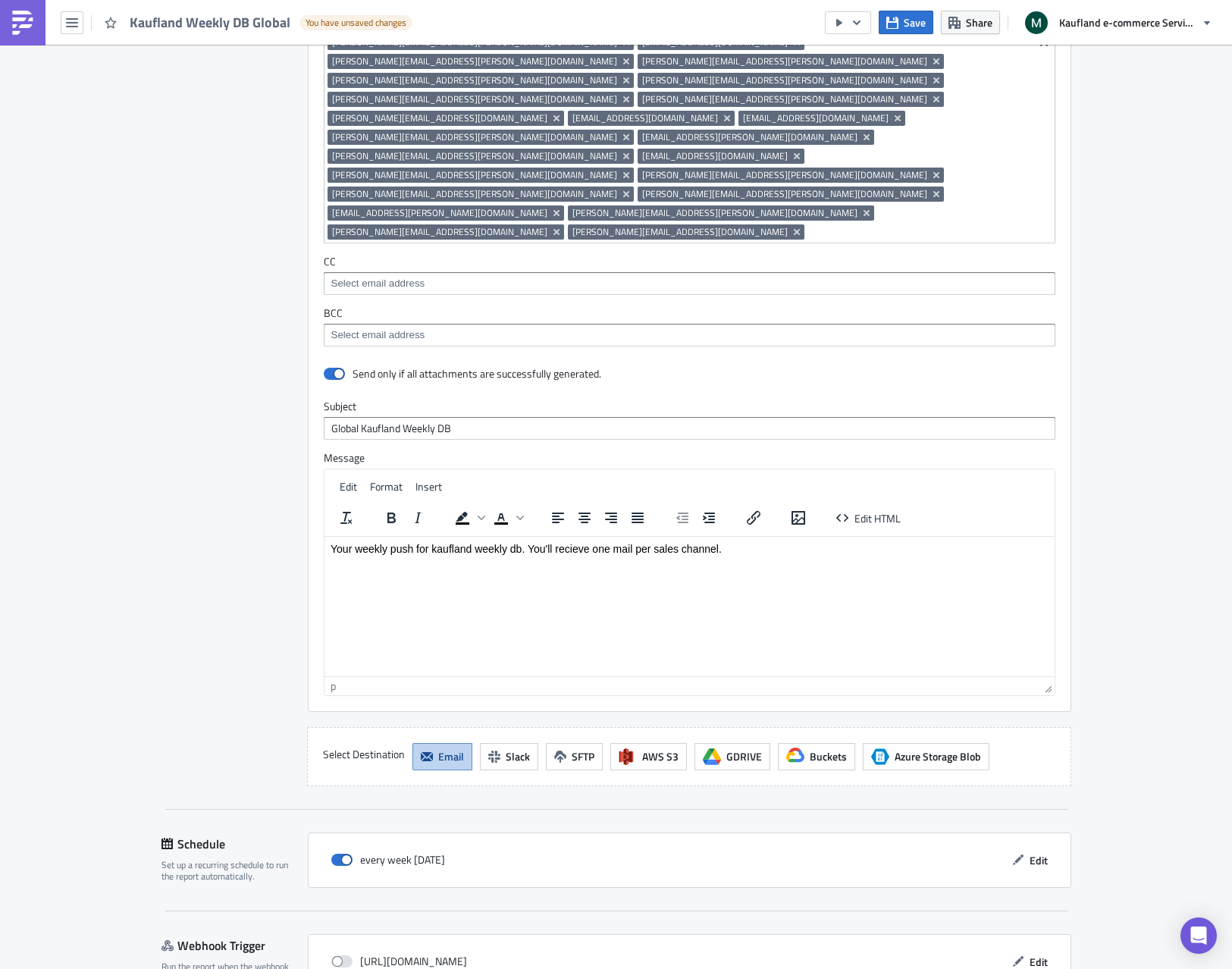
click at [335, 544] on p "Your weekly push for kaufland weekly db. You'll recieve one mail per sales chan…" at bounding box center [688, 547] width 718 height 12
click at [330, 547] on p "Your weekly push for kaufland weekly db. You'll recieve one mail per sales chan…" at bounding box center [688, 547] width 718 height 12
click at [364, 564] on p "this is Your weekly push for kaufland weekly db. You'll recieve one mail per sa…" at bounding box center [688, 565] width 718 height 12
click at [333, 565] on p "this is your weekly push for kaufland weekly db. You'll recieve one mail per sa…" at bounding box center [688, 565] width 718 height 12
click at [549, 561] on p "this is your weekly push for kaufland weekly db. You'll recieve one mail per sa…" at bounding box center [688, 565] width 718 height 12
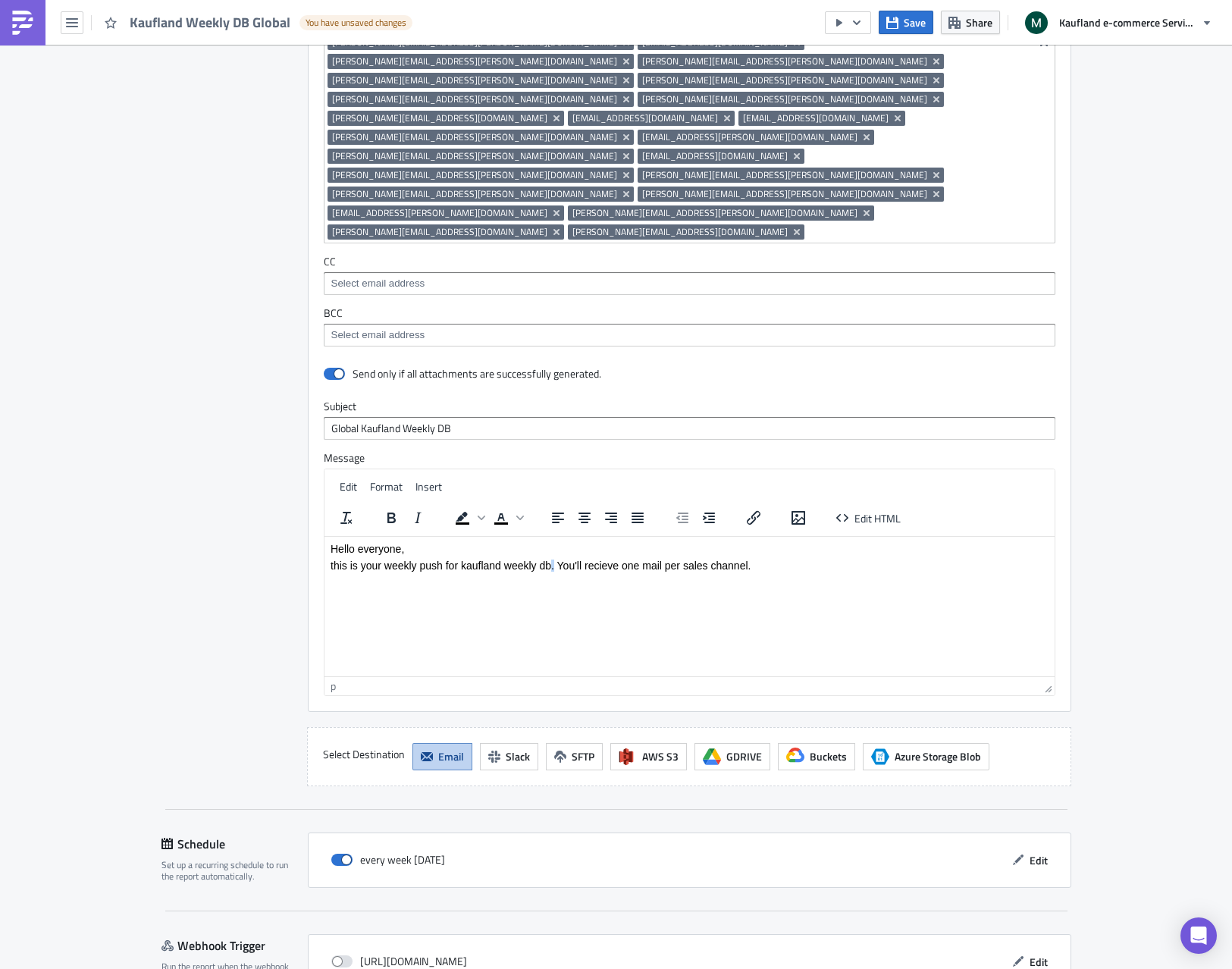
click at [549, 561] on p "this is your weekly push for kaufland weekly db. You'll recieve one mail per sa…" at bounding box center [688, 565] width 718 height 12
click at [664, 577] on html "Hello everyone, this is your weekly push for kaufland weekly dashboard. You'll …" at bounding box center [689, 556] width 730 height 41
click at [718, 577] on html "Hello everyone, this is your weekly push for kaufland weekly dashboard. You'll …" at bounding box center [689, 556] width 730 height 41
click at [758, 577] on html "Hello everyone, this is your weekly push for kaufland weekly dashboard. You'll …" at bounding box center [689, 556] width 730 height 41
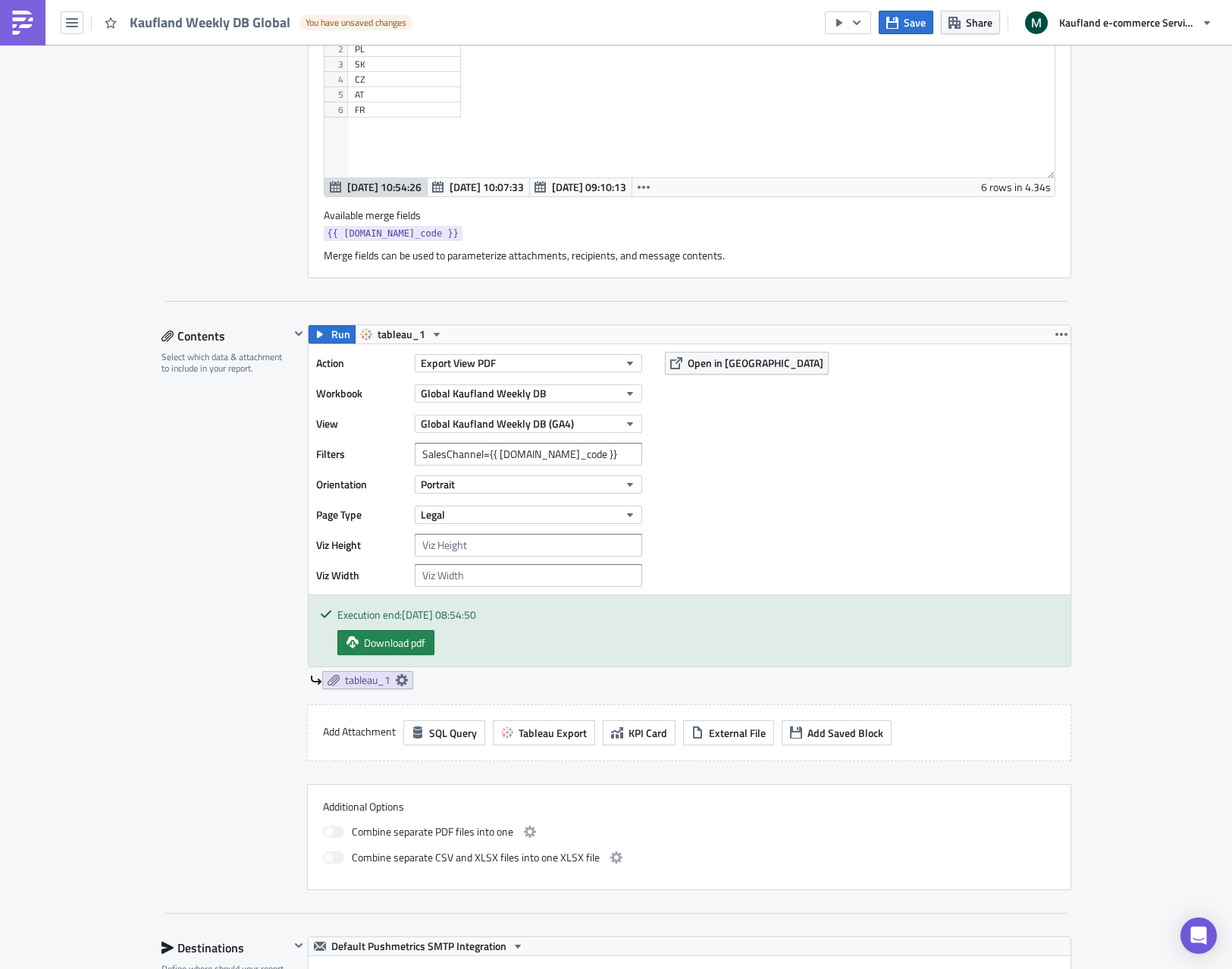
scroll to position [44, 0]
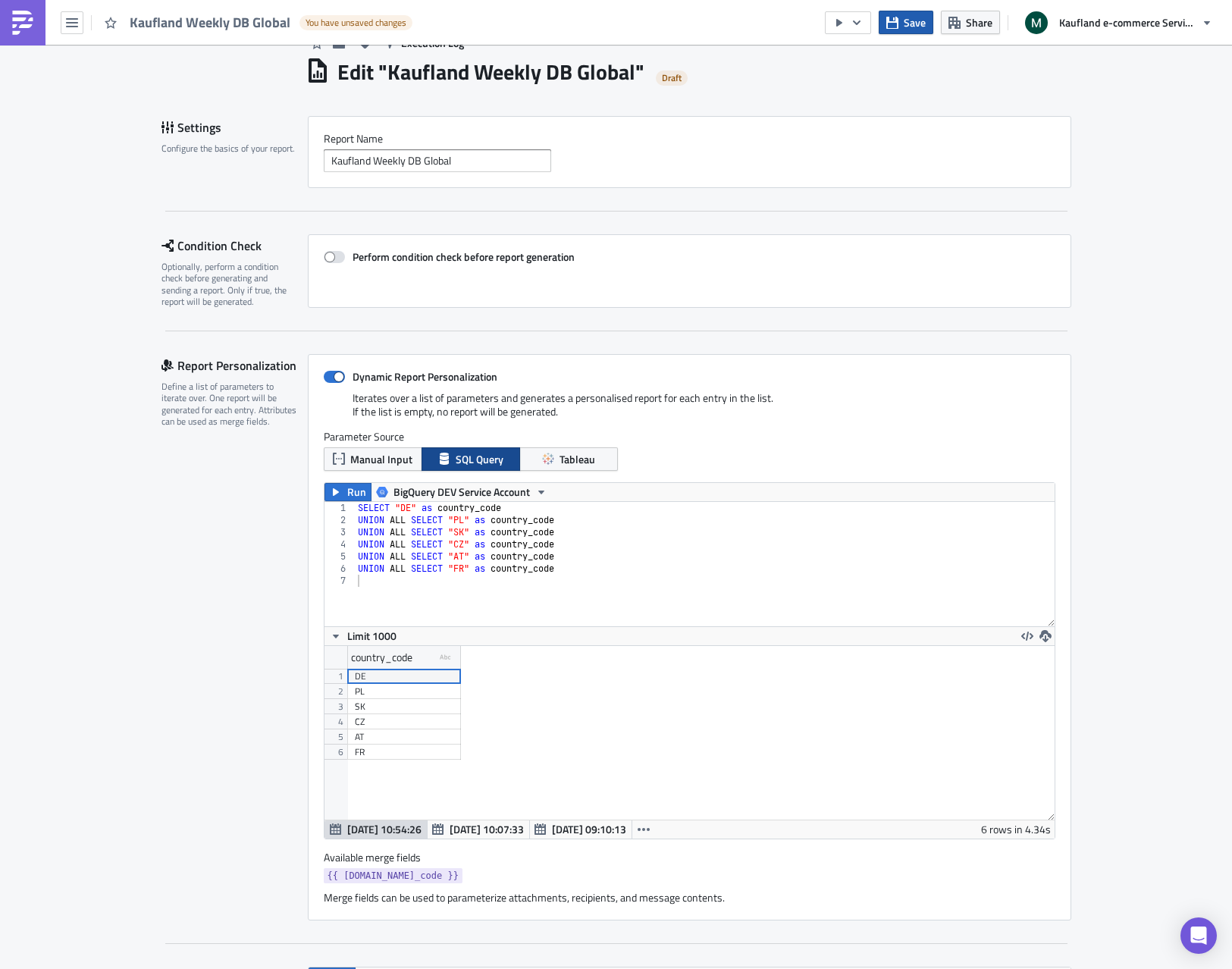
click at [917, 15] on span "Save" at bounding box center [914, 22] width 22 height 16
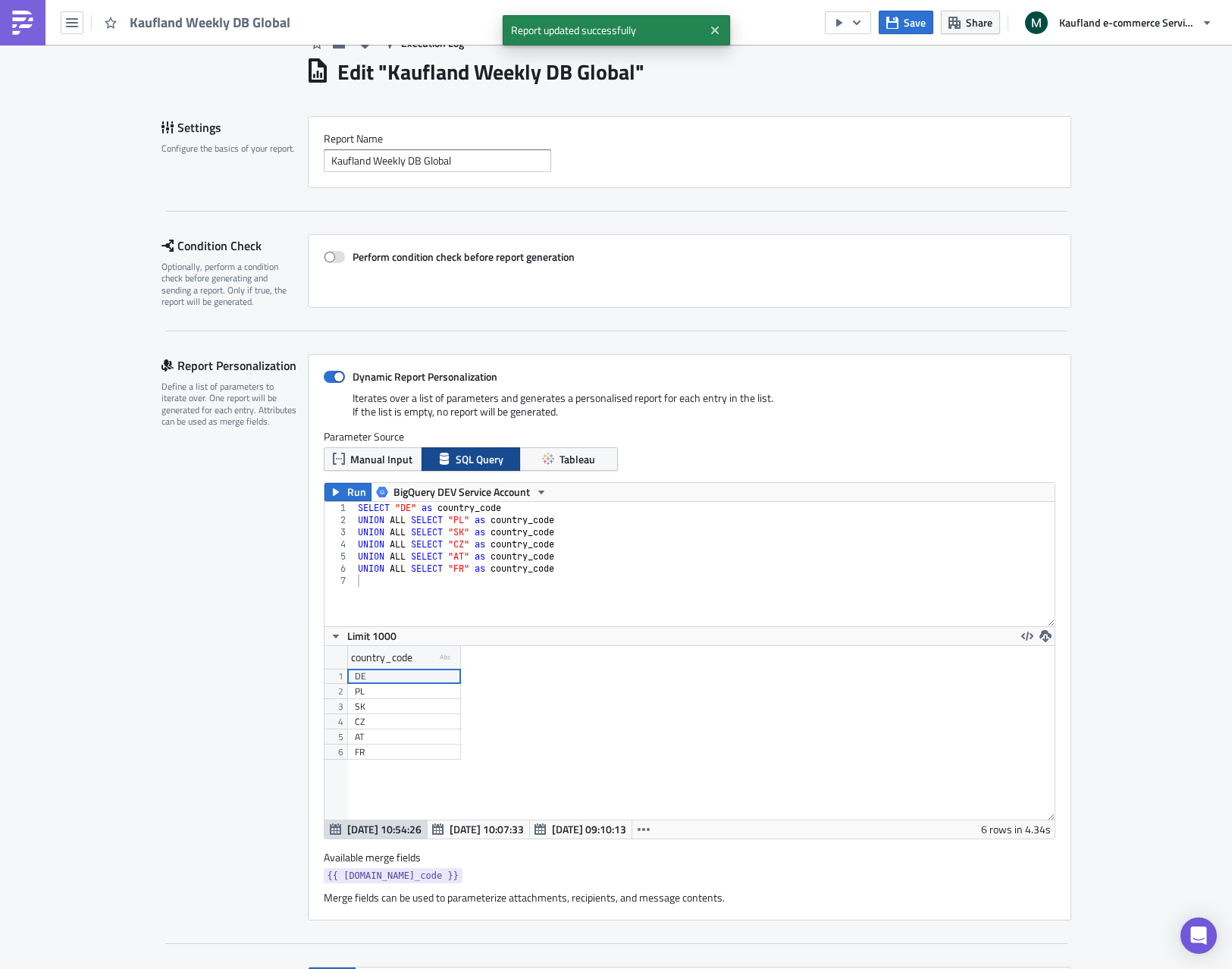
click at [207, 18] on span "Kaufland Weekly DB Global" at bounding box center [210, 22] width 162 height 17
click at [70, 25] on icon "button" at bounding box center [72, 22] width 12 height 9
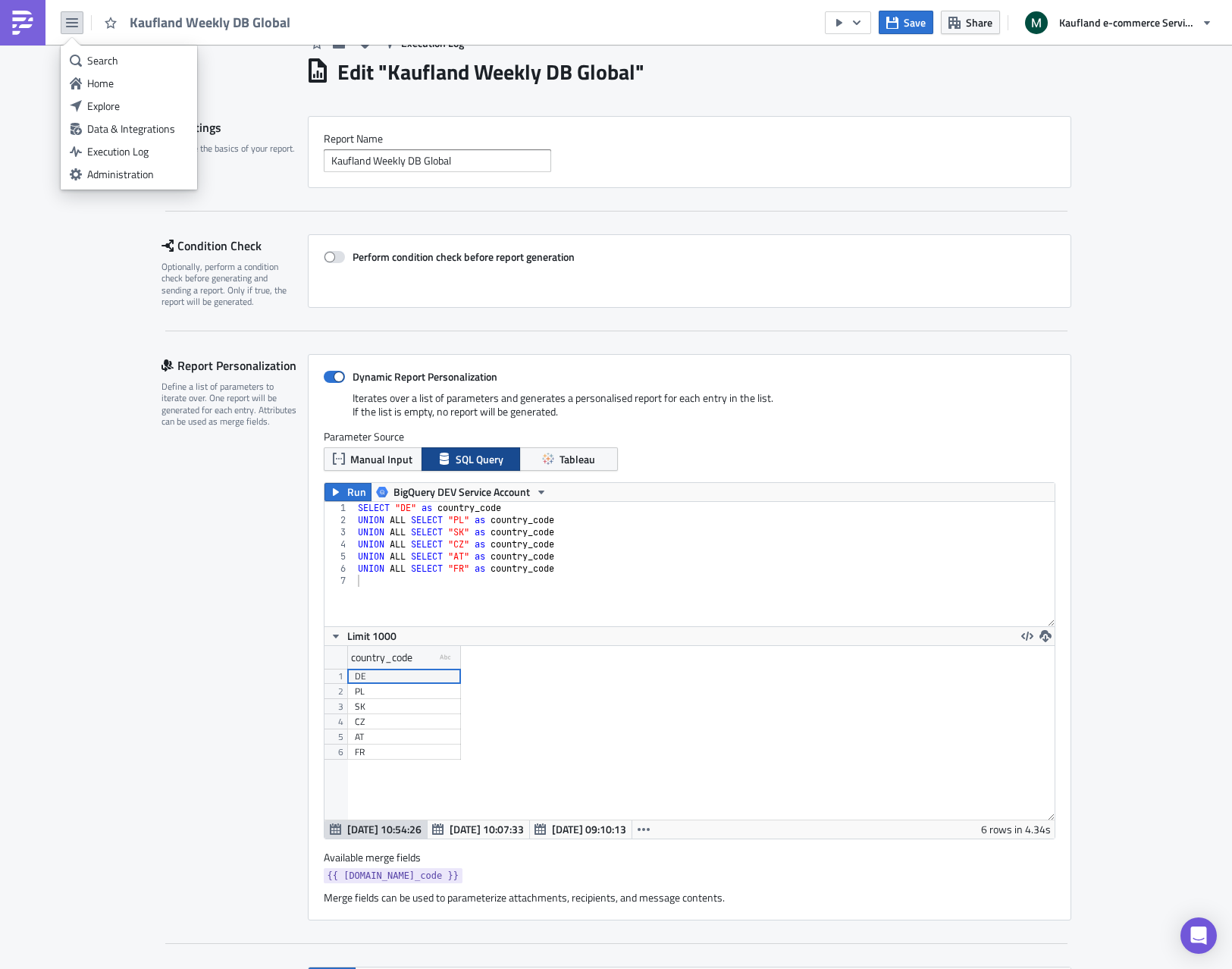
click at [70, 25] on icon "button" at bounding box center [72, 22] width 12 height 9
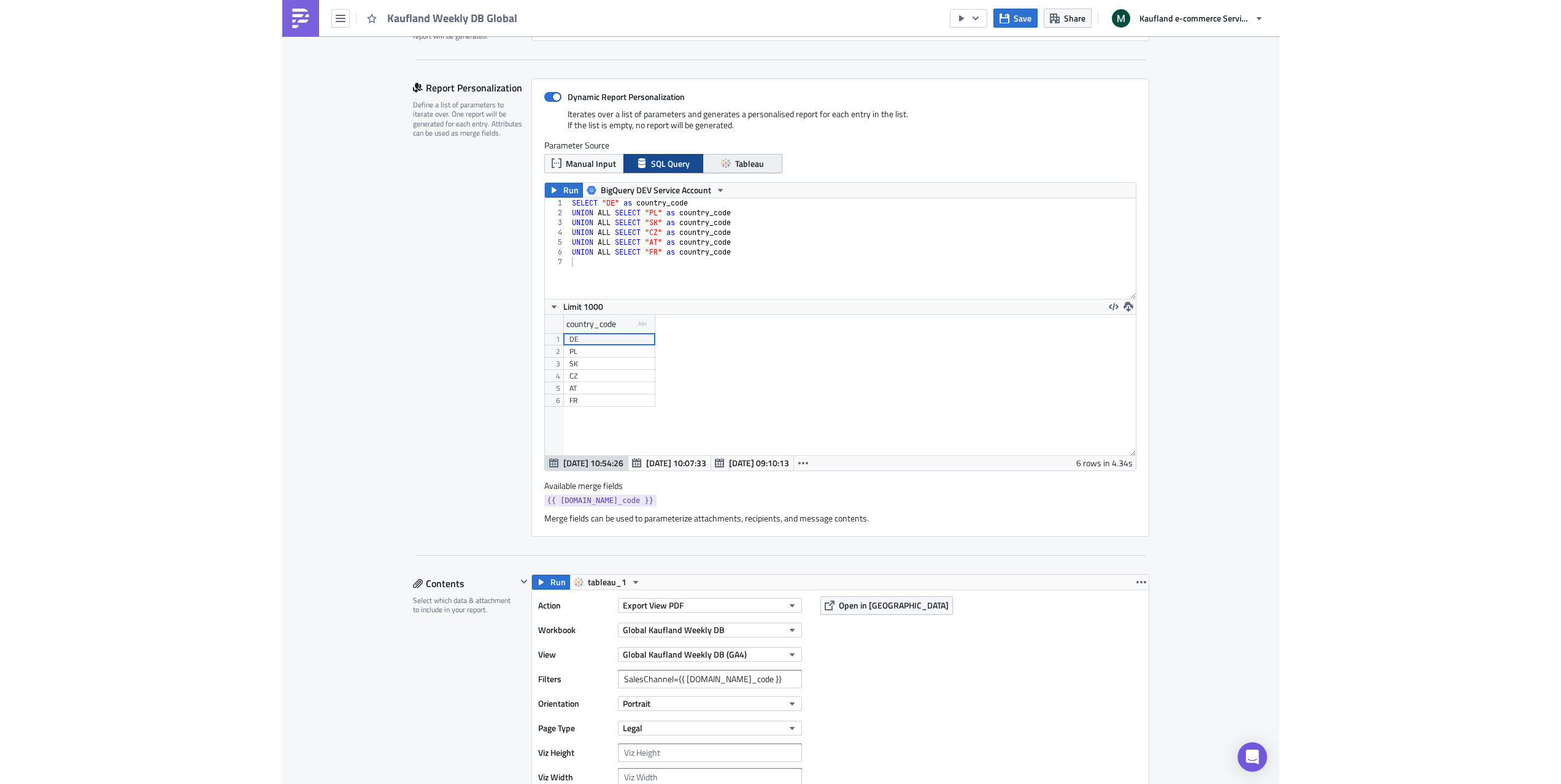
scroll to position [1371, 0]
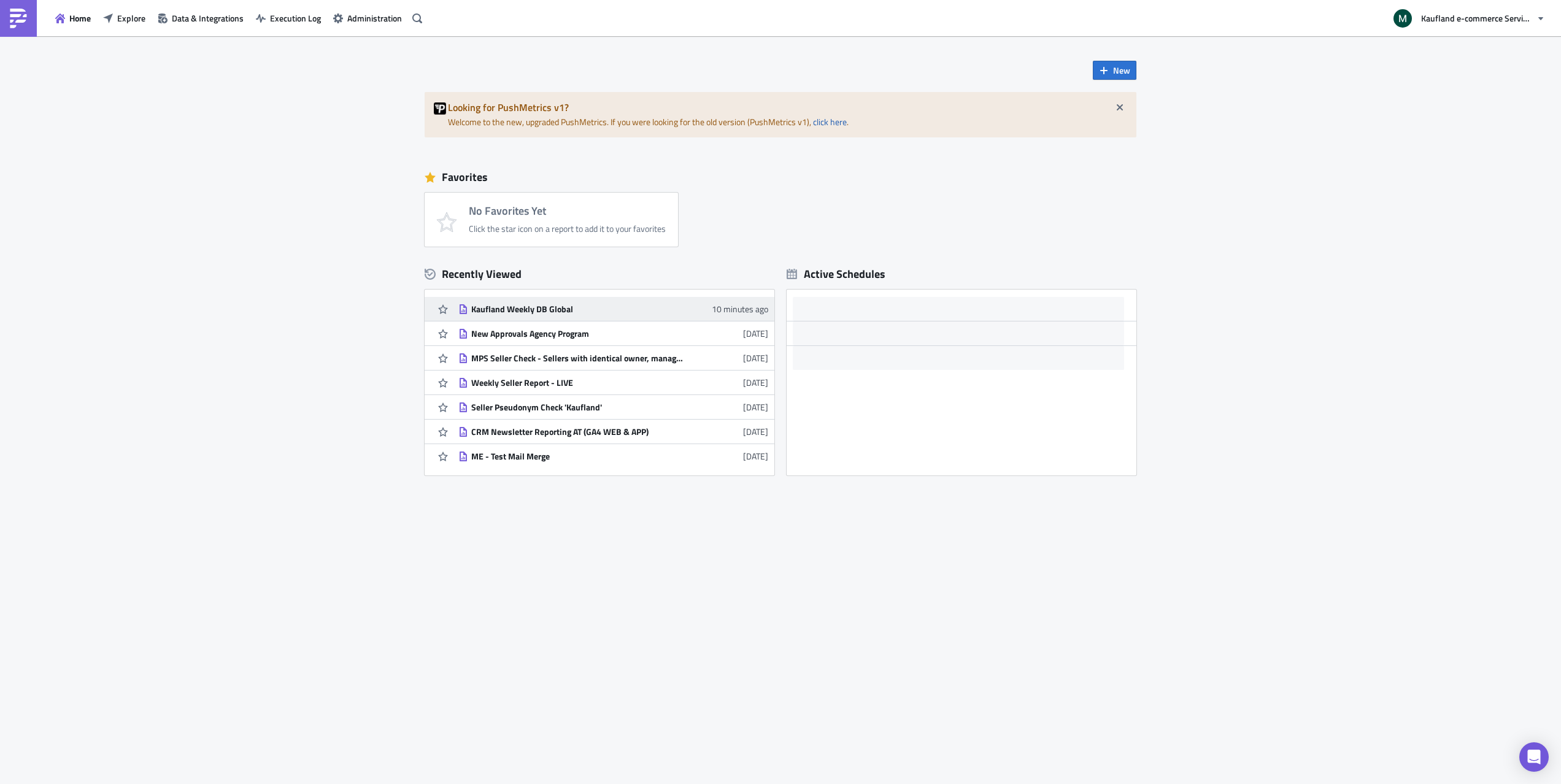
click at [517, 311] on div "Kaufland Weekly DB Global" at bounding box center [578, 309] width 215 height 11
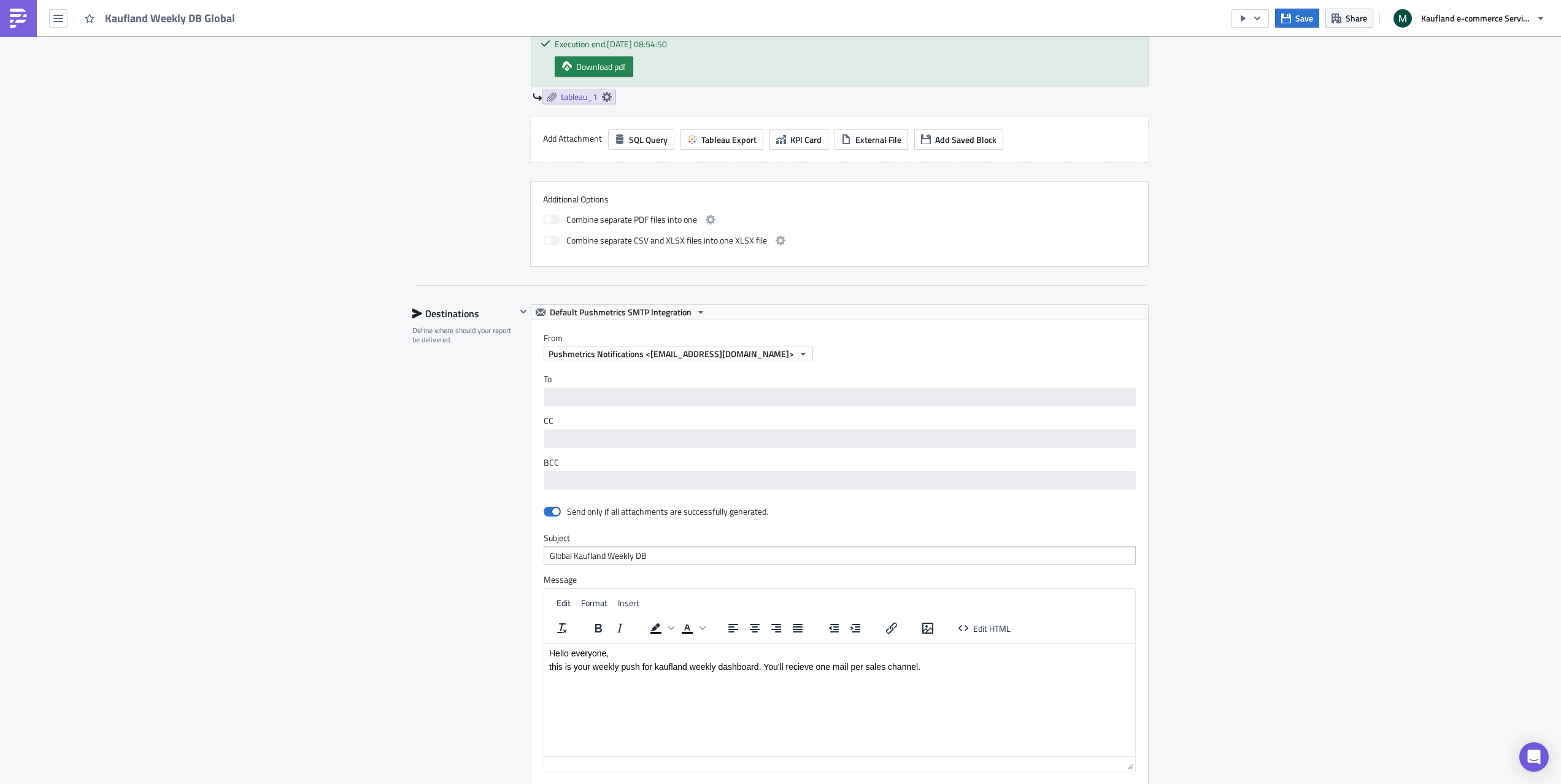
scroll to position [1041, 0]
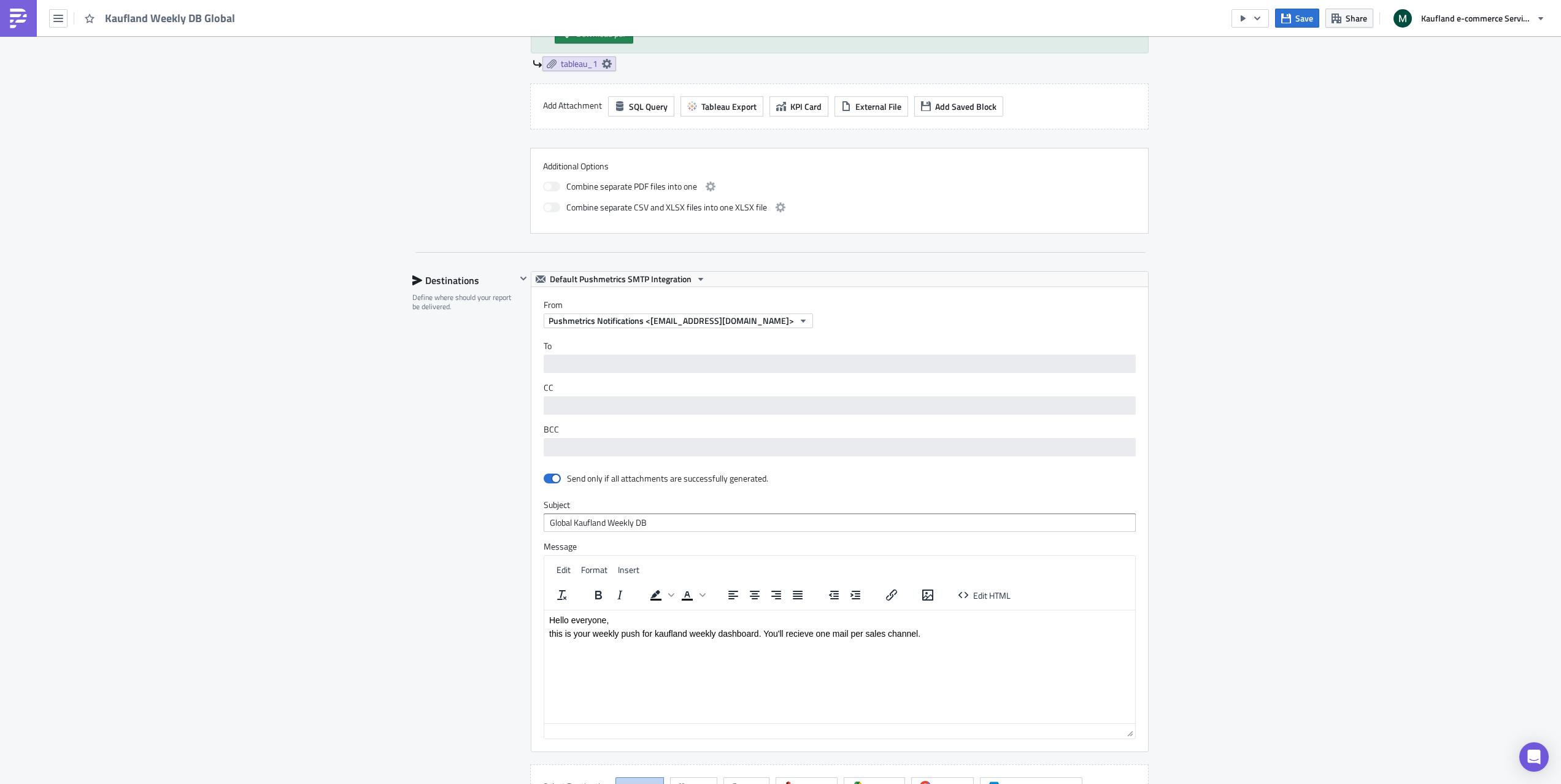
click at [989, 642] on html "Hello everyone, this is your weekly push for kaufland weekly dashboard. You'll …" at bounding box center [840, 626] width 591 height 33
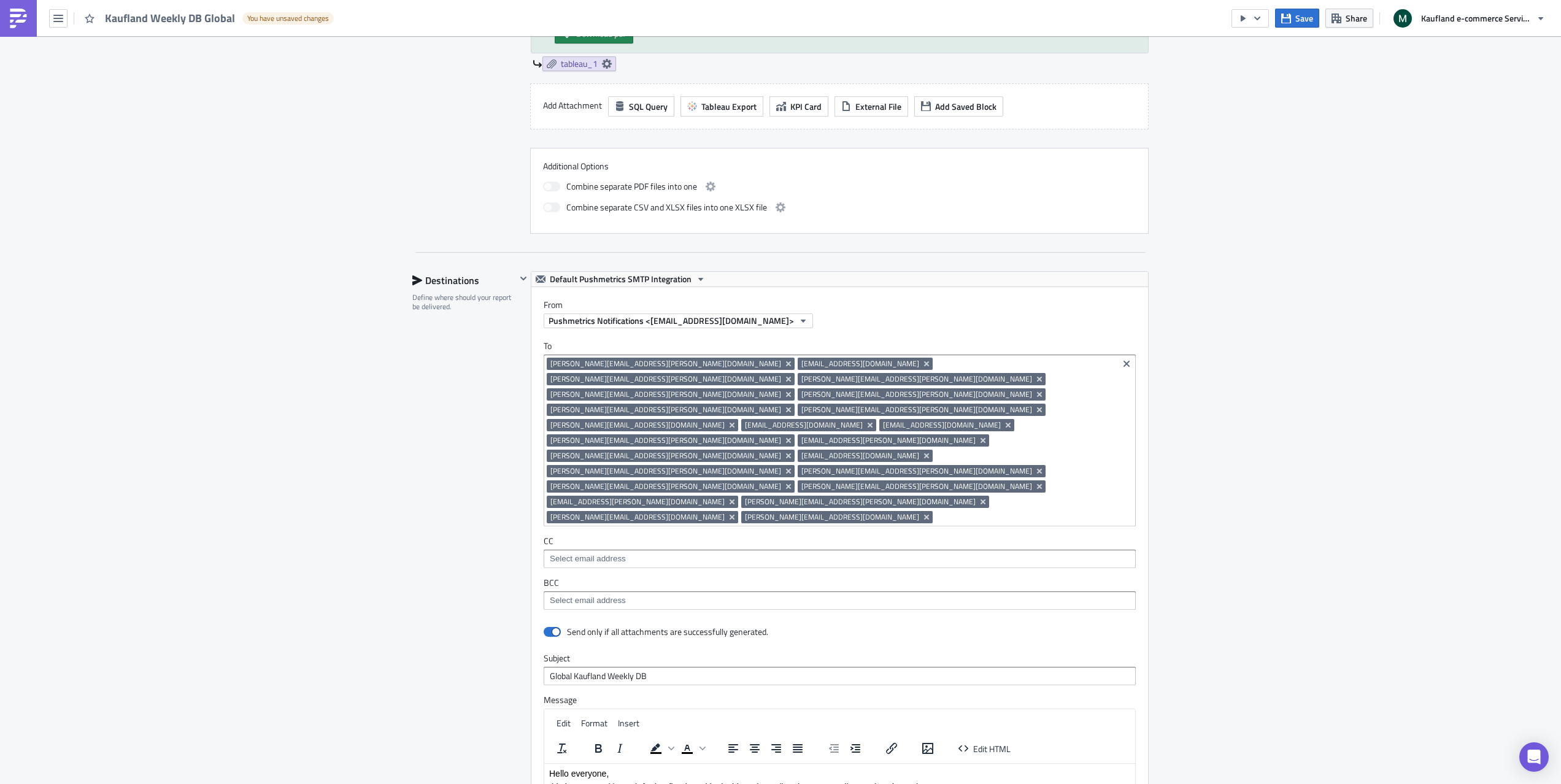
click at [1334, 674] on div "Execution Log Edit " Kaufland Weekly DB Global " Draft Settings Configure the b…" at bounding box center [780, 93] width 1561 height 2196
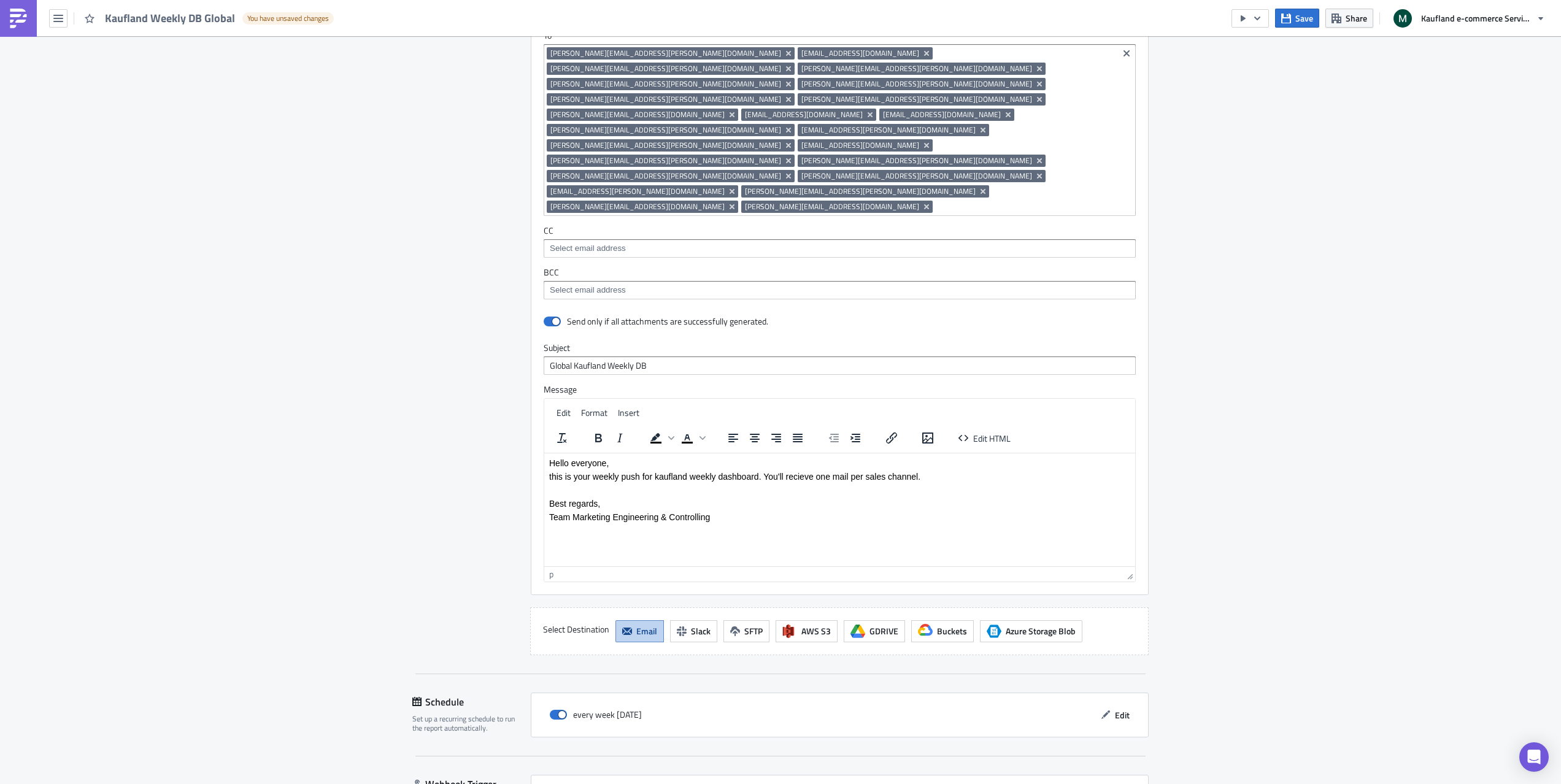
scroll to position [1364, 0]
